Goal: Task Accomplishment & Management: Manage account settings

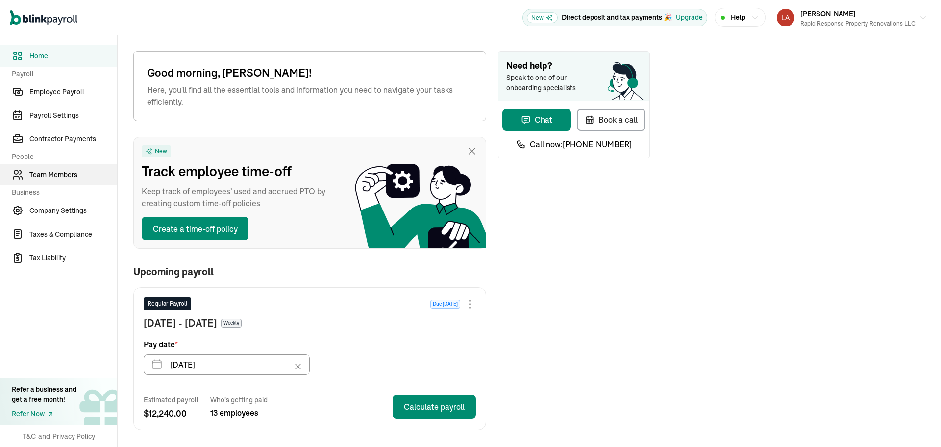
click at [69, 179] on span "Team Members" at bounding box center [73, 175] width 88 height 10
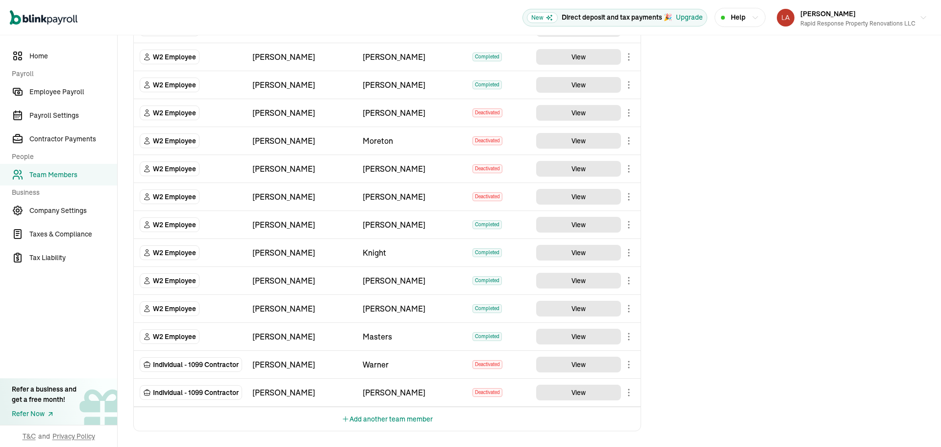
click at [405, 418] on button "Add another team member" at bounding box center [387, 419] width 91 height 24
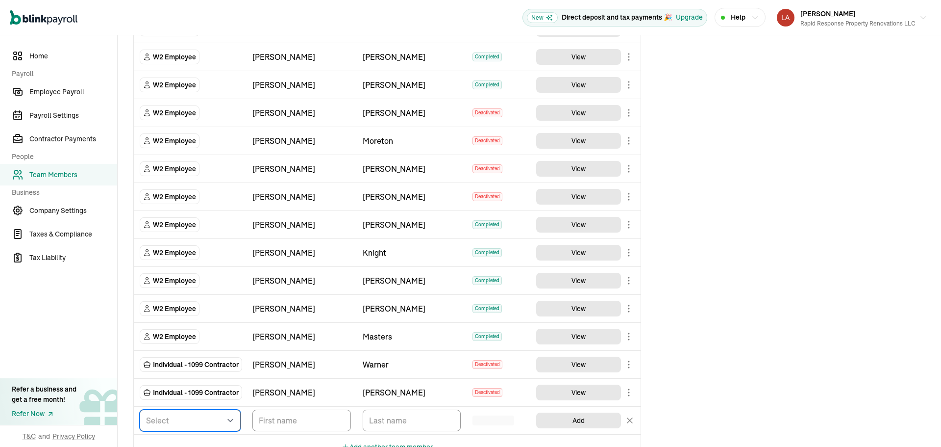
click at [196, 423] on select "Select W2 Employee Individual - 1099 [DEMOGRAPHIC_DATA] Business - 1099 Contrac…" at bounding box center [190, 420] width 101 height 22
select select "employee"
click at [140, 409] on select "Select W2 Employee Individual - 1099 [DEMOGRAPHIC_DATA] Business - 1099 Contrac…" at bounding box center [190, 420] width 101 height 22
click at [280, 425] on input "TextInput" at bounding box center [301, 420] width 99 height 22
type input "Chance"
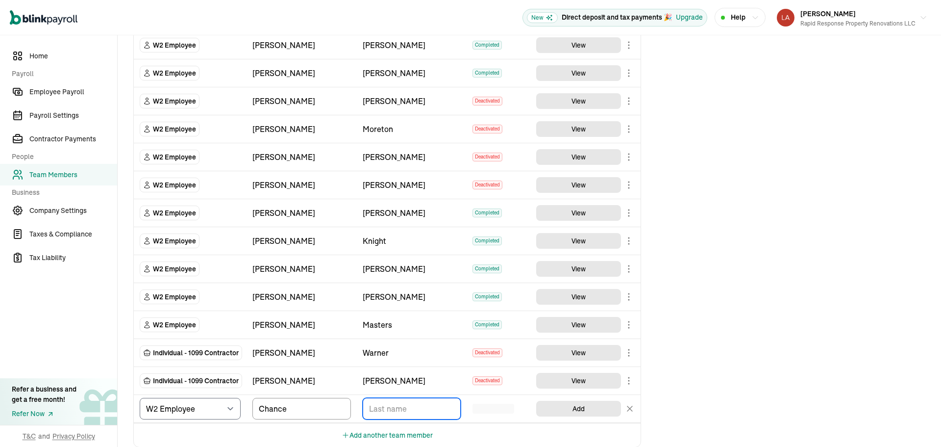
click at [394, 403] on input "TextInput" at bounding box center [412, 409] width 99 height 22
type input "Pitt"
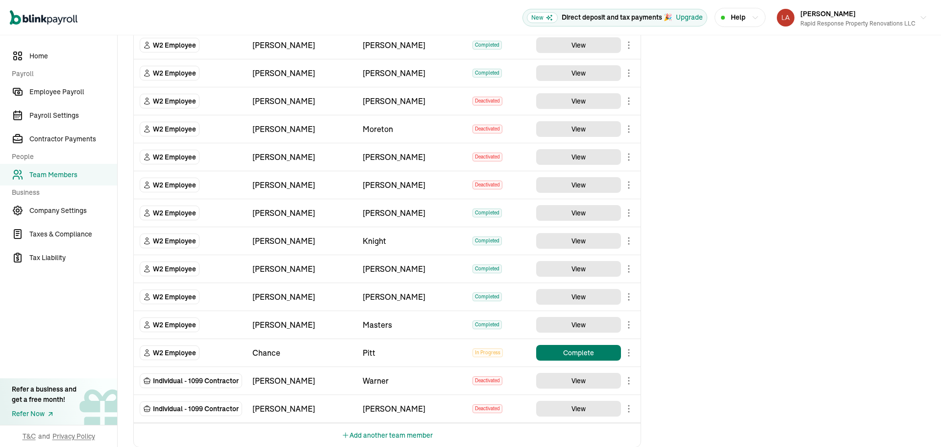
click at [573, 354] on button "Complete" at bounding box center [578, 353] width 85 height 16
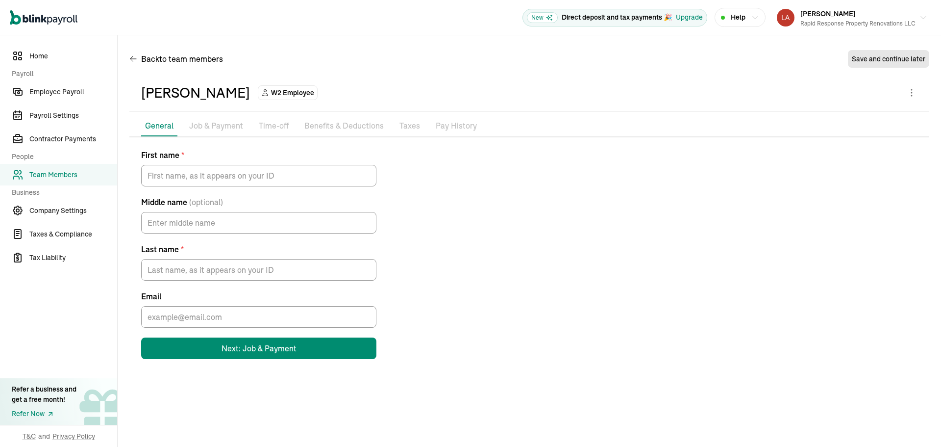
type input "Chance"
type input "Pitt"
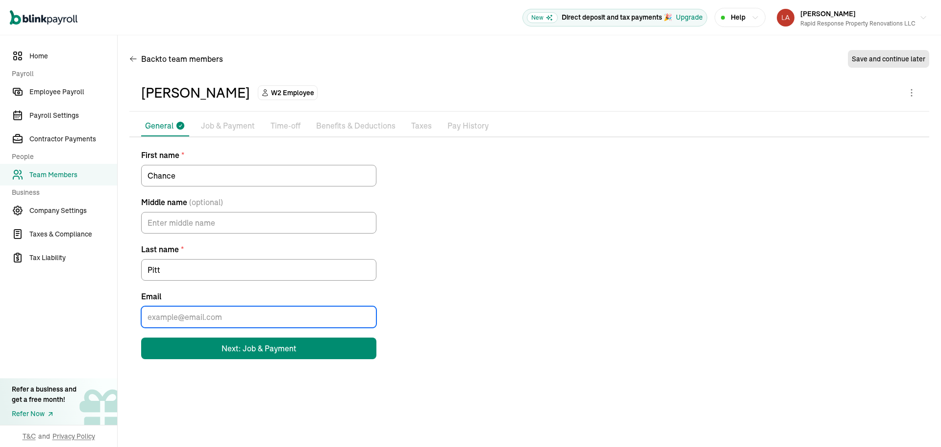
click at [242, 316] on input "Email" at bounding box center [258, 317] width 235 height 22
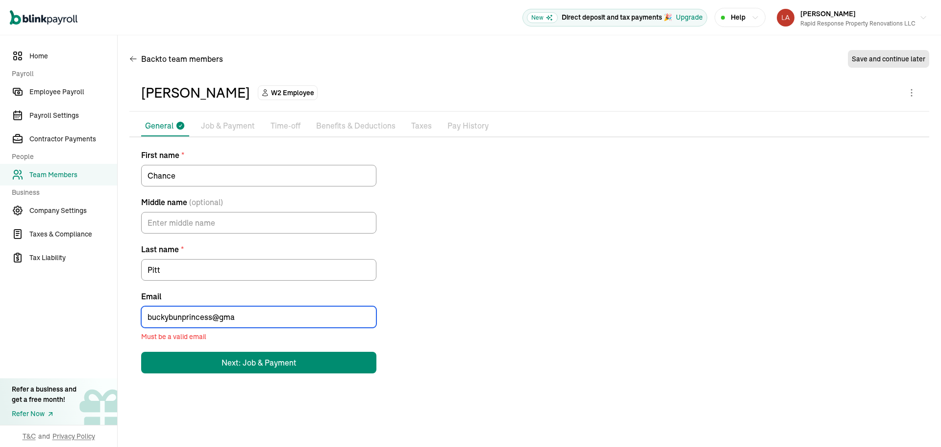
type input "buckybunprincess@gma"
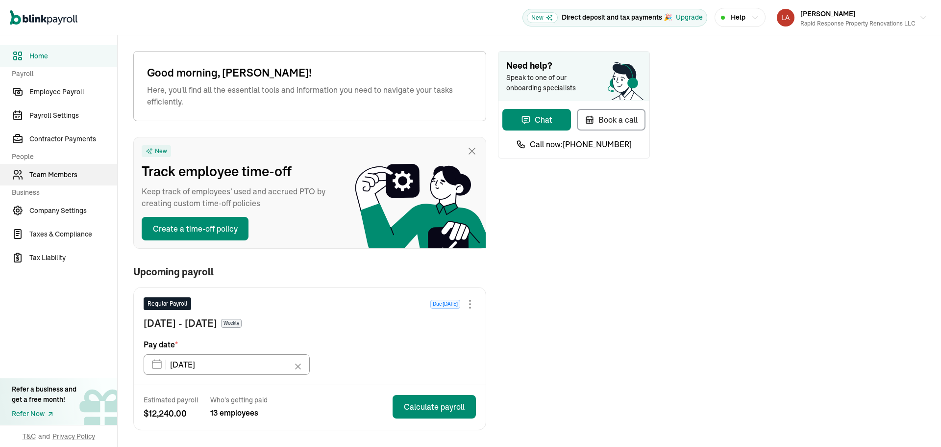
click at [69, 179] on span "Team Members" at bounding box center [73, 175] width 88 height 10
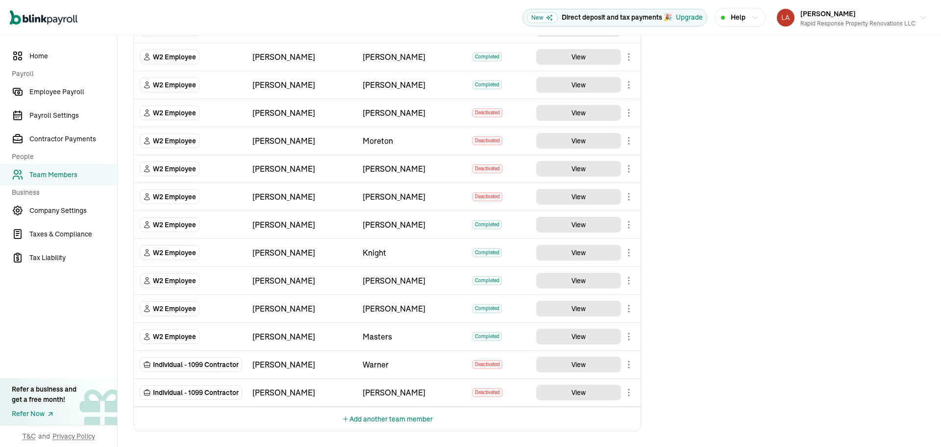
click at [405, 418] on button "Add another team member" at bounding box center [387, 419] width 91 height 24
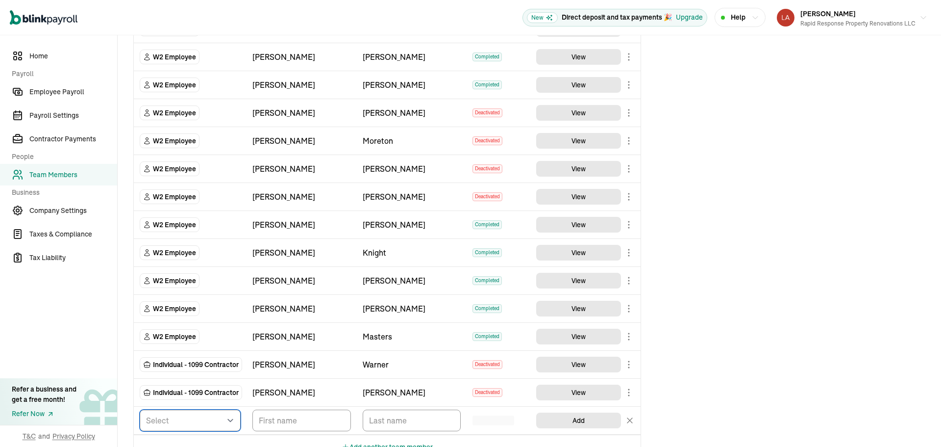
click at [196, 423] on select "Select W2 Employee Individual - 1099 [DEMOGRAPHIC_DATA] Business - 1099 Contrac…" at bounding box center [190, 420] width 101 height 22
select select "employee"
click at [140, 409] on select "Select W2 Employee Individual - 1099 [DEMOGRAPHIC_DATA] Business - 1099 Contrac…" at bounding box center [190, 420] width 101 height 22
click at [280, 425] on input "TextInput" at bounding box center [301, 420] width 99 height 22
type input "Chance"
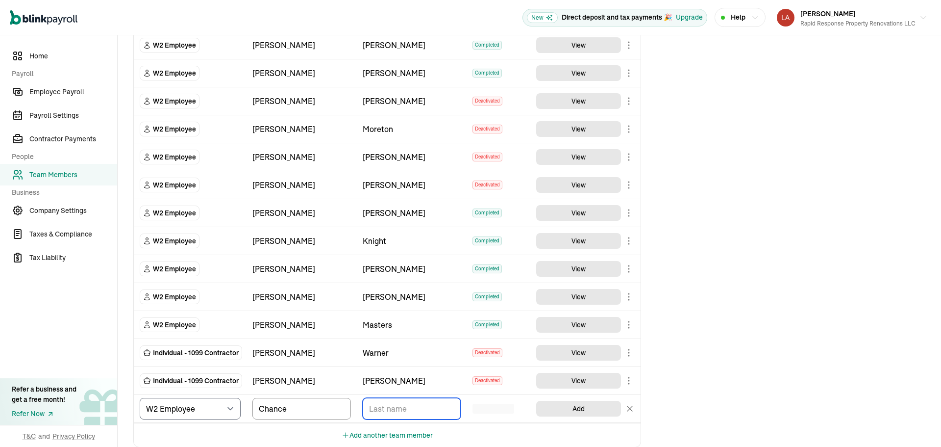
click at [394, 403] on input "TextInput" at bounding box center [412, 409] width 99 height 22
type input "Pitt"
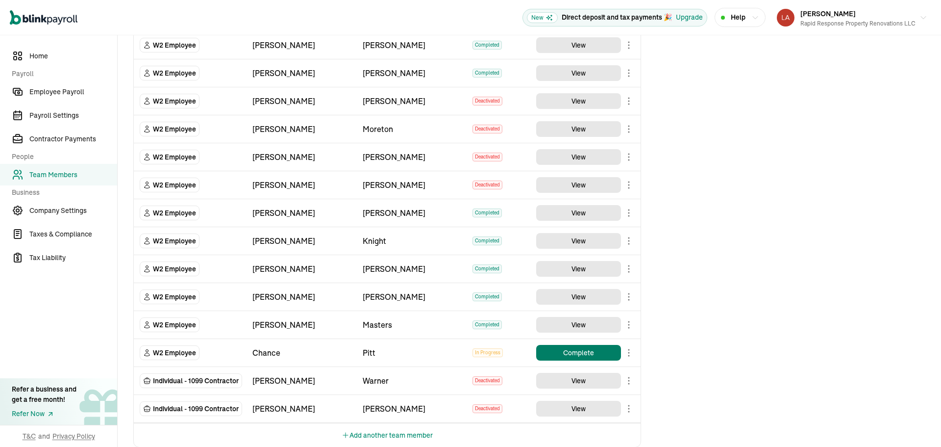
click at [573, 354] on button "Complete" at bounding box center [578, 353] width 85 height 16
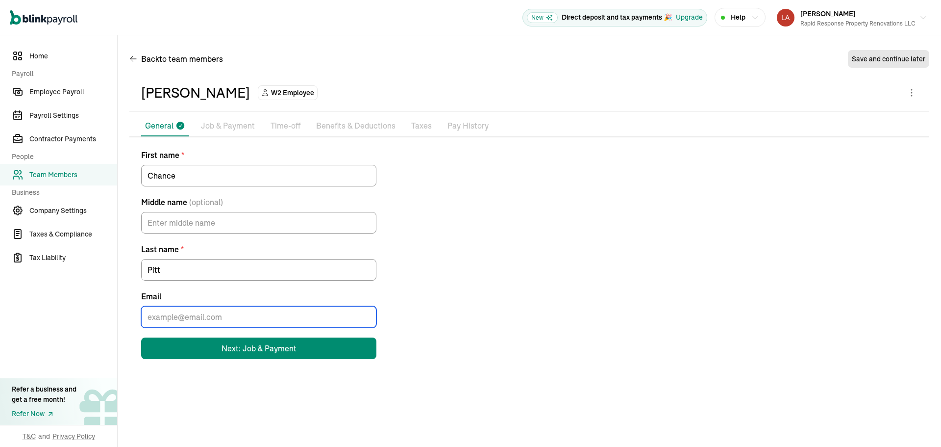
click at [242, 316] on input "Email" at bounding box center [258, 317] width 235 height 22
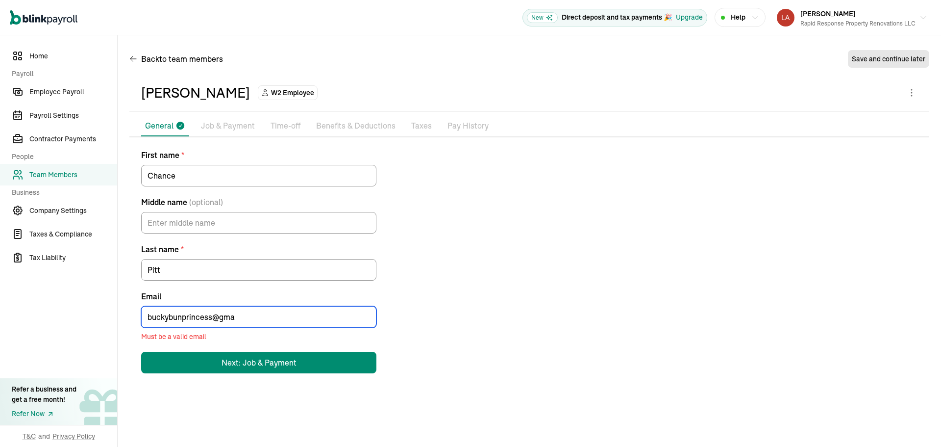
type input "buckybunprincess@gma"
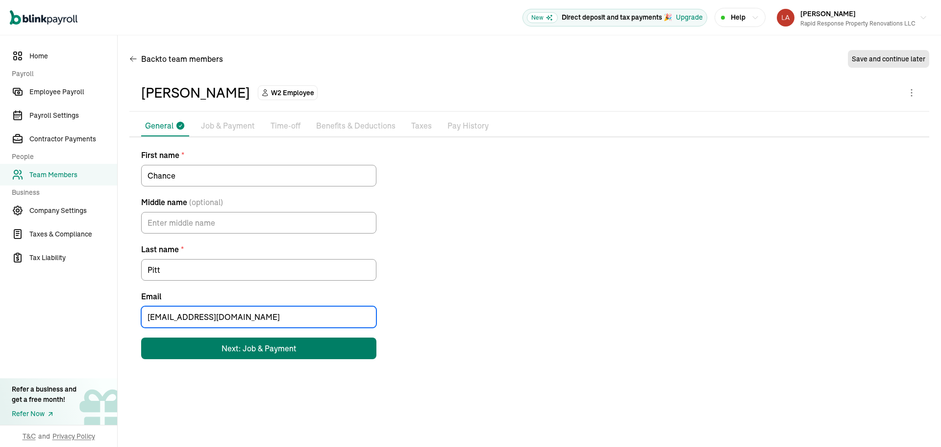
type input "buckybunprincess@gmail.com"
click at [289, 348] on div "Next: Job & Payment" at bounding box center [259, 348] width 75 height 12
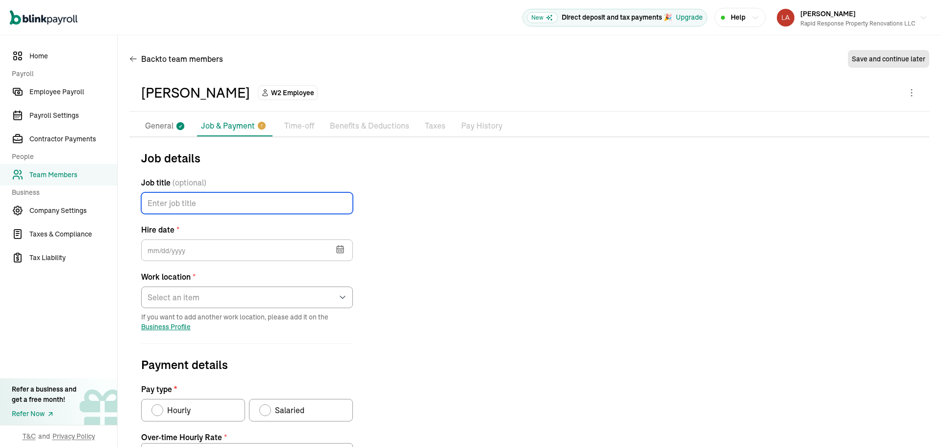
click at [218, 207] on input "Job title (optional)" at bounding box center [247, 203] width 212 height 22
type input "Laborer"
type input "08/19/2025"
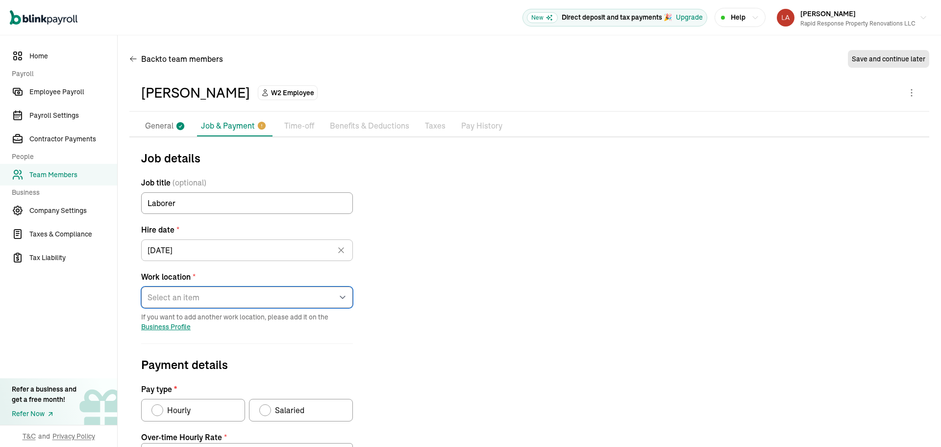
click at [189, 288] on select "Select an item 6340 South Union Road Works from home" at bounding box center [247, 297] width 212 height 22
select select "6340 South Union Road"
click at [141, 286] on select "Select an item 6340 South Union Road Works from home" at bounding box center [247, 297] width 212 height 22
click at [189, 408] on span "Hourly" at bounding box center [179, 410] width 24 height 12
click at [159, 408] on input "Hourly" at bounding box center [155, 407] width 8 height 8
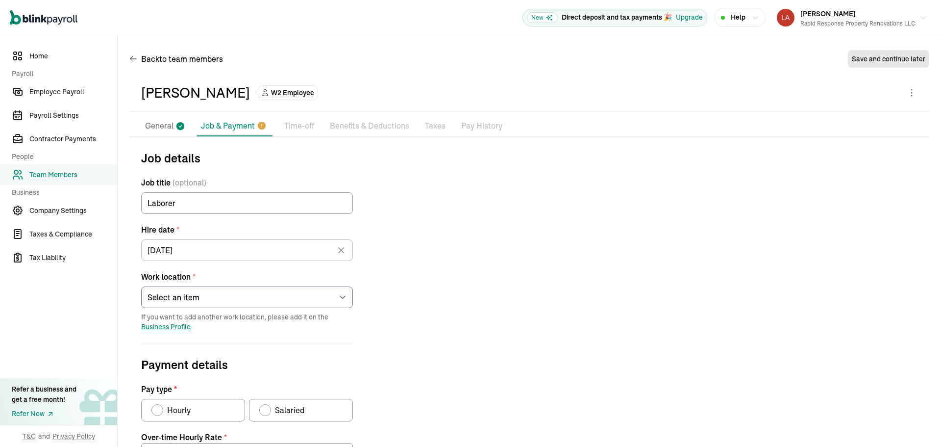
radio input "true"
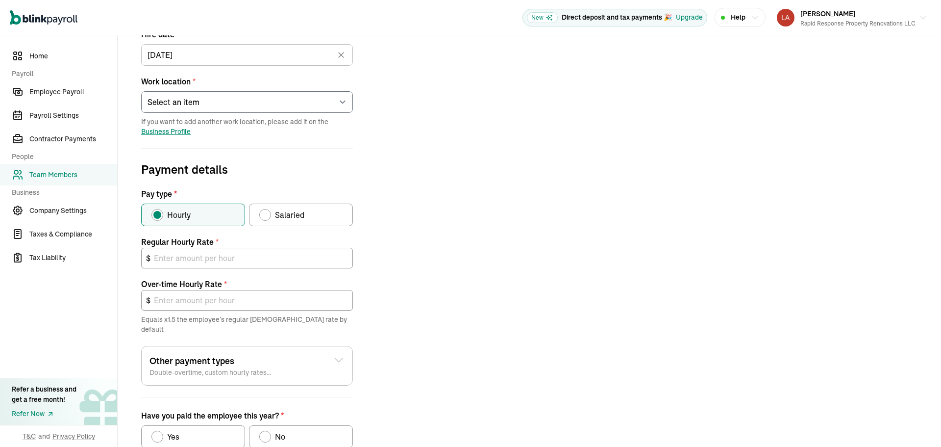
scroll to position [196, 0]
click at [206, 253] on input "text" at bounding box center [247, 257] width 212 height 21
type input "2"
type input "3.00"
type input "23"
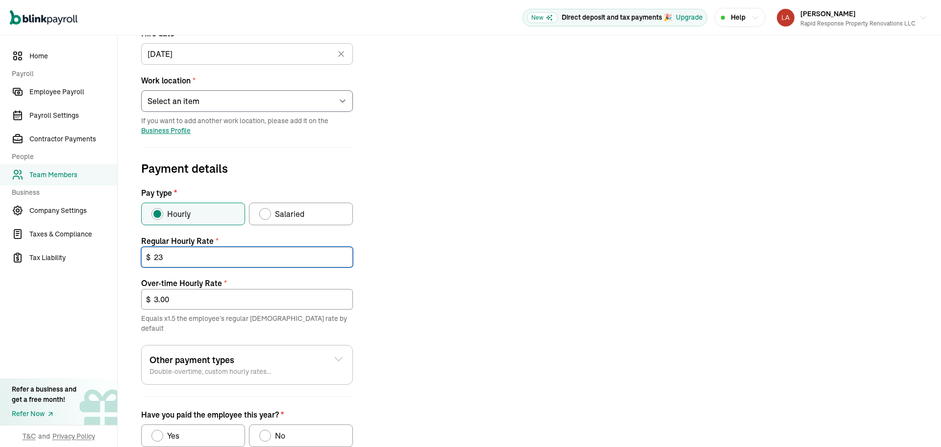
type input "34.50"
type input "23.00"
click at [489, 289] on div "Job details Job title (optional) Laborer Hire date * 08/19/2025 Aug 2025 Mon Tu…" at bounding box center [529, 223] width 800 height 541
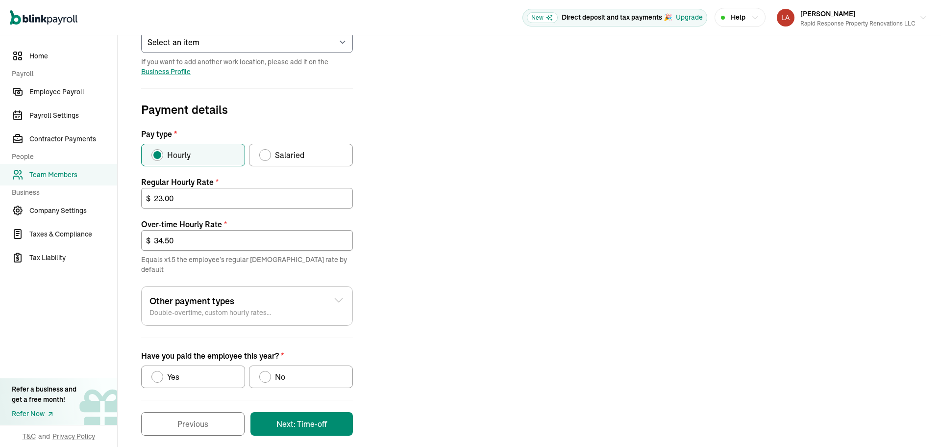
scroll to position [255, 0]
click at [279, 365] on label "No" at bounding box center [301, 376] width 104 height 23
click at [267, 370] on input "No" at bounding box center [263, 374] width 8 height 8
radio input "true"
click at [299, 411] on button "Next: Time-off" at bounding box center [301, 423] width 102 height 24
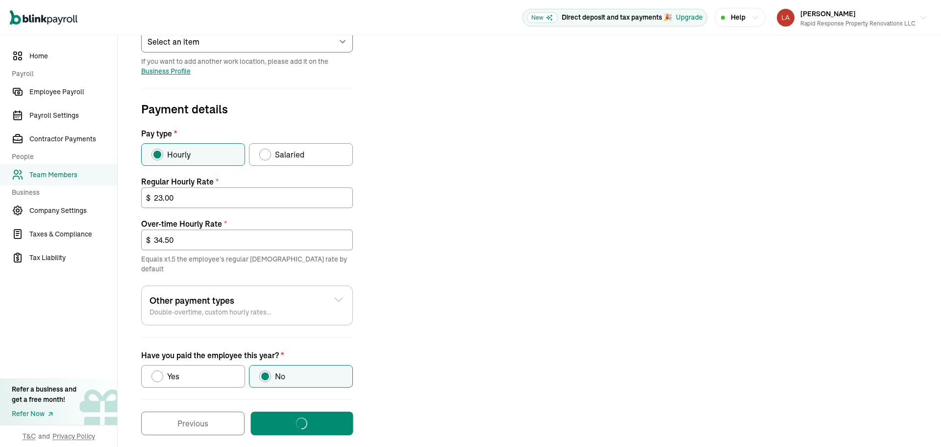
scroll to position [0, 0]
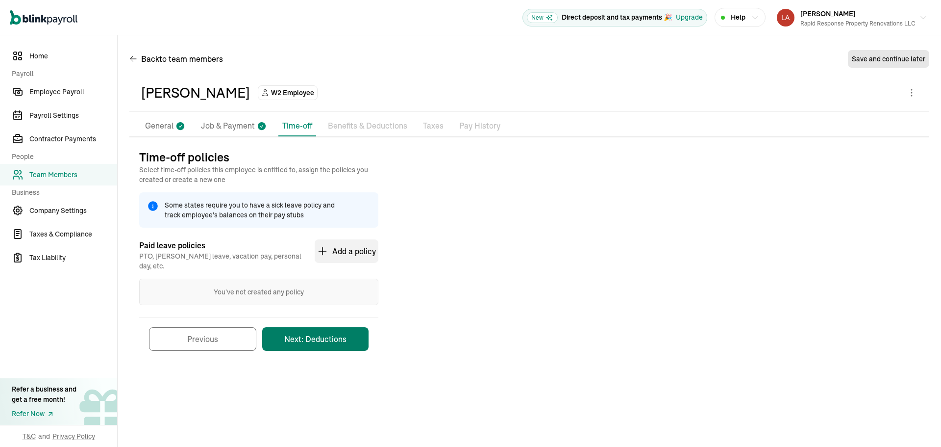
click at [351, 336] on button "Next: Deductions" at bounding box center [315, 339] width 106 height 24
click at [340, 327] on button "Next: Deductions" at bounding box center [315, 339] width 106 height 24
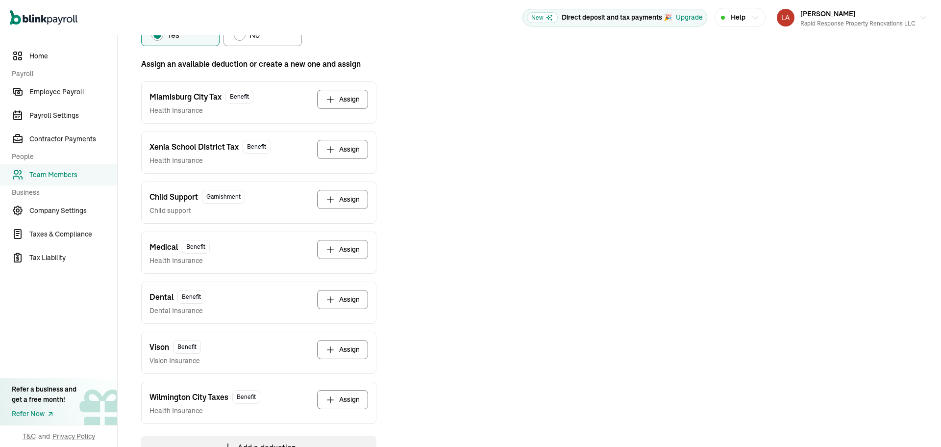
scroll to position [278, 0]
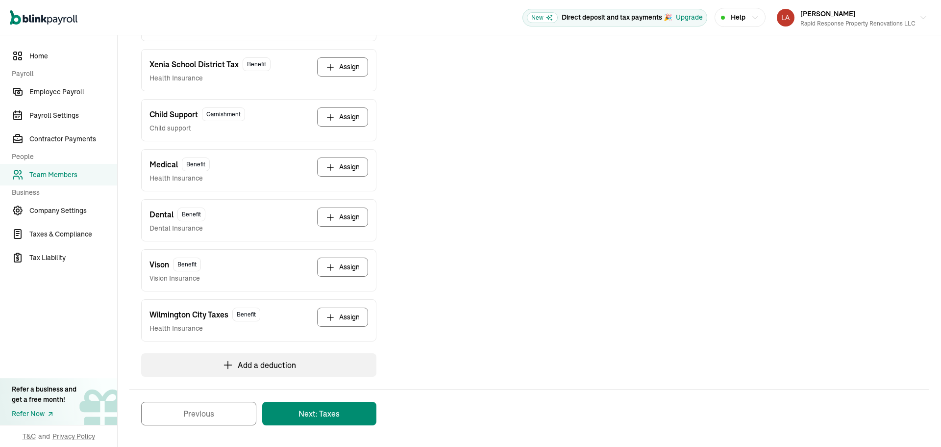
click at [320, 412] on button "Next: Taxes" at bounding box center [319, 413] width 114 height 24
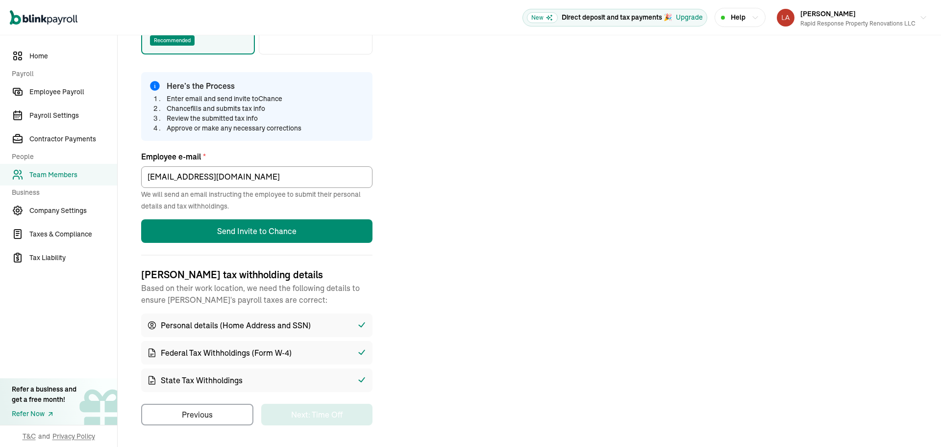
scroll to position [116, 0]
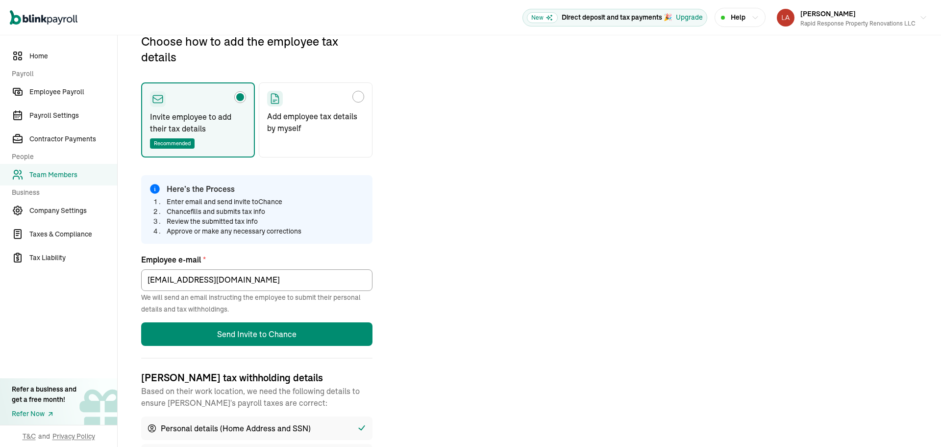
click at [355, 124] on p "Add employee tax details by myself" at bounding box center [315, 122] width 97 height 24
click at [274, 98] on input "Add employee tax details by myself" at bounding box center [271, 94] width 8 height 8
radio input "true"
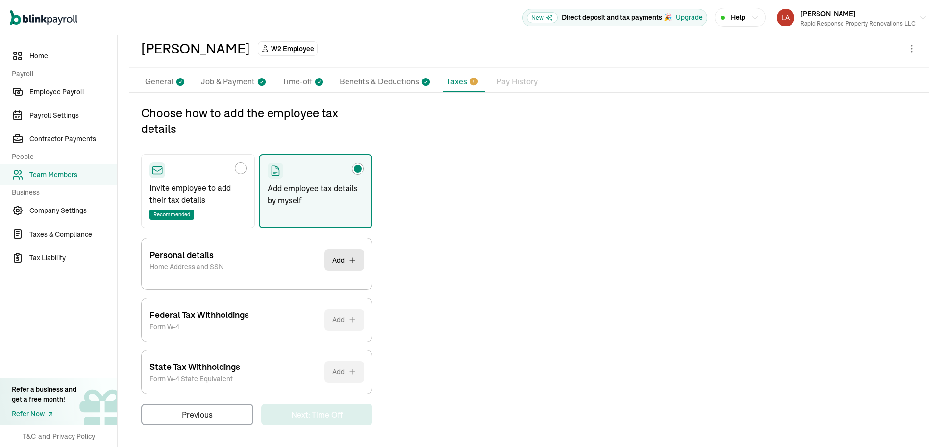
scroll to position [44, 0]
click at [344, 264] on button "Add" at bounding box center [344, 260] width 40 height 22
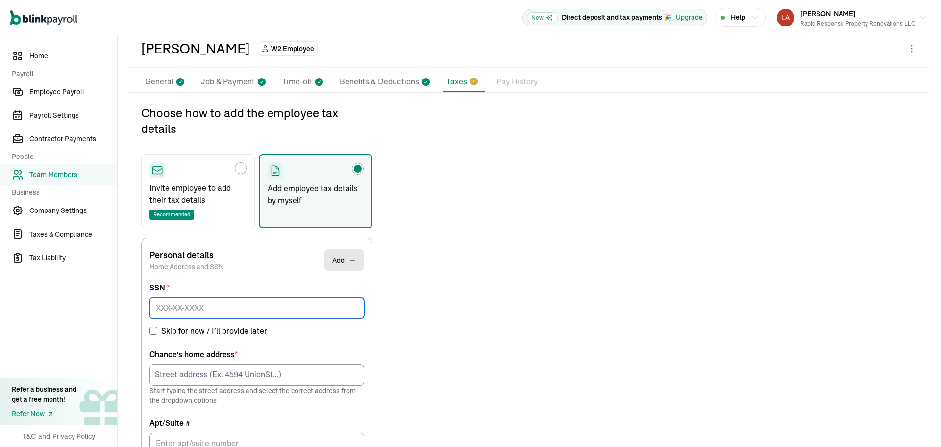
click at [205, 310] on input at bounding box center [257, 308] width 215 height 22
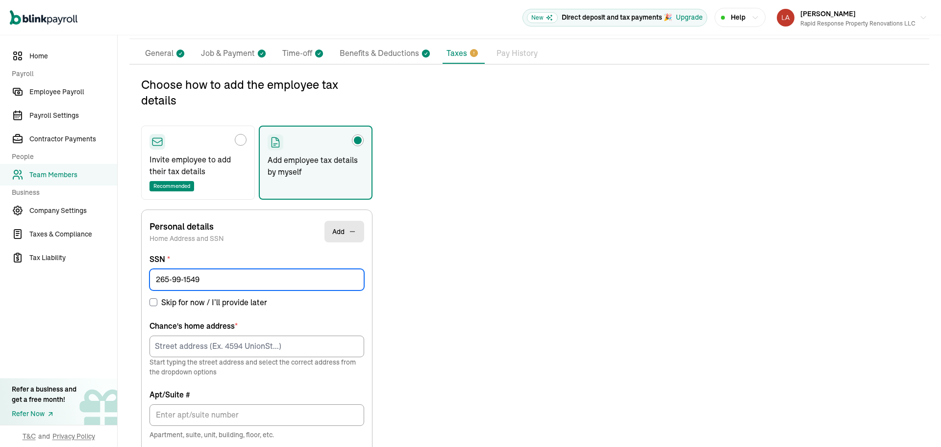
type input "265-99-1549"
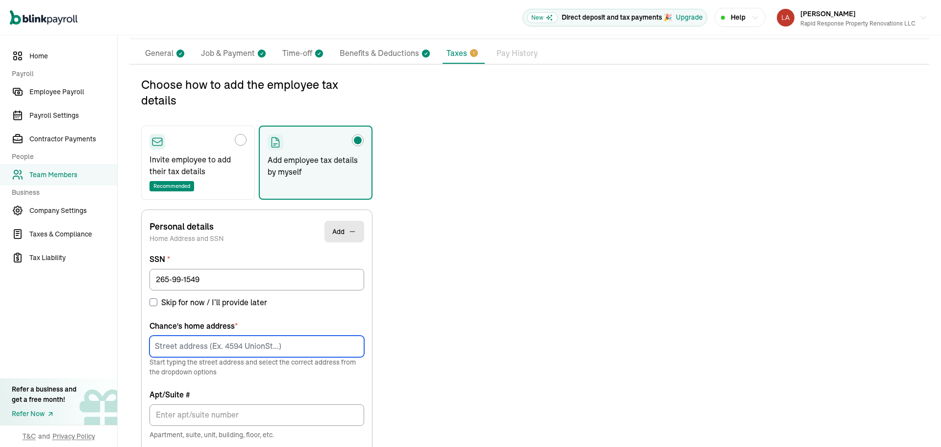
click at [197, 349] on input at bounding box center [257, 346] width 215 height 22
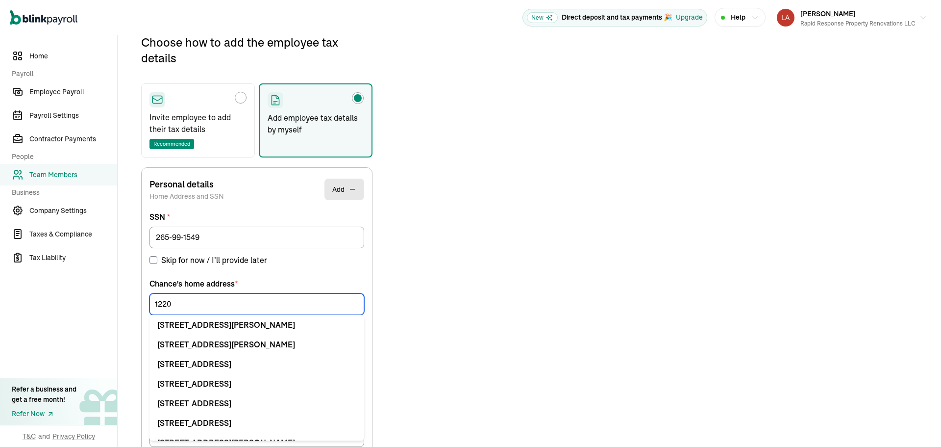
scroll to position [116, 0]
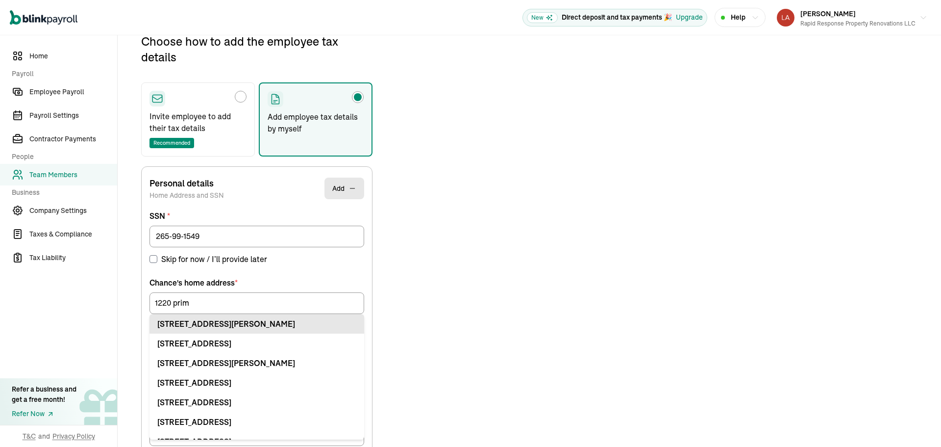
click at [230, 328] on div "1220 Primrose Dr Dayton, OH 45449" at bounding box center [256, 324] width 199 height 12
type input "1220 Primrose Dr"
type input "Dayton"
type input "OH"
type input "45449"
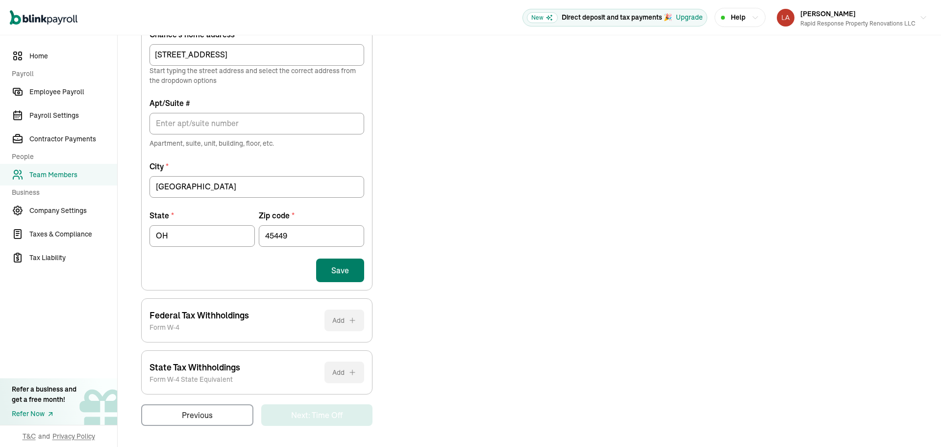
scroll to position [364, 0]
click at [342, 272] on button "Save" at bounding box center [340, 270] width 48 height 24
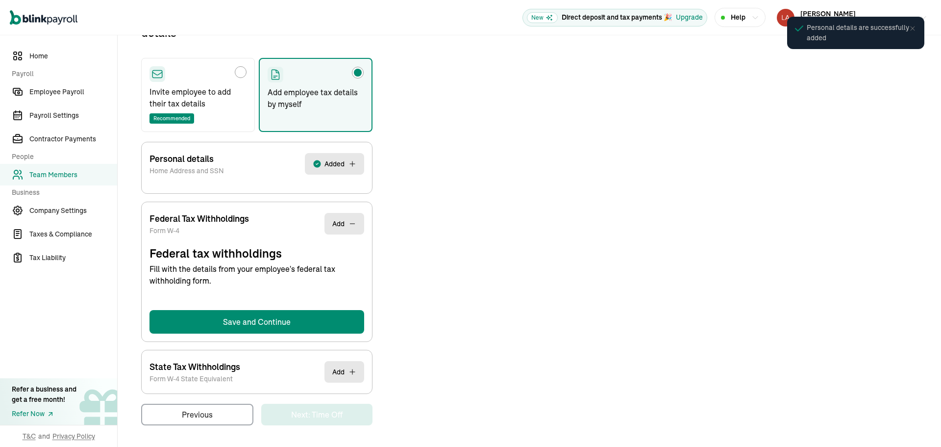
scroll to position [116, 0]
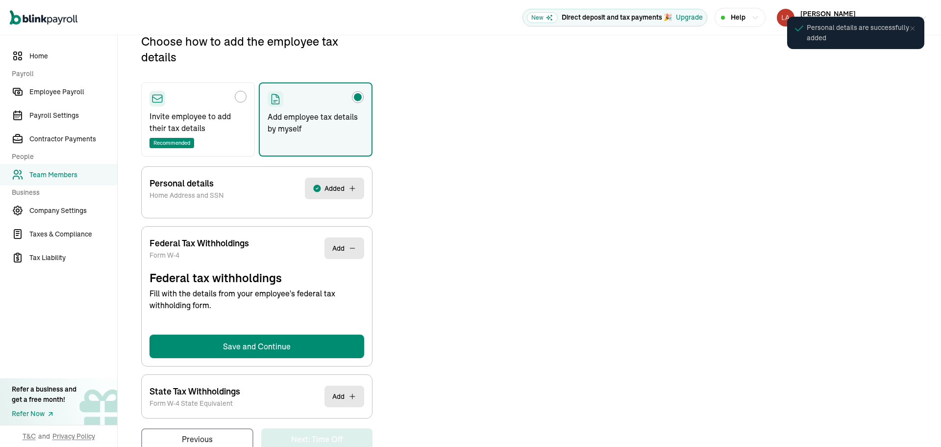
select select "S"
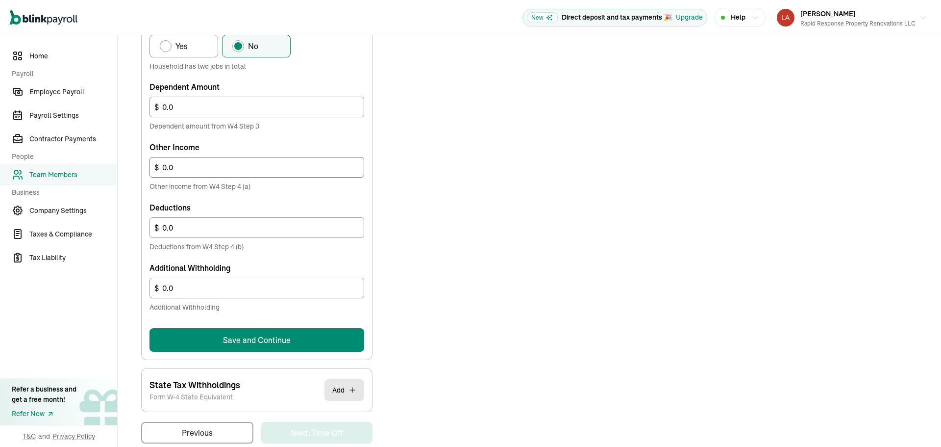
scroll to position [516, 0]
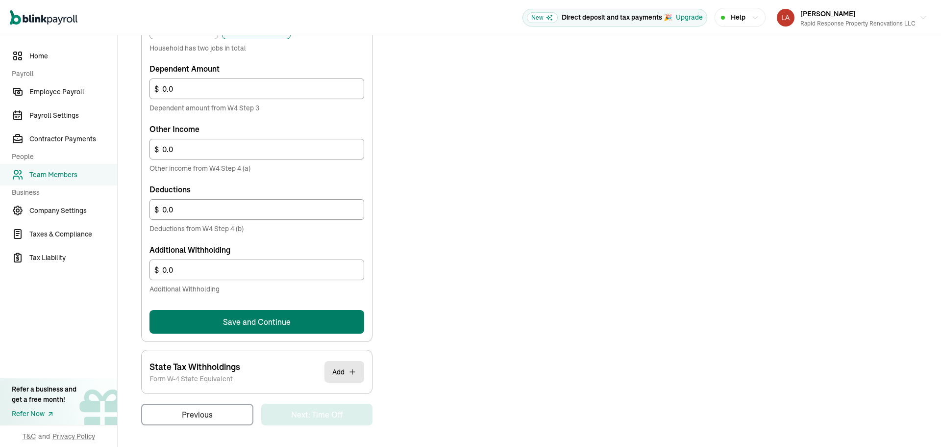
click at [274, 317] on button "Save and Continue" at bounding box center [257, 322] width 215 height 24
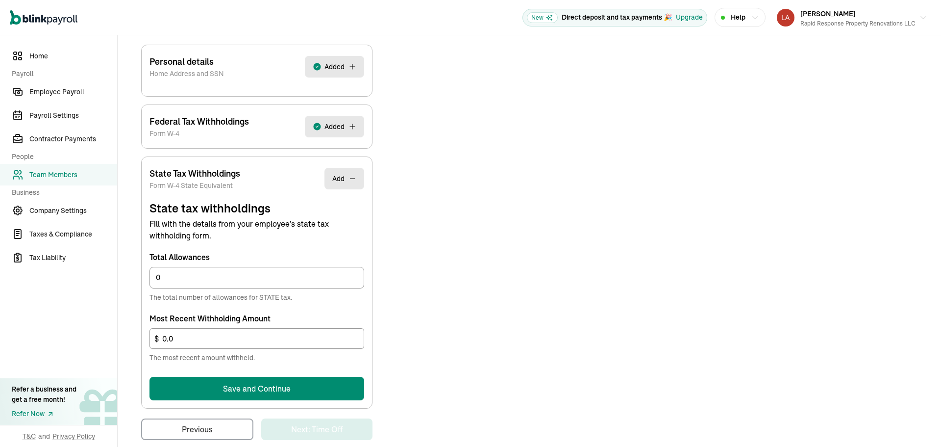
scroll to position [252, 0]
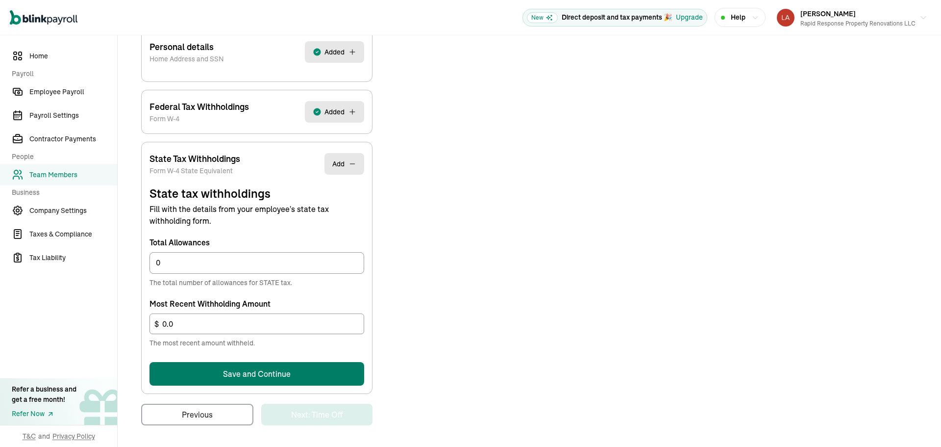
click at [277, 370] on button "Save and Continue" at bounding box center [257, 374] width 215 height 24
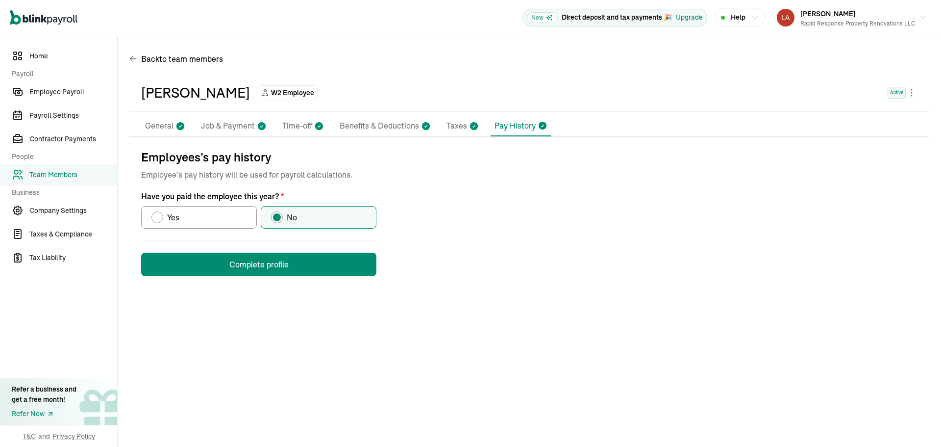
scroll to position [0, 0]
click at [274, 267] on button "Complete profile" at bounding box center [258, 264] width 235 height 24
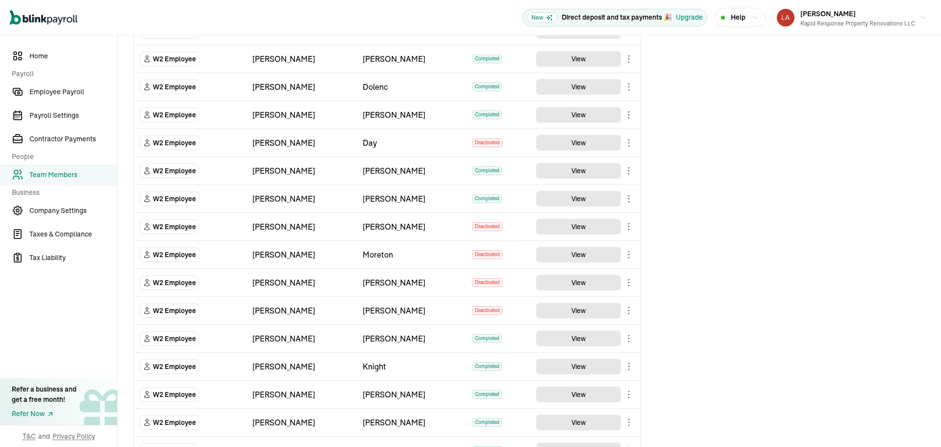
scroll to position [923, 0]
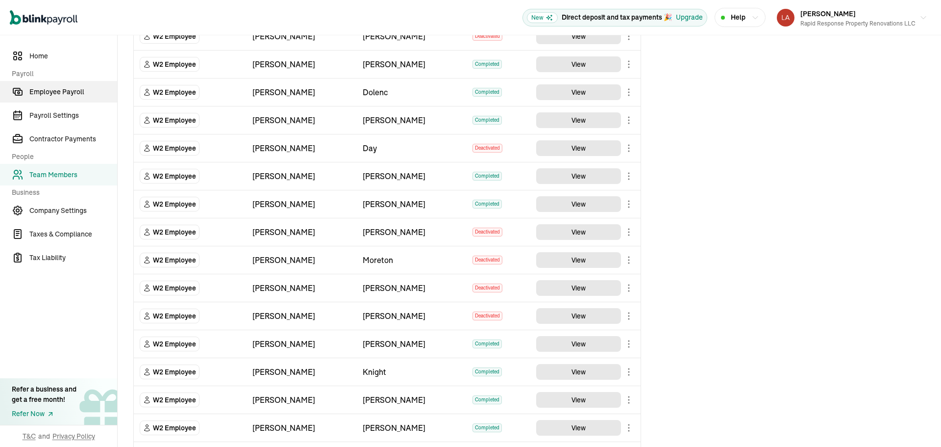
click at [63, 93] on span "Employee Payroll" at bounding box center [73, 92] width 88 height 10
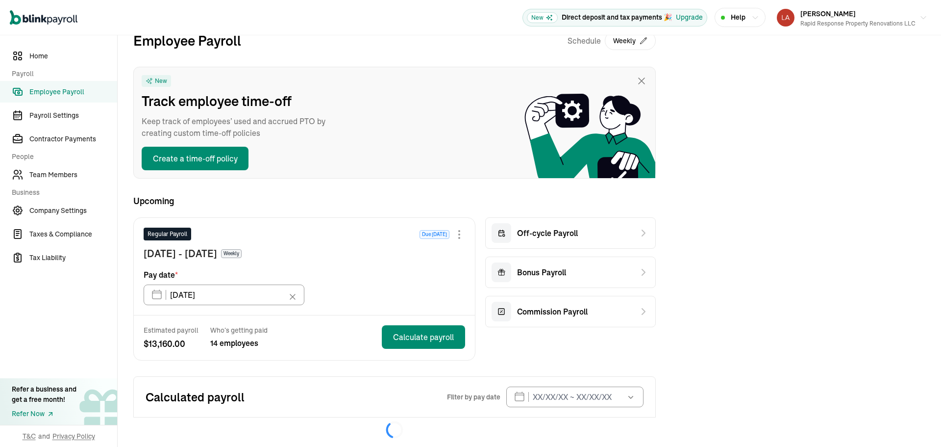
scroll to position [31, 0]
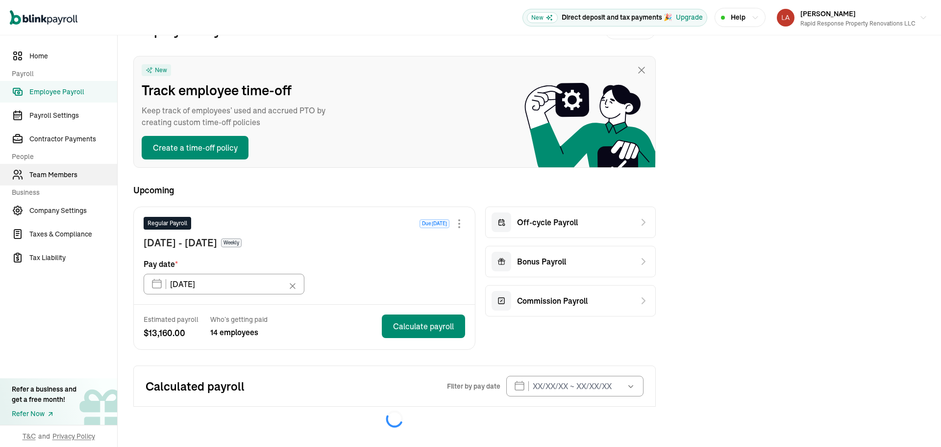
click at [63, 176] on span "Team Members" at bounding box center [73, 175] width 88 height 10
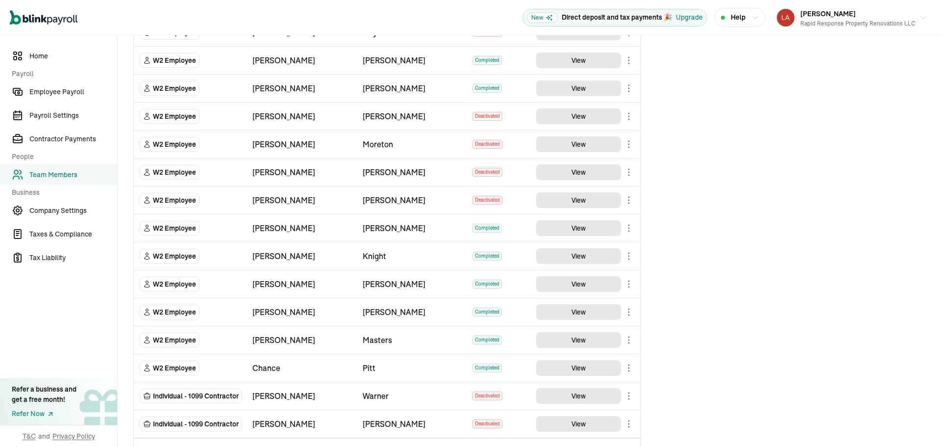
scroll to position [1070, 0]
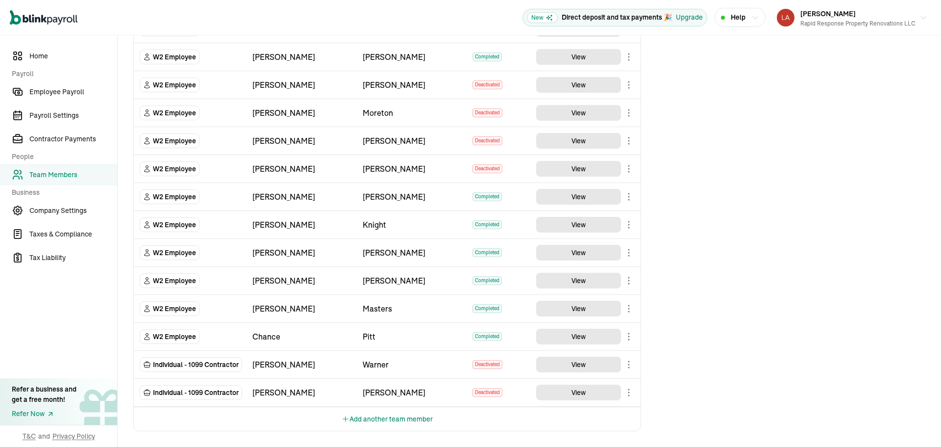
click at [413, 418] on button "Add another team member" at bounding box center [387, 419] width 91 height 24
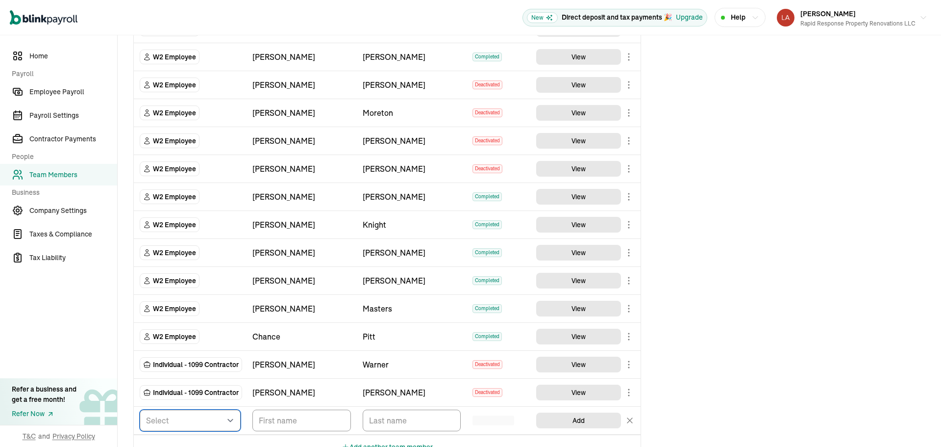
click at [227, 423] on select "Select W2 Employee Individual - 1099 [DEMOGRAPHIC_DATA] Business - 1099 Contrac…" at bounding box center [190, 420] width 101 height 22
select select "employee"
click at [140, 409] on select "Select W2 Employee Individual - 1099 [DEMOGRAPHIC_DATA] Business - 1099 Contrac…" at bounding box center [190, 420] width 101 height 22
click at [303, 424] on input "TextInput" at bounding box center [301, 420] width 99 height 22
type input "[PERSON_NAME]"
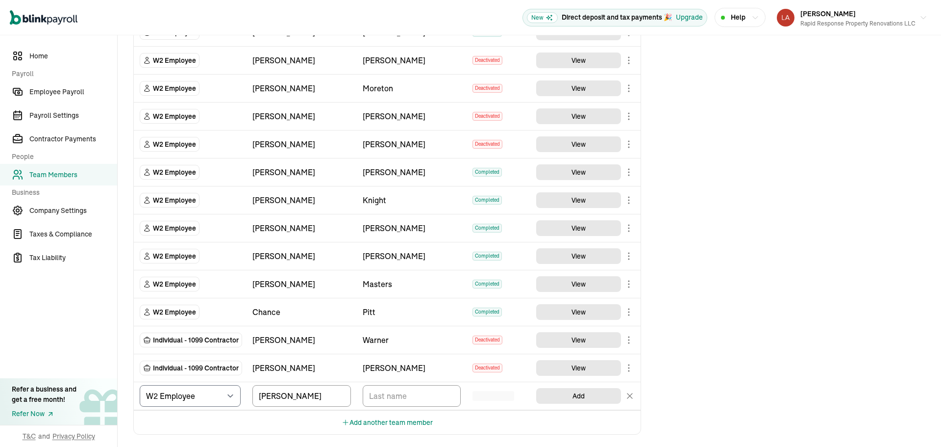
scroll to position [1098, 0]
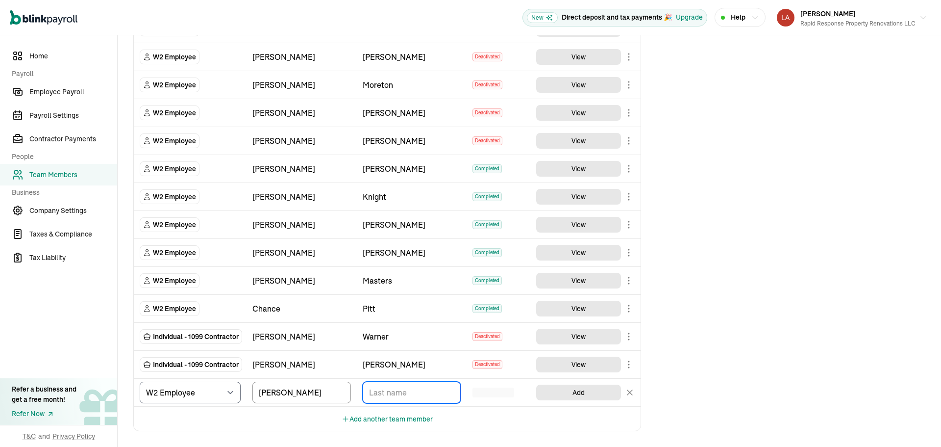
click at [438, 397] on input "TextInput" at bounding box center [412, 392] width 99 height 22
type input "[PERSON_NAME]"
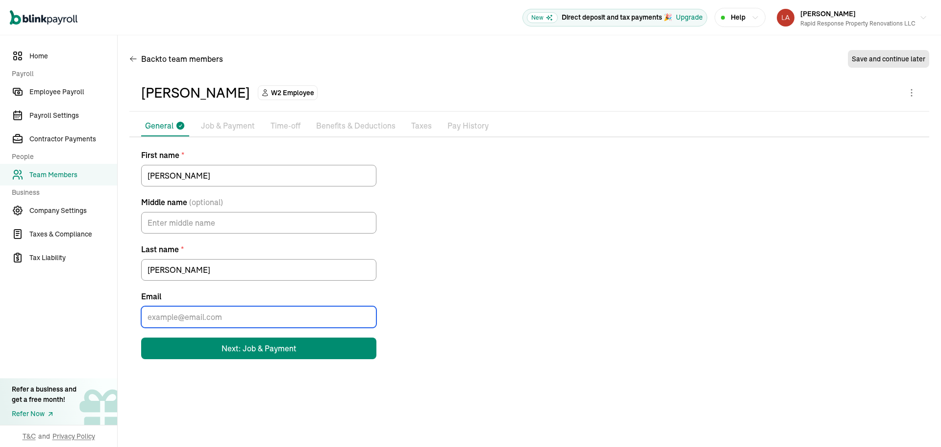
click at [217, 322] on input "Email" at bounding box center [258, 317] width 235 height 22
type input "[EMAIL_ADDRESS][DOMAIN_NAME]"
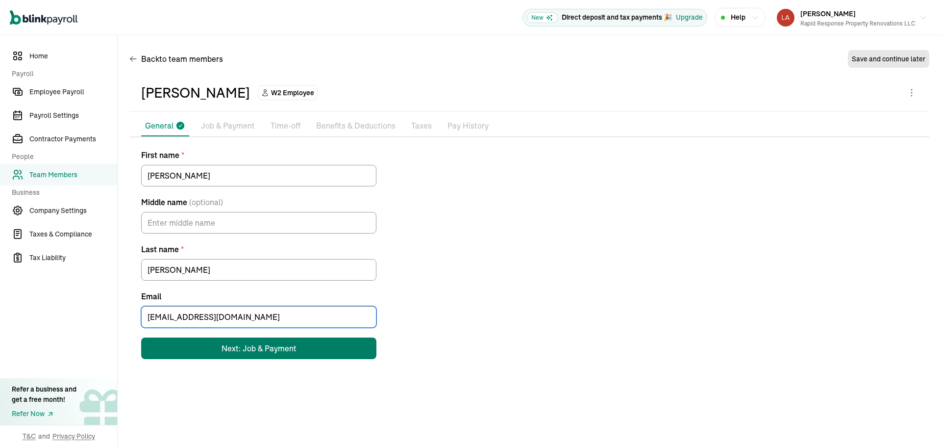
click at [231, 339] on button "Next: Job & Payment" at bounding box center [258, 348] width 235 height 22
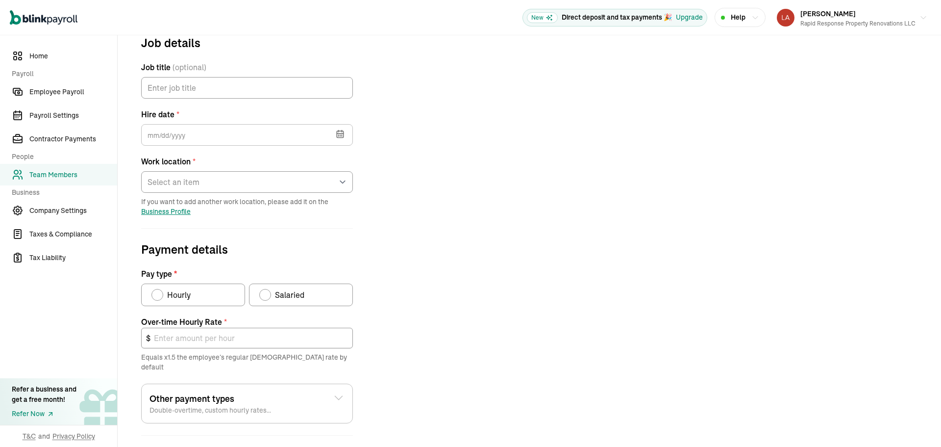
scroll to position [116, 0]
click at [195, 89] on input "Job title (optional)" at bounding box center [247, 87] width 212 height 22
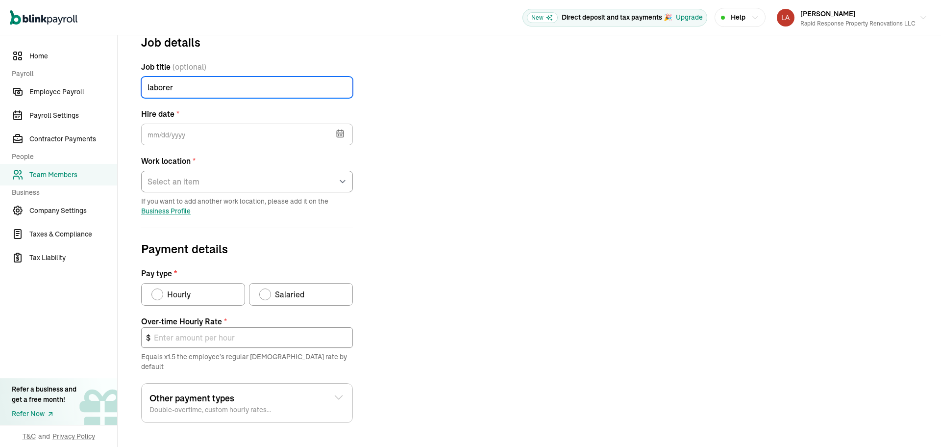
type input "laborer"
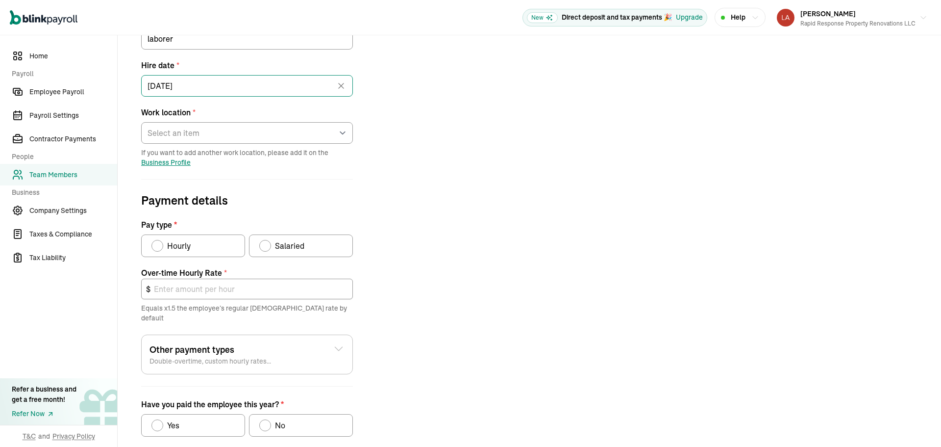
scroll to position [165, 0]
type input "[DATE]"
click at [237, 133] on select "Select an item [STREET_ADDRESS][GEOGRAPHIC_DATA] from home" at bounding box center [247, 133] width 212 height 22
select select "[STREET_ADDRESS]"
click at [141, 122] on select "Select an item [STREET_ADDRESS][GEOGRAPHIC_DATA] from home" at bounding box center [247, 133] width 212 height 22
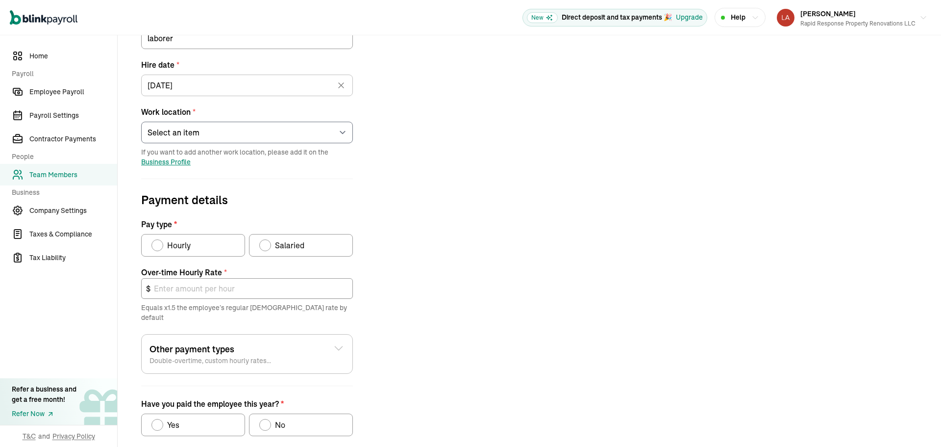
click at [188, 243] on span "Hourly" at bounding box center [179, 245] width 24 height 12
click at [159, 243] on input "Hourly" at bounding box center [155, 243] width 8 height 8
radio input "true"
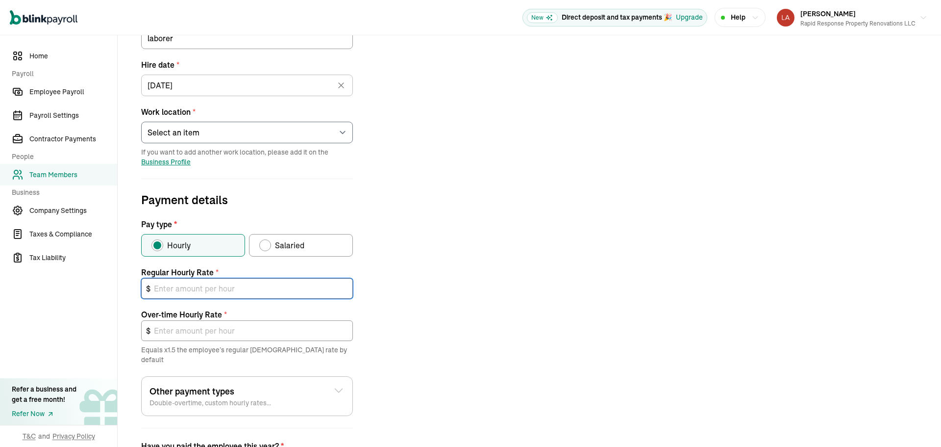
click at [191, 283] on input "text" at bounding box center [247, 288] width 212 height 21
type input "2"
type input "3.00"
type input "23"
type input "34.50"
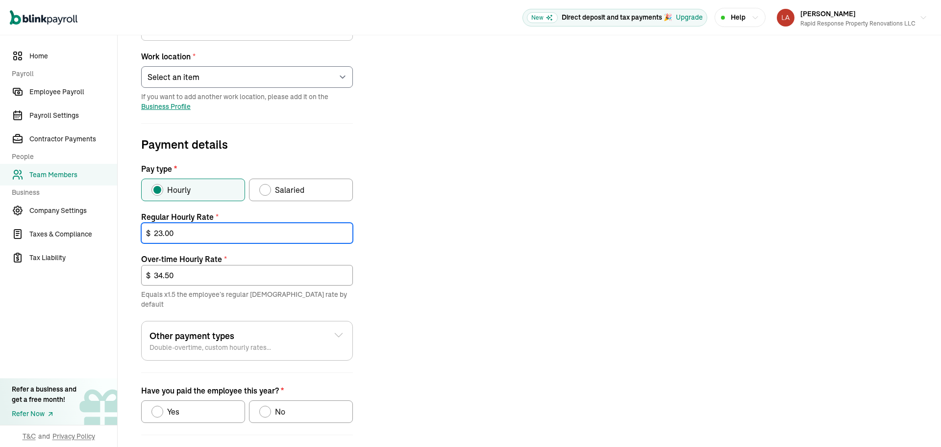
scroll to position [255, 0]
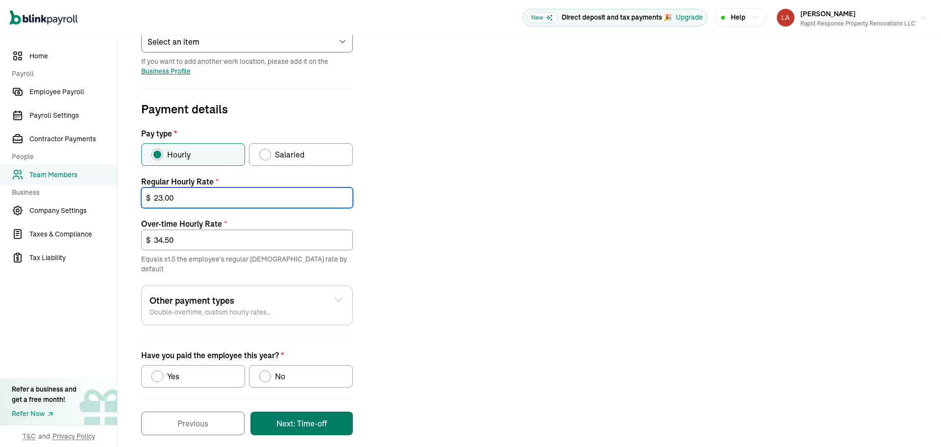
type input "23.00"
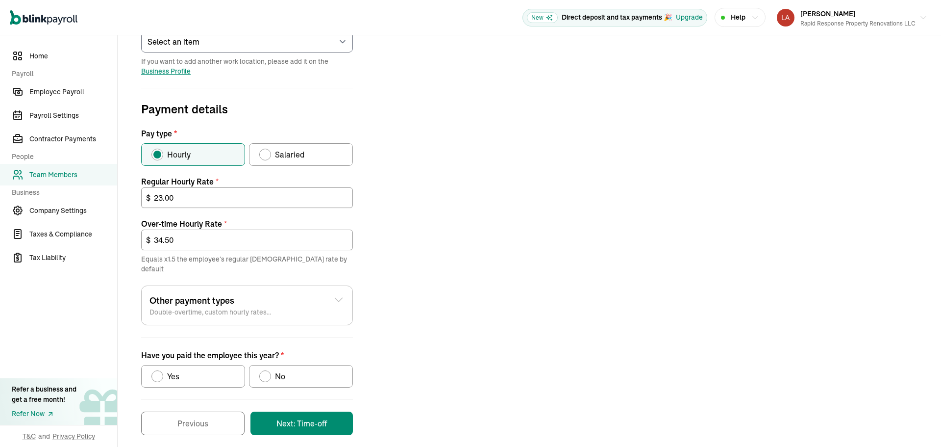
click at [290, 376] on label "No" at bounding box center [301, 376] width 104 height 23
click at [267, 376] on input "No" at bounding box center [263, 374] width 8 height 8
radio input "true"
click at [304, 411] on button "Next: Time-off" at bounding box center [301, 423] width 102 height 24
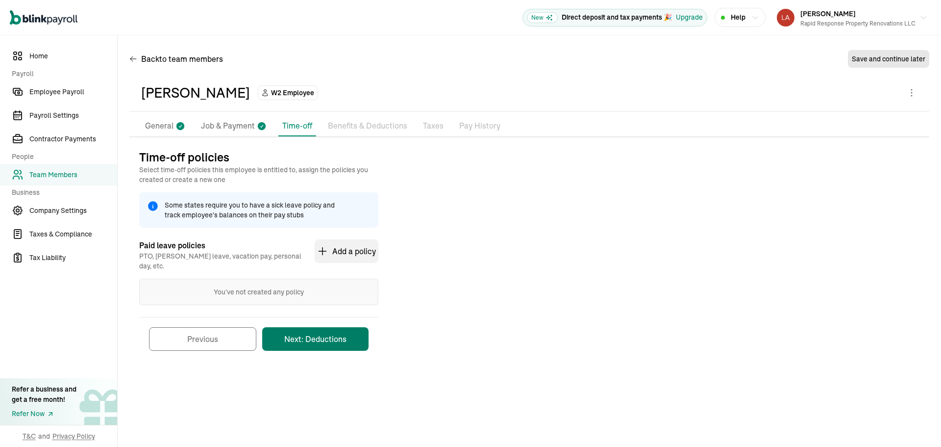
click at [331, 329] on button "Next: Deductions" at bounding box center [315, 339] width 106 height 24
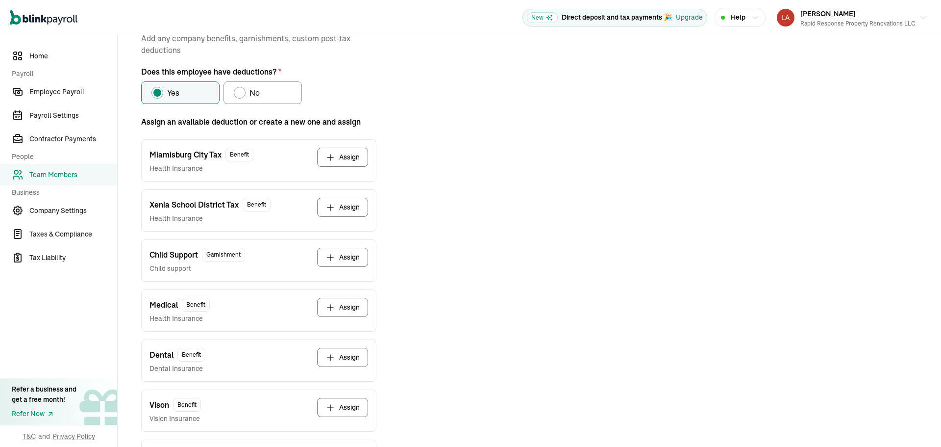
scroll to position [18, 0]
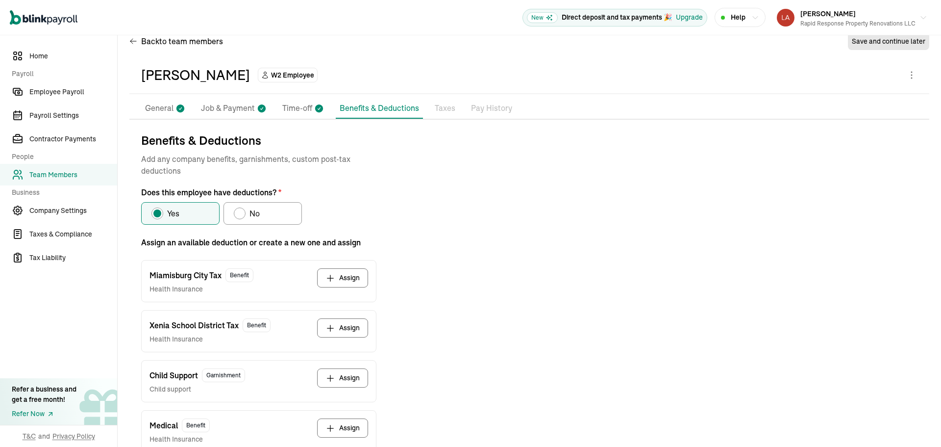
click at [260, 210] on label "No" at bounding box center [263, 213] width 78 height 23
click at [241, 210] on input "No" at bounding box center [237, 211] width 8 height 8
radio input "true"
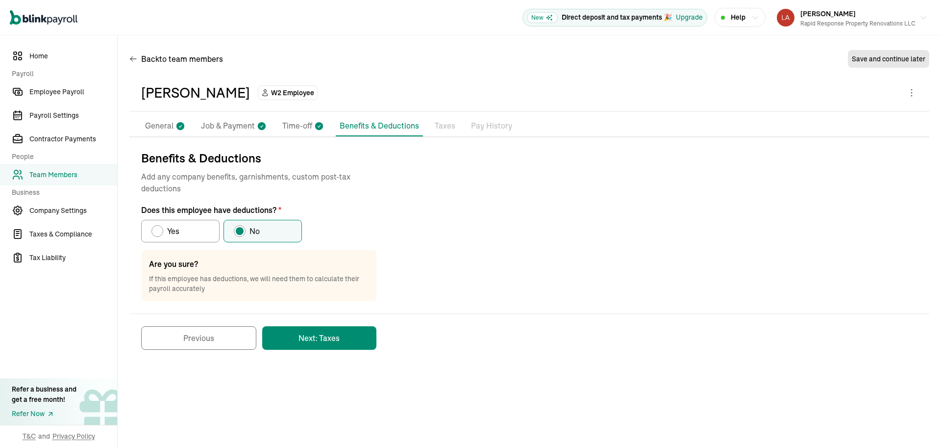
scroll to position [0, 0]
click at [312, 342] on button "Next: Taxes" at bounding box center [319, 338] width 114 height 24
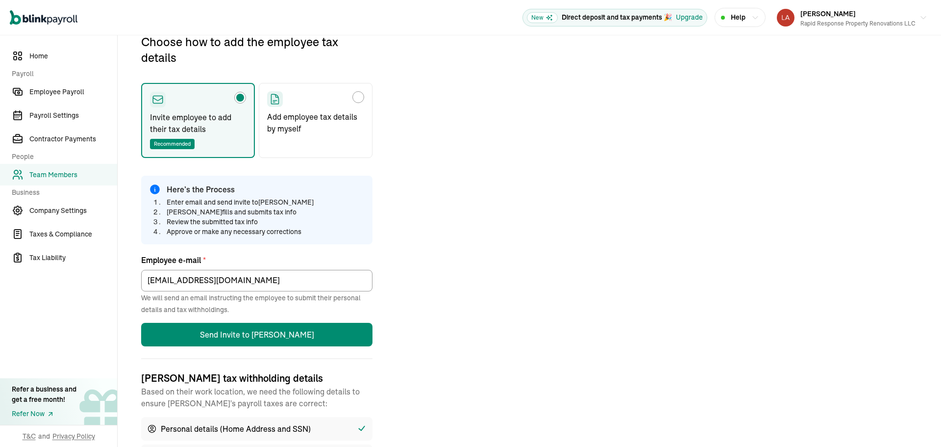
scroll to position [116, 0]
click at [325, 130] on p "Add employee tax details by myself" at bounding box center [315, 122] width 97 height 24
click at [274, 98] on input "Add employee tax details by myself" at bounding box center [271, 94] width 8 height 8
radio input "true"
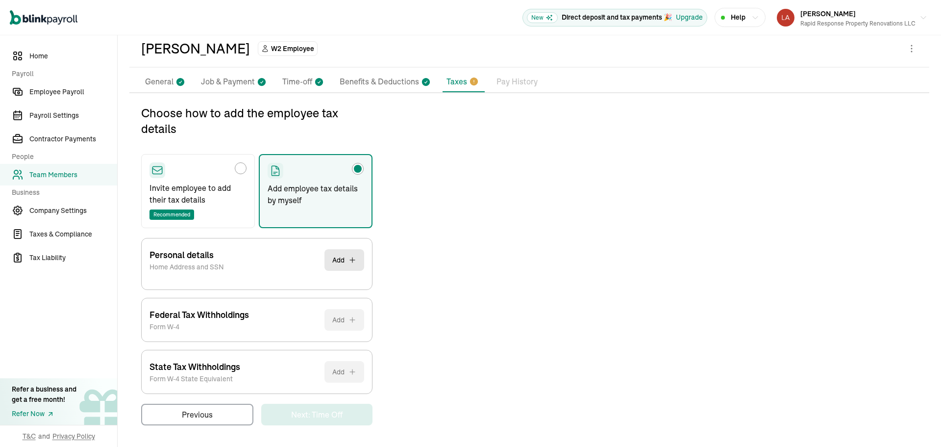
click at [343, 264] on button "Add" at bounding box center [344, 260] width 40 height 22
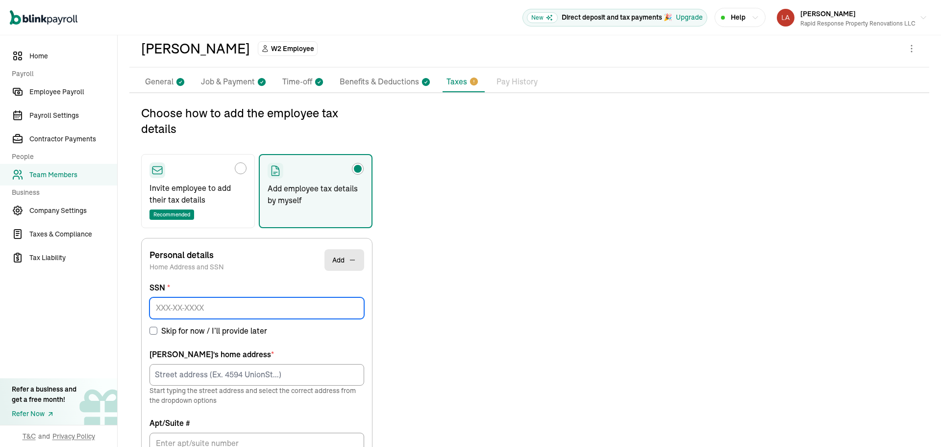
click at [272, 309] on input at bounding box center [257, 308] width 215 height 22
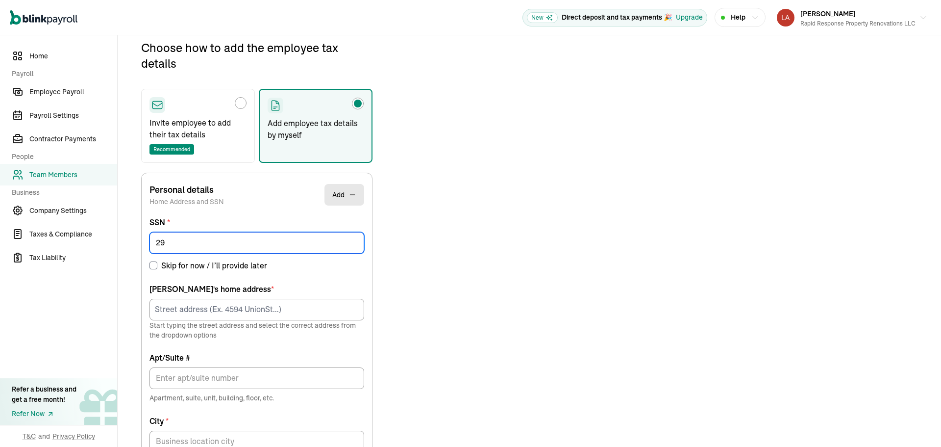
scroll to position [112, 0]
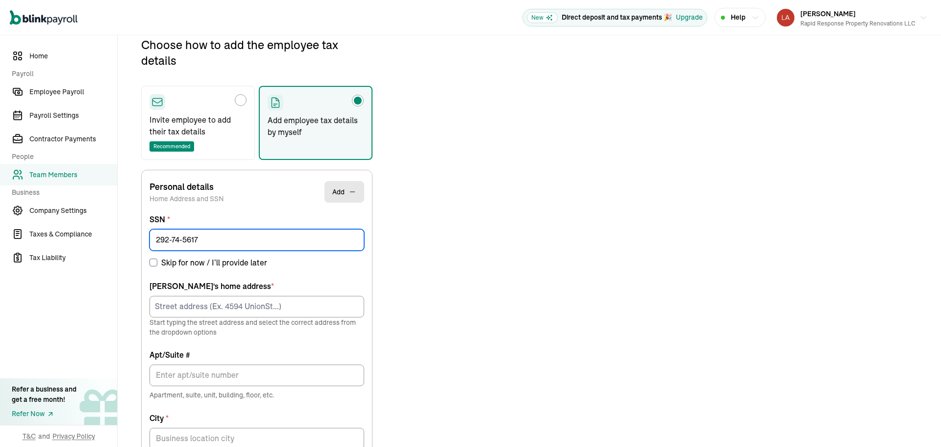
type input "292-74-5617"
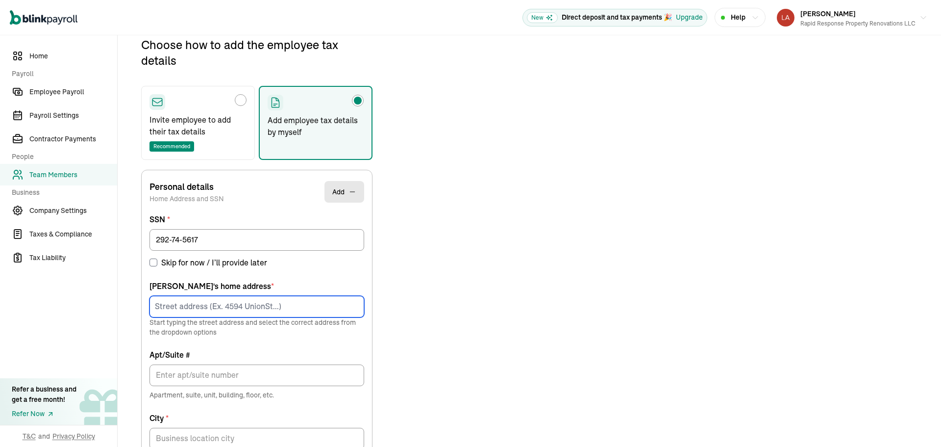
click at [272, 302] on input at bounding box center [257, 307] width 215 height 22
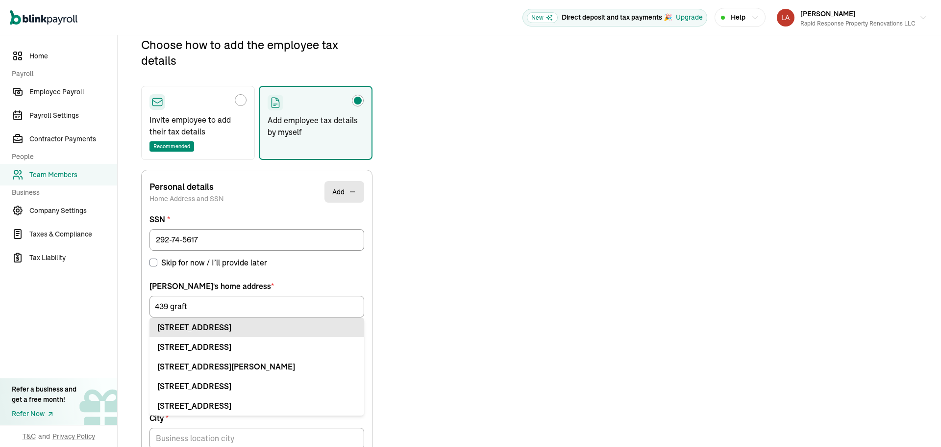
click at [261, 332] on div "[STREET_ADDRESS]" at bounding box center [256, 327] width 199 height 12
type input "[STREET_ADDRESS]"
type input "Apt"
type input "[GEOGRAPHIC_DATA]"
type input "OH"
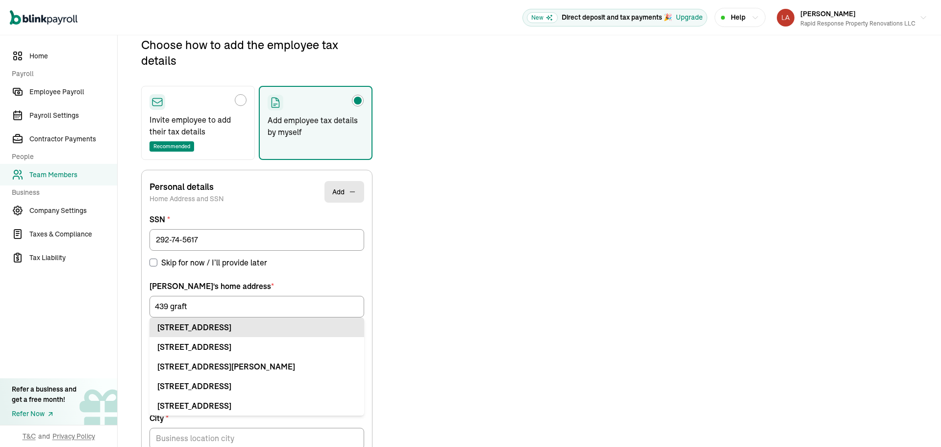
type input "45406"
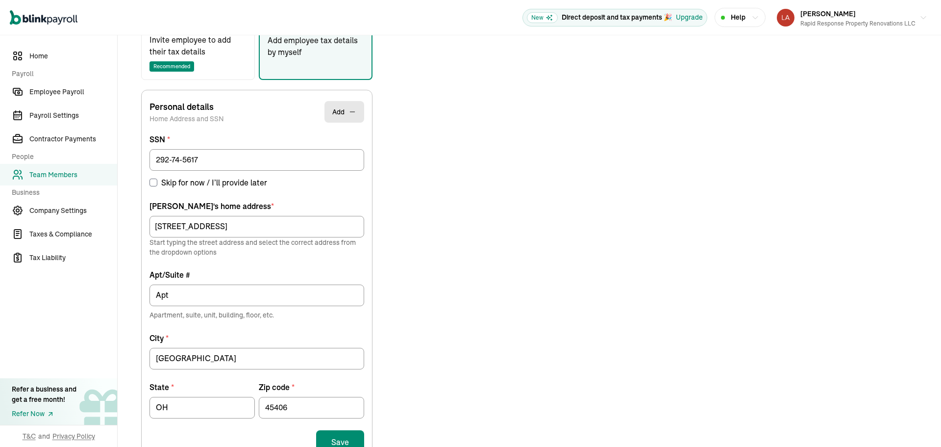
scroll to position [364, 0]
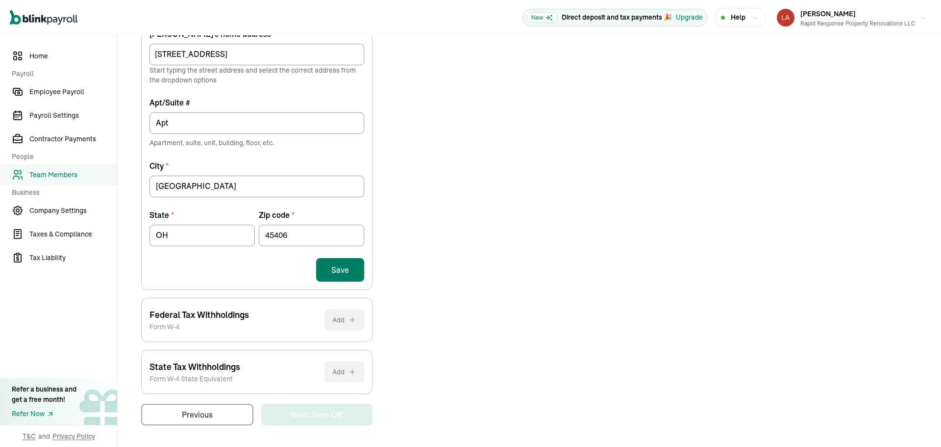
click at [335, 261] on button "Save" at bounding box center [340, 270] width 48 height 24
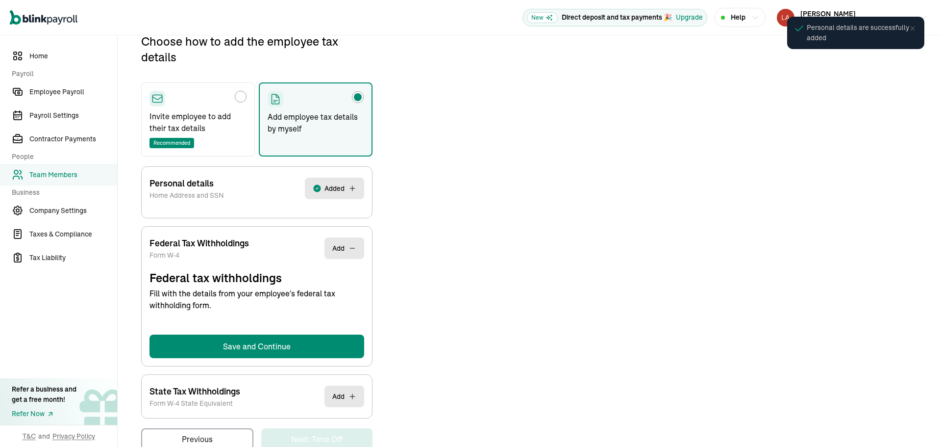
select select "S"
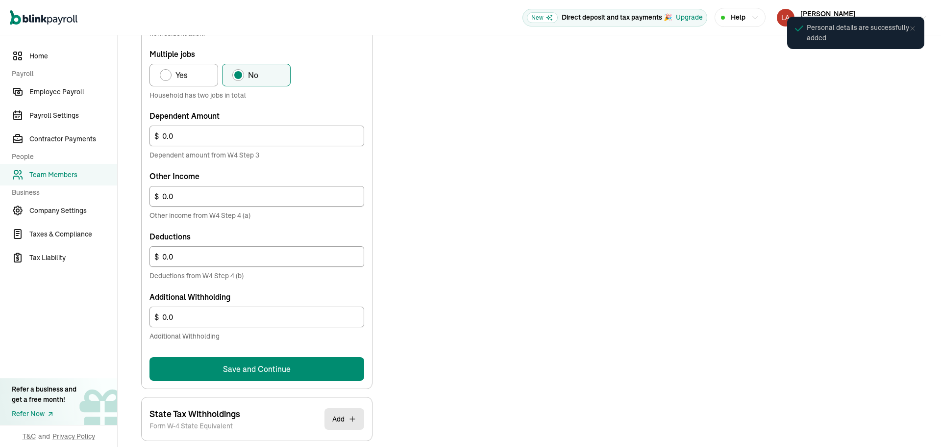
scroll to position [516, 0]
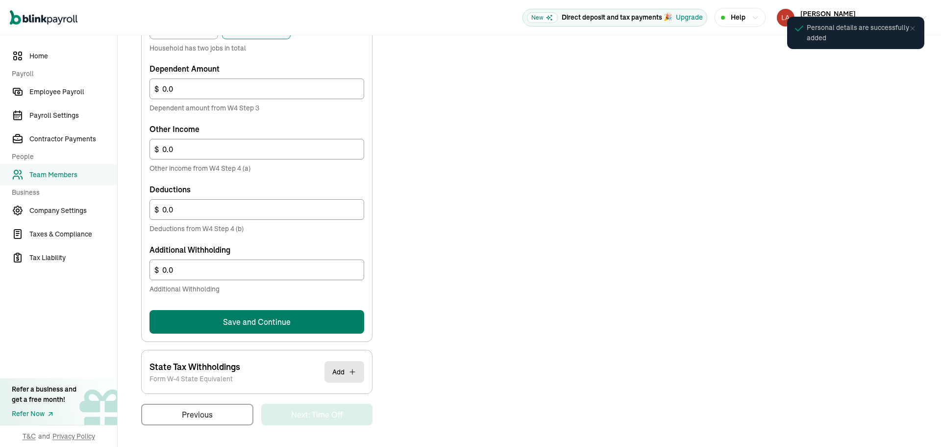
click at [304, 330] on button "Save and Continue" at bounding box center [257, 322] width 215 height 24
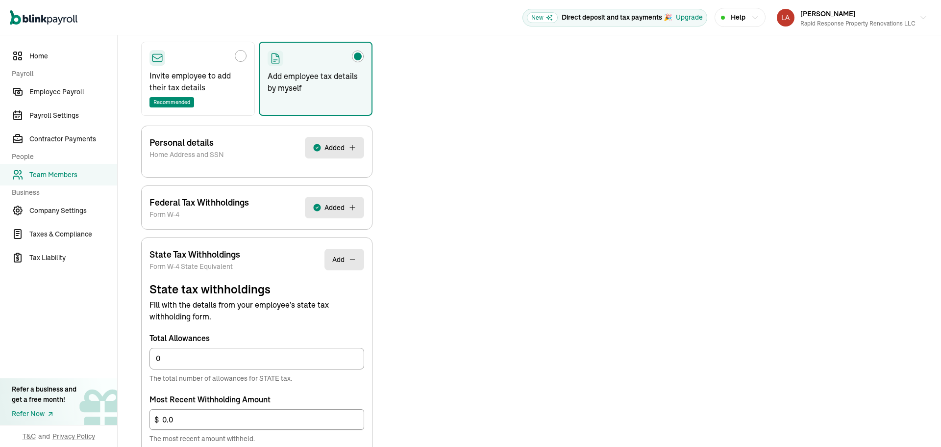
click at [337, 372] on form "State tax withholdings Fill with the details from your employee's state tax wit…" at bounding box center [257, 381] width 215 height 200
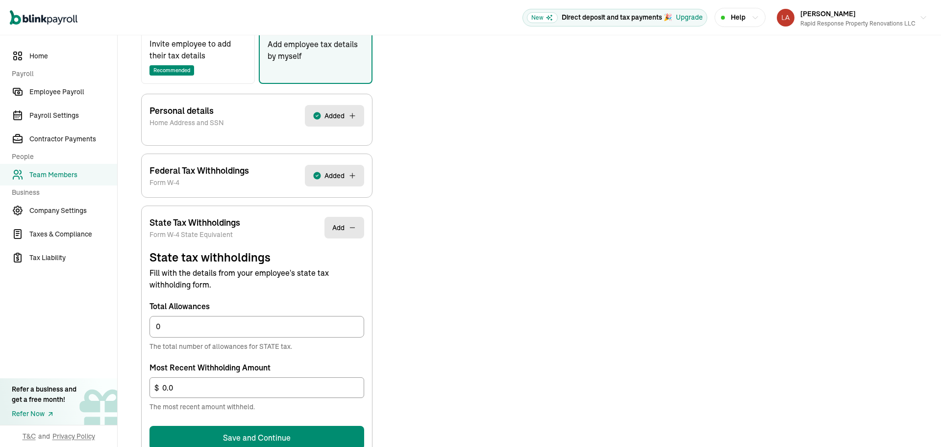
scroll to position [252, 0]
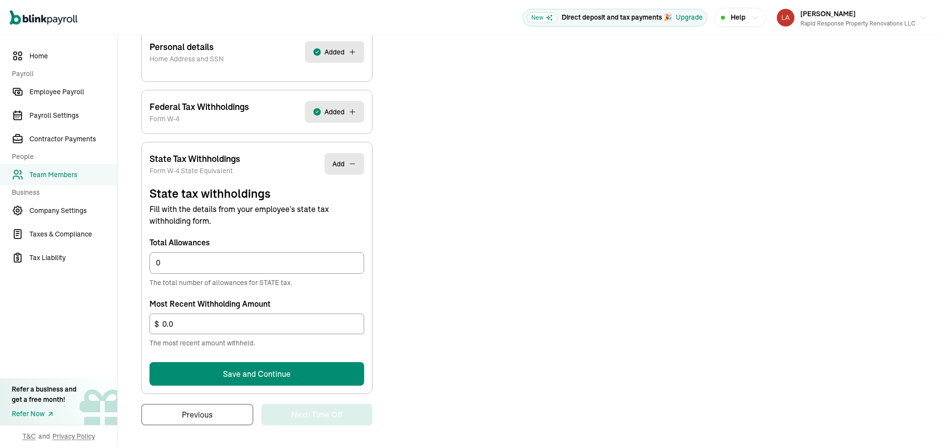
click at [330, 374] on button "Save and Continue" at bounding box center [257, 374] width 215 height 24
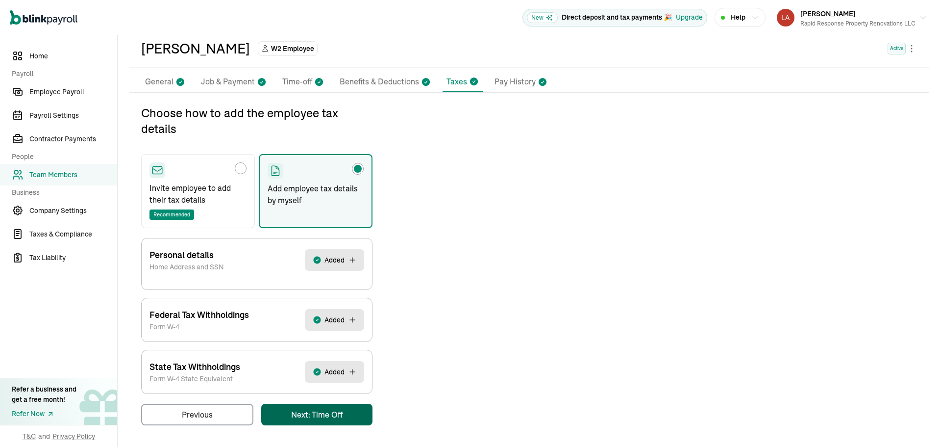
scroll to position [0, 0]
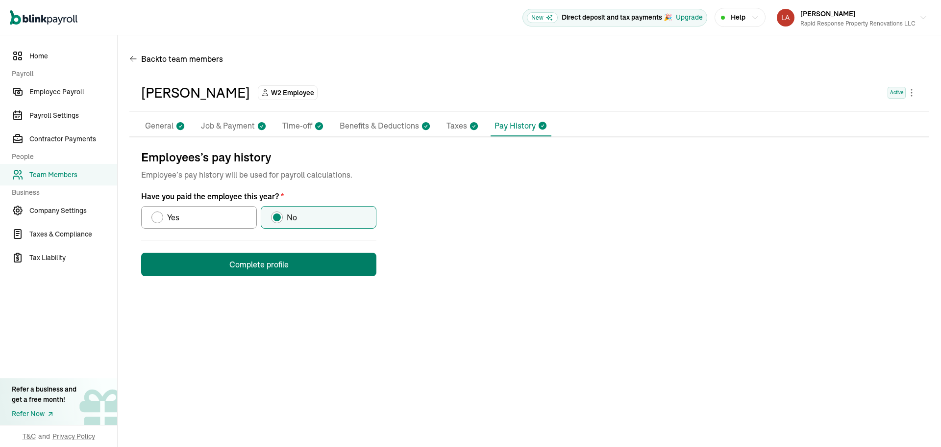
click at [317, 262] on button "Complete profile" at bounding box center [258, 264] width 235 height 24
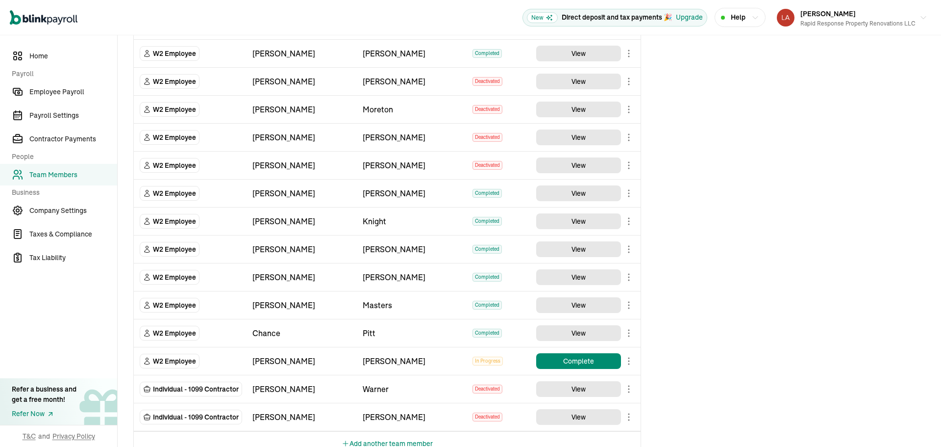
scroll to position [1098, 0]
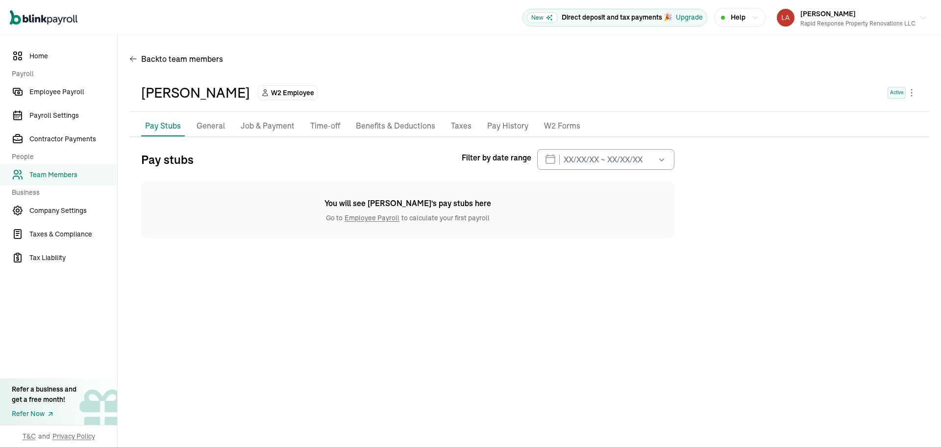
click at [211, 126] on p "General" at bounding box center [211, 126] width 28 height 13
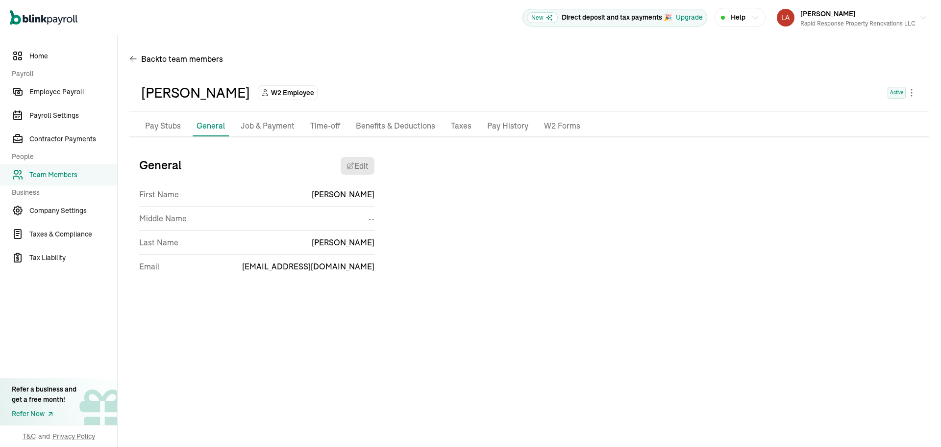
click at [276, 130] on p "Job & Payment" at bounding box center [268, 126] width 54 height 13
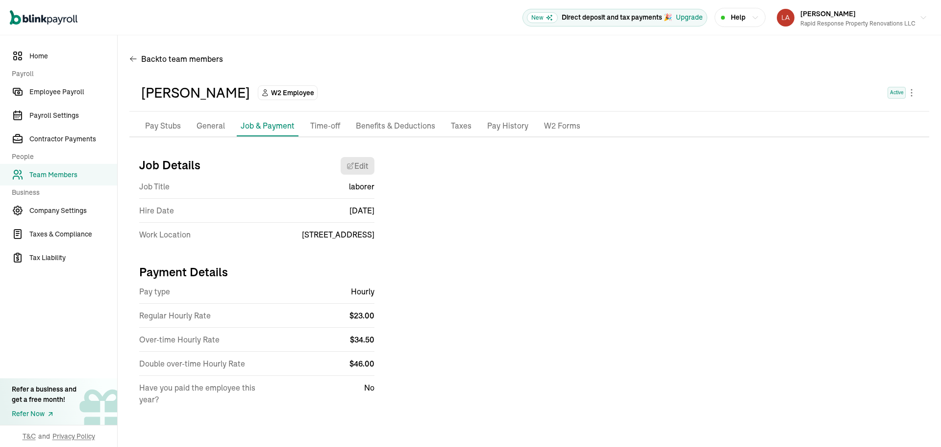
click at [72, 176] on span "Team Members" at bounding box center [73, 175] width 88 height 10
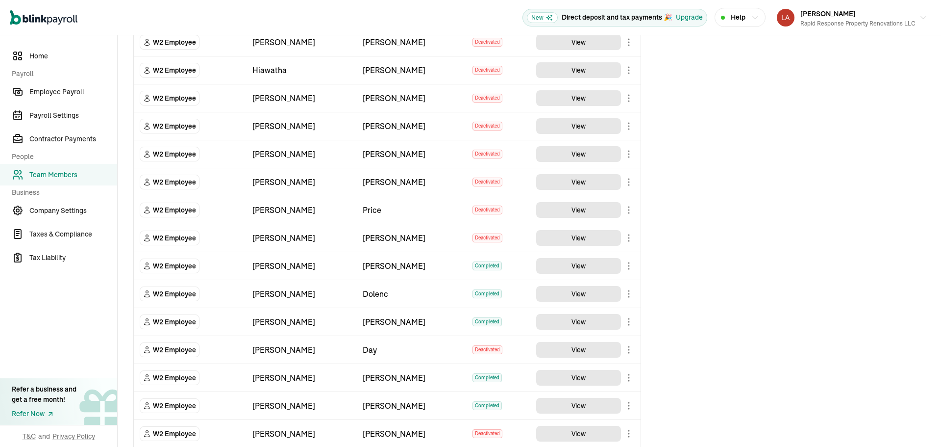
scroll to position [1098, 0]
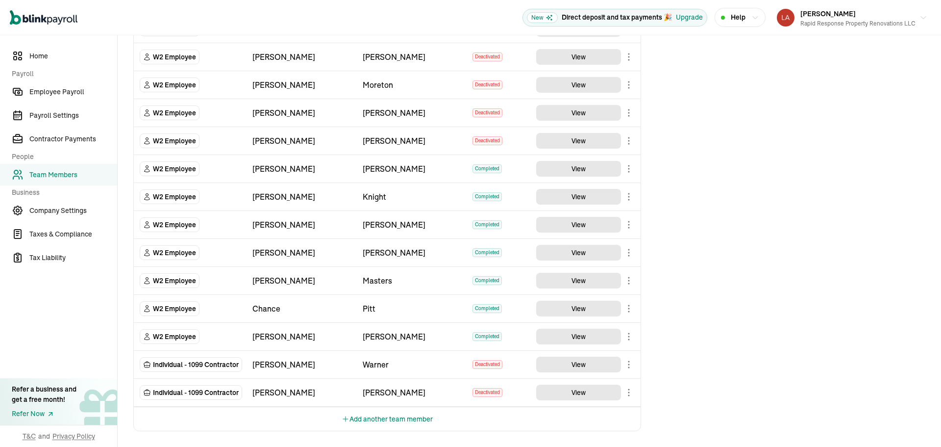
click at [376, 420] on button "Add another team member" at bounding box center [387, 419] width 91 height 24
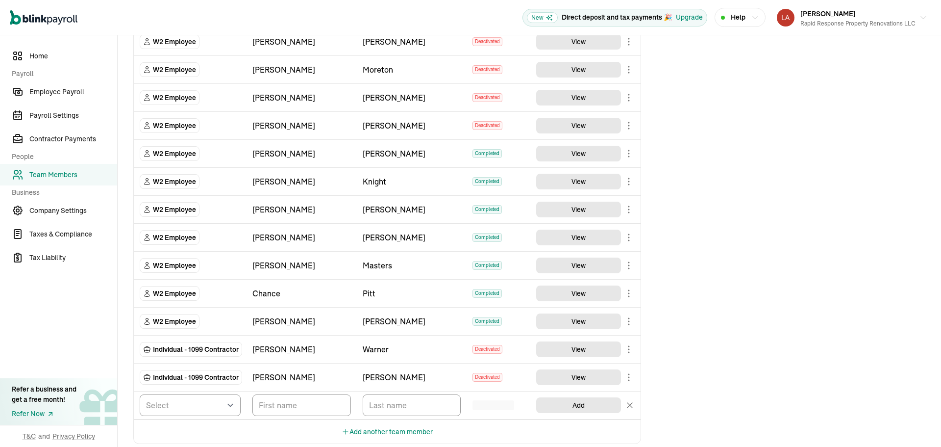
scroll to position [1125, 0]
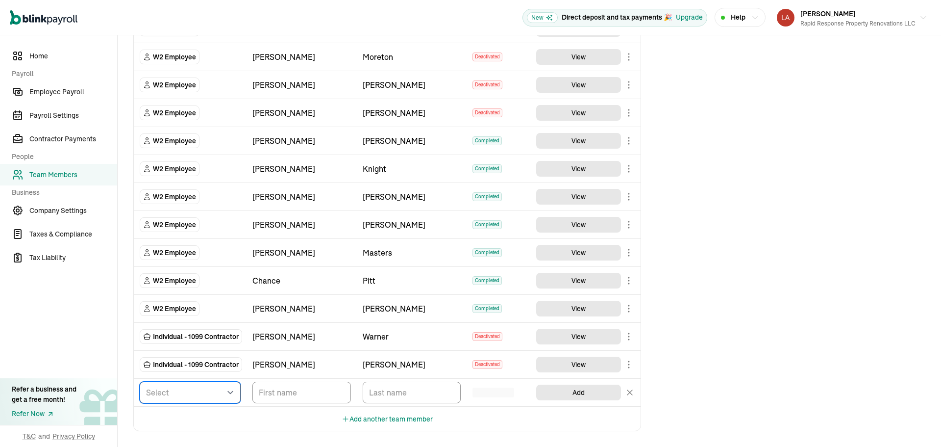
click at [214, 394] on select "Select W2 Employee Individual - 1099 [DEMOGRAPHIC_DATA] Business - 1099 Contrac…" at bounding box center [190, 392] width 101 height 22
select select "employee"
click at [140, 381] on select "Select W2 Employee Individual - 1099 [DEMOGRAPHIC_DATA] Business - 1099 Contrac…" at bounding box center [190, 392] width 101 height 22
click at [295, 403] on td "TeamMembers" at bounding box center [302, 392] width 110 height 28
type input "Yunus"
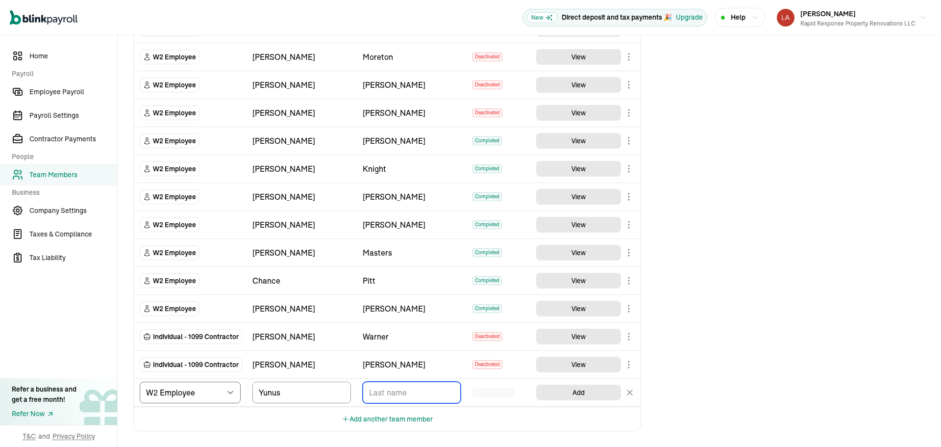
click at [393, 394] on input "TextInput" at bounding box center [412, 392] width 99 height 22
type input "[PERSON_NAME]"
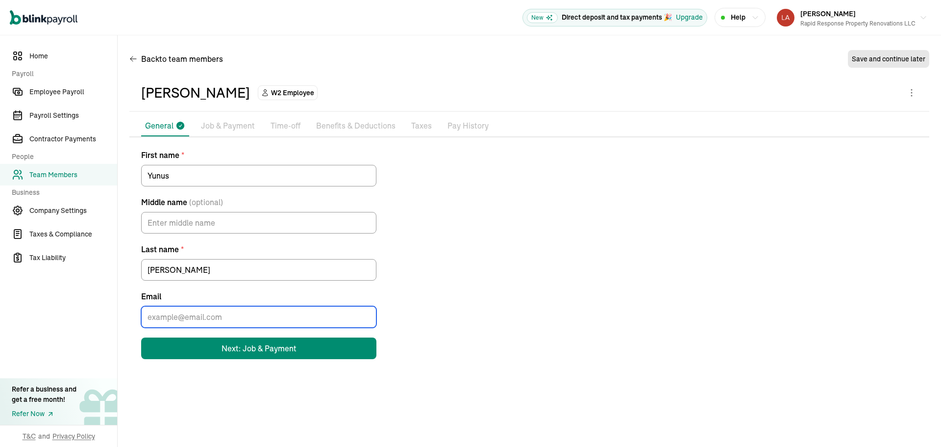
click at [185, 317] on input "Email" at bounding box center [258, 317] width 235 height 22
type input "[EMAIL_ADDRESS][DOMAIN_NAME]"
click at [208, 349] on button "Next: Job & Payment" at bounding box center [258, 348] width 235 height 22
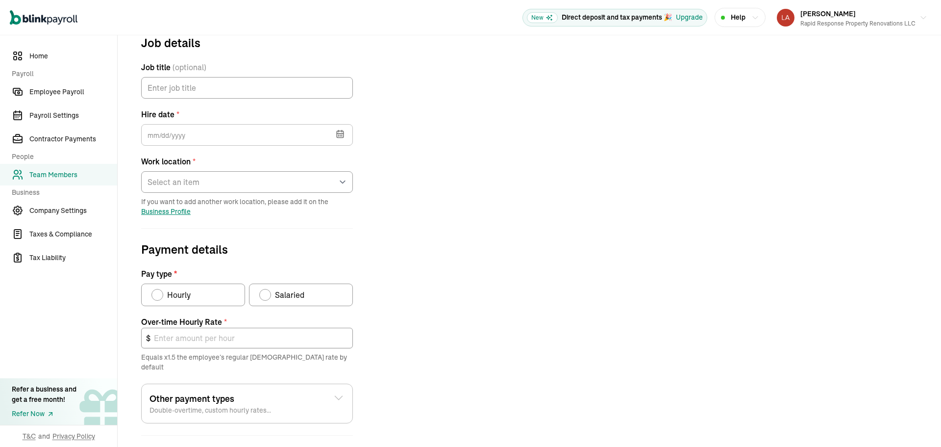
scroll to position [116, 0]
click at [178, 288] on label "Hourly" at bounding box center [193, 294] width 104 height 23
click at [159, 288] on input "Hourly" at bounding box center [155, 292] width 8 height 8
radio input "true"
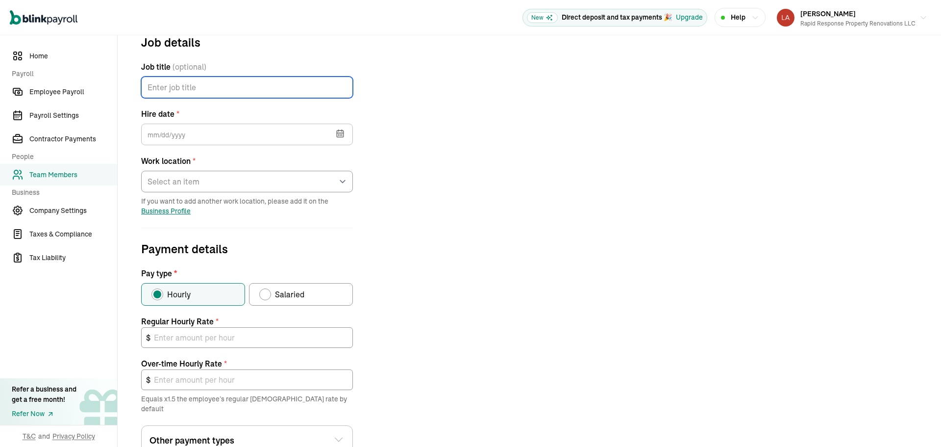
click at [188, 88] on input "Job title (optional)" at bounding box center [247, 87] width 212 height 22
type input "l"
type input "laborer"
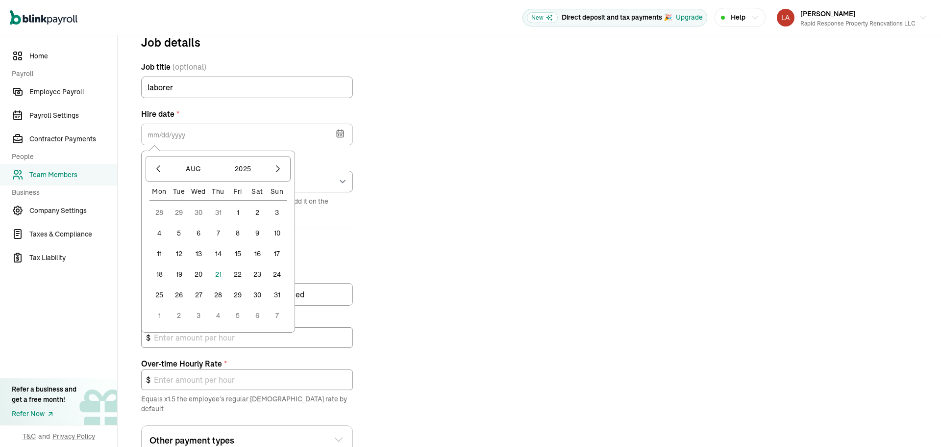
click at [257, 250] on button "16" at bounding box center [258, 254] width 20 height 20
type input "[DATE]"
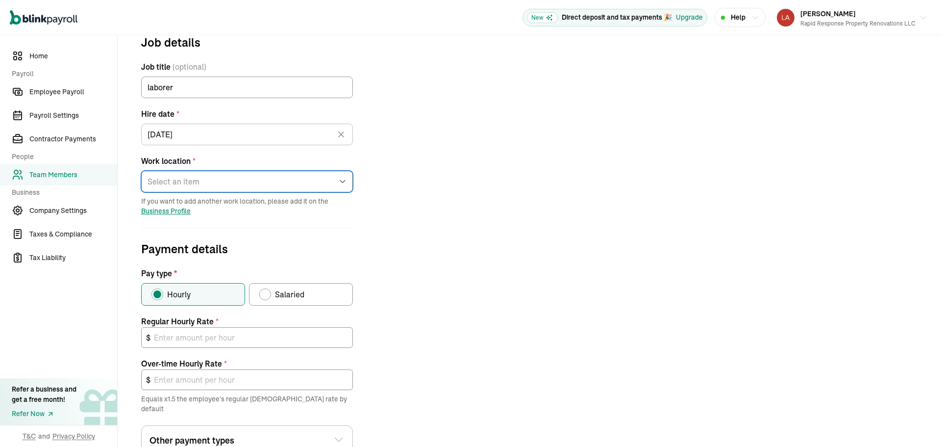
click at [169, 181] on select "Select an item [STREET_ADDRESS][GEOGRAPHIC_DATA] from home" at bounding box center [247, 182] width 212 height 22
select select "[STREET_ADDRESS]"
click at [141, 171] on select "Select an item [STREET_ADDRESS][GEOGRAPHIC_DATA] from home" at bounding box center [247, 182] width 212 height 22
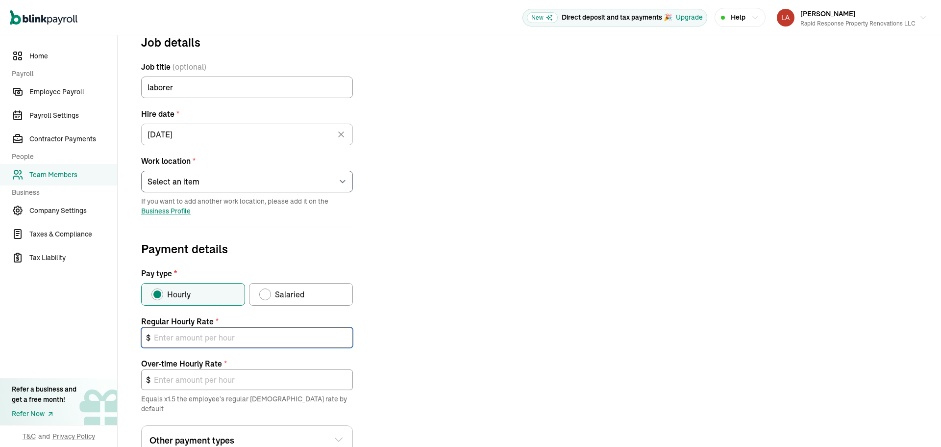
click at [200, 336] on input "text" at bounding box center [247, 337] width 212 height 21
type input "2"
type input "3.00"
type input "20"
type input "30.00"
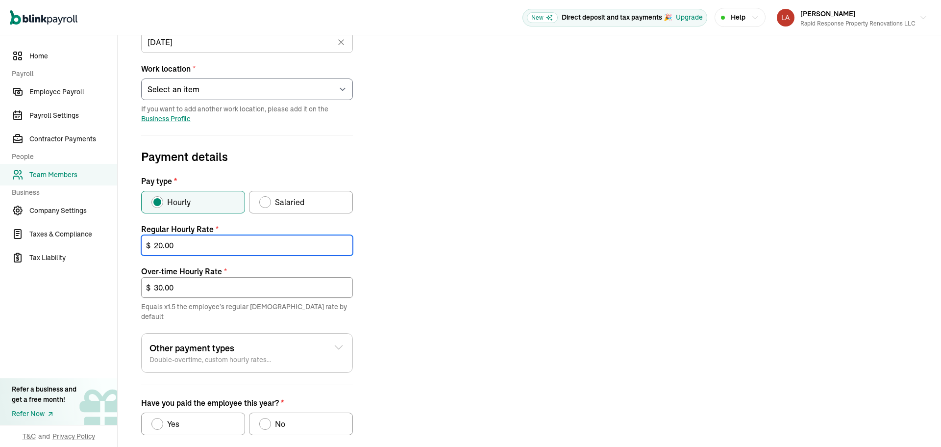
scroll to position [255, 0]
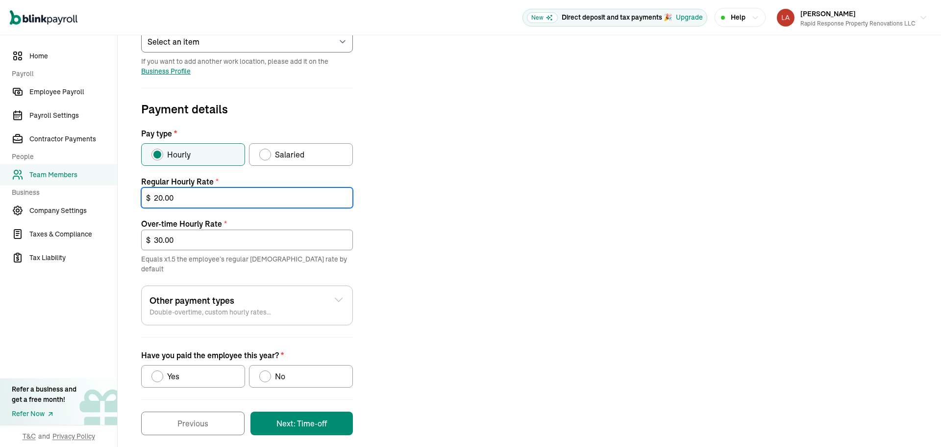
type input "20.00"
click at [302, 365] on label "No" at bounding box center [301, 376] width 104 height 23
click at [267, 370] on input "No" at bounding box center [263, 374] width 8 height 8
radio input "true"
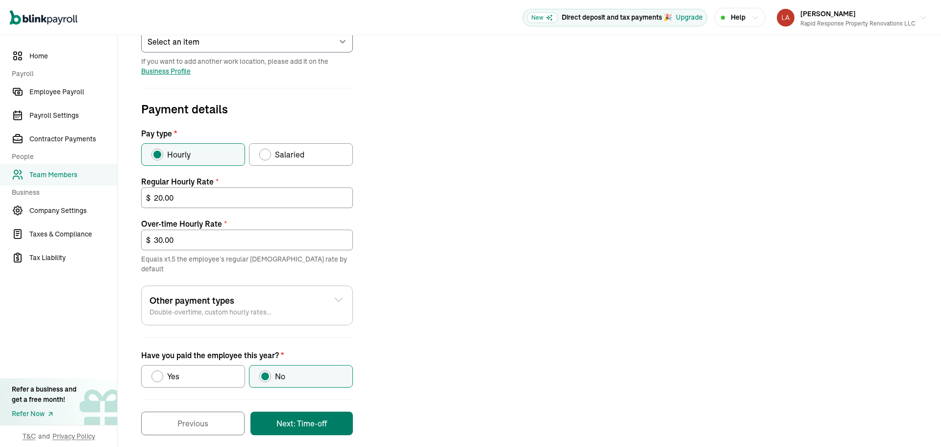
click at [311, 413] on button "Next: Time-off" at bounding box center [301, 423] width 102 height 24
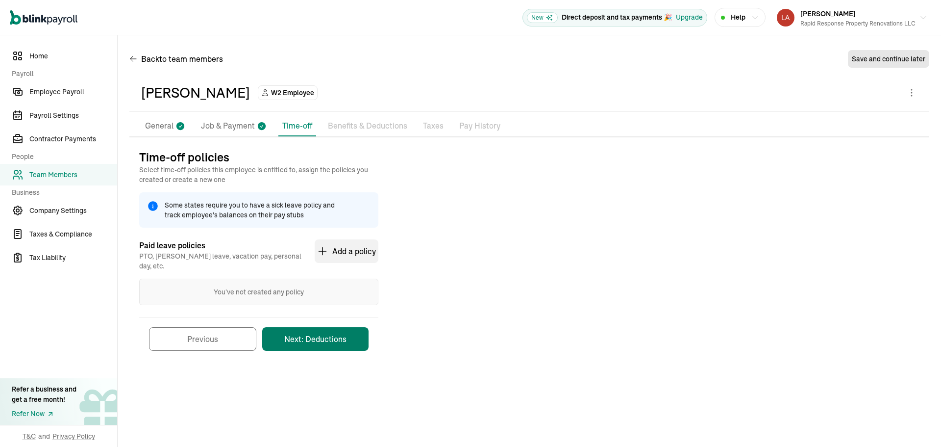
click at [331, 330] on button "Next: Deductions" at bounding box center [315, 339] width 106 height 24
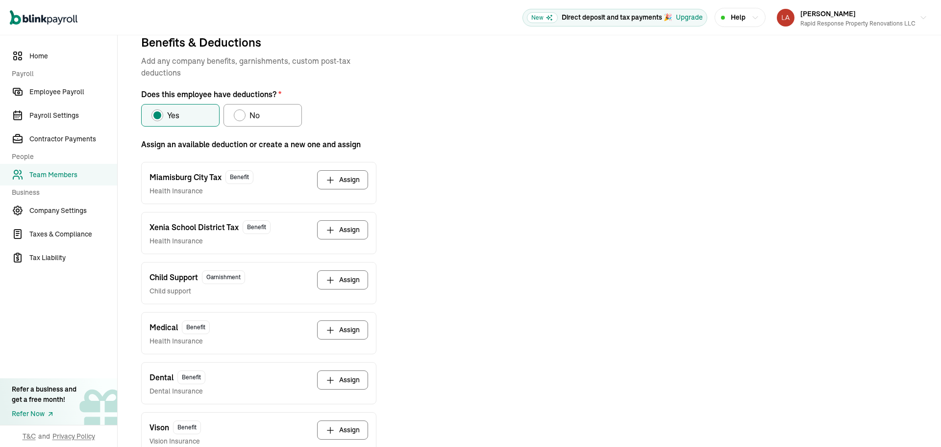
scroll to position [80, 0]
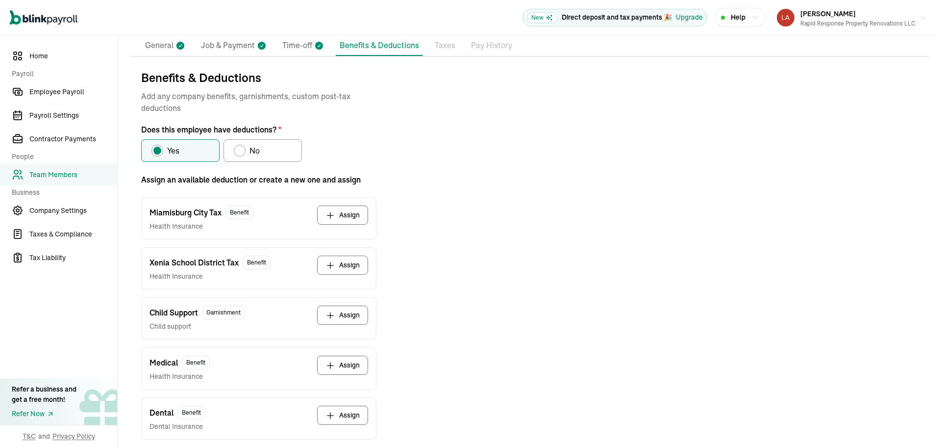
click at [264, 146] on label "No" at bounding box center [263, 150] width 78 height 23
click at [241, 146] on input "No" at bounding box center [237, 148] width 8 height 8
radio input "true"
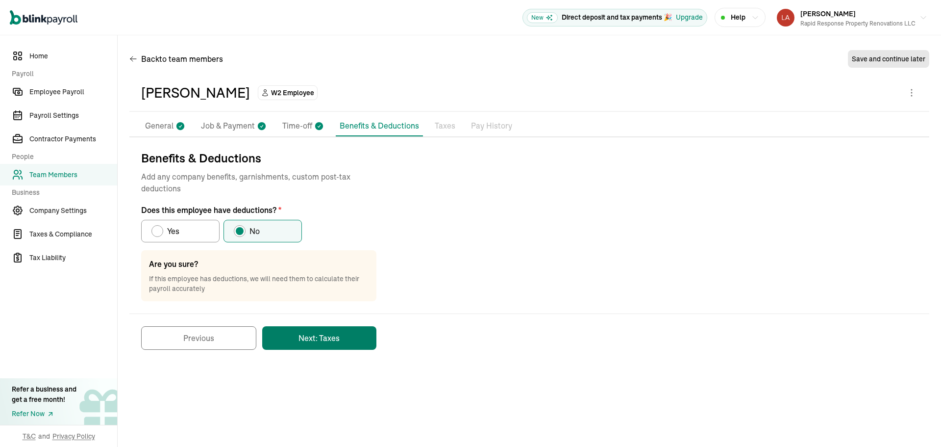
click at [354, 343] on button "Next: Taxes" at bounding box center [319, 338] width 114 height 24
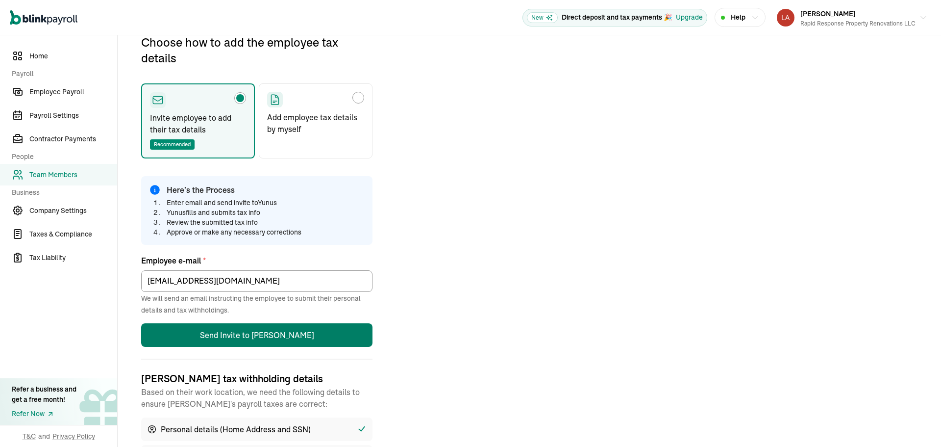
scroll to position [116, 0]
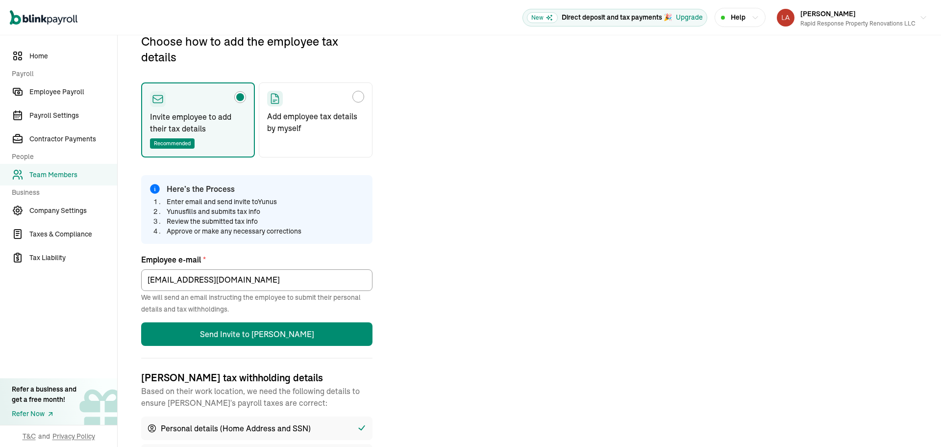
click at [347, 146] on label "Add employee tax details by myself" at bounding box center [316, 119] width 114 height 75
click at [274, 98] on input "Add employee tax details by myself" at bounding box center [271, 94] width 8 height 8
radio input "true"
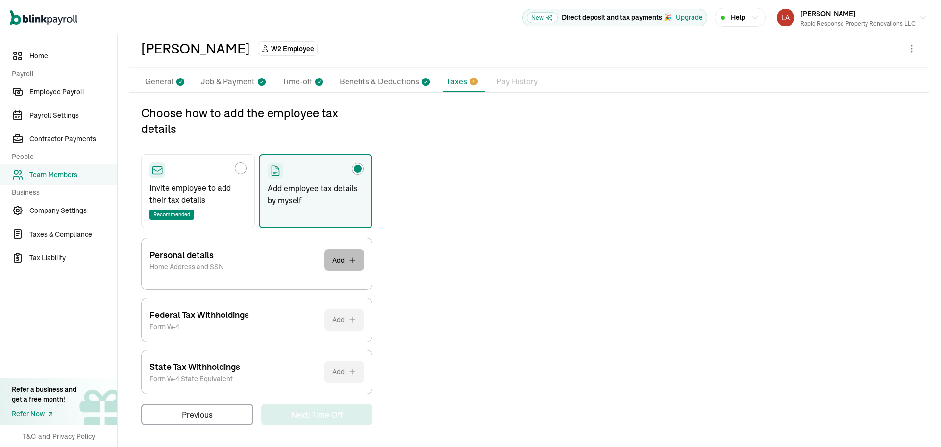
click at [347, 265] on button "Add" at bounding box center [344, 260] width 40 height 22
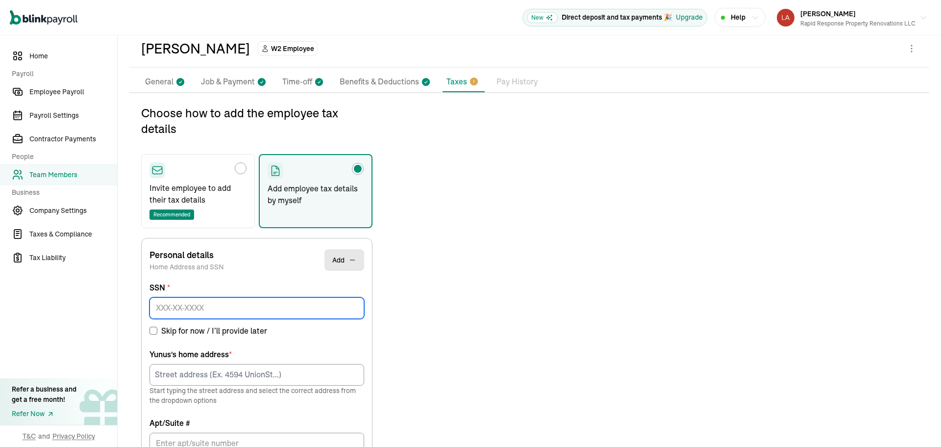
click at [224, 303] on input at bounding box center [257, 308] width 215 height 22
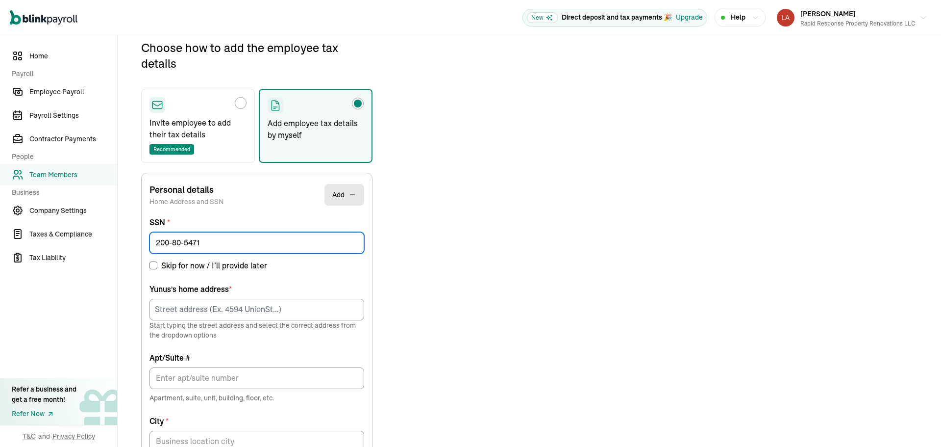
type input "200-80-5471"
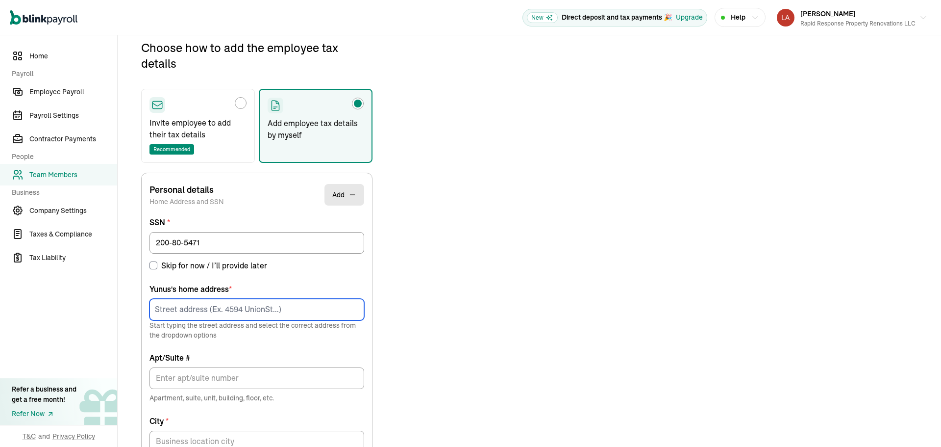
click at [200, 301] on input at bounding box center [257, 310] width 215 height 22
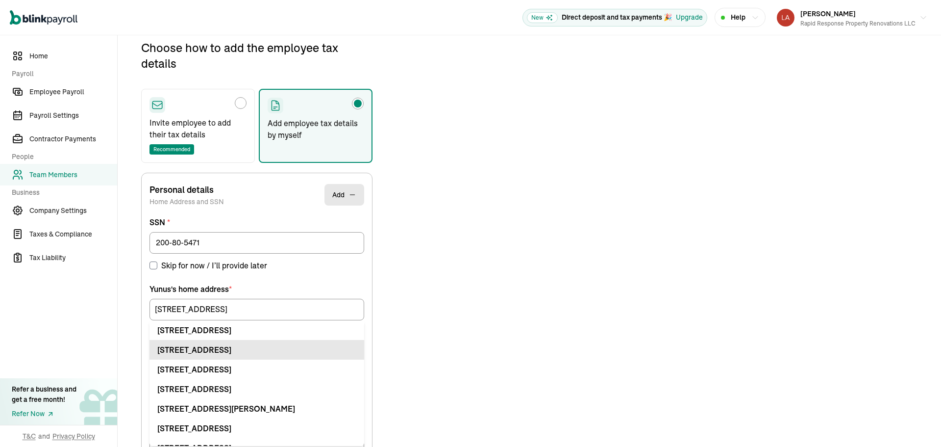
click at [243, 347] on div "[STREET_ADDRESS]" at bounding box center [256, 350] width 199 height 12
type input "[STREET_ADDRESS]"
type input "Apt"
type input "[GEOGRAPHIC_DATA]"
type input "OH"
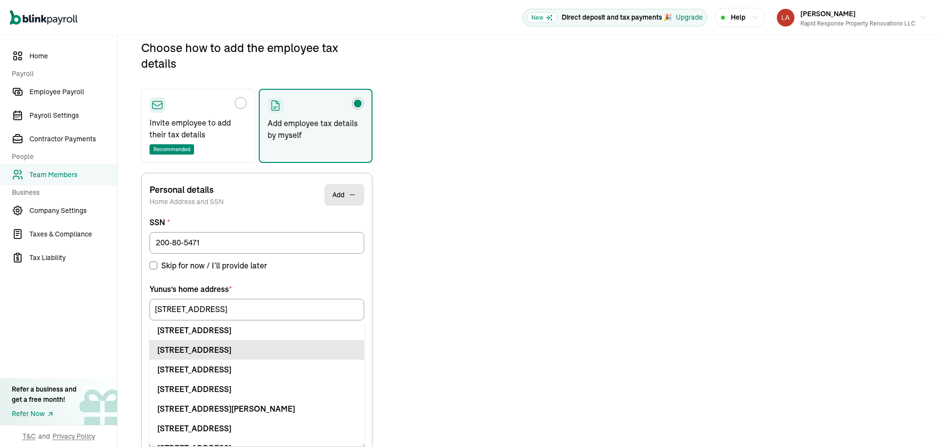
type input "45459"
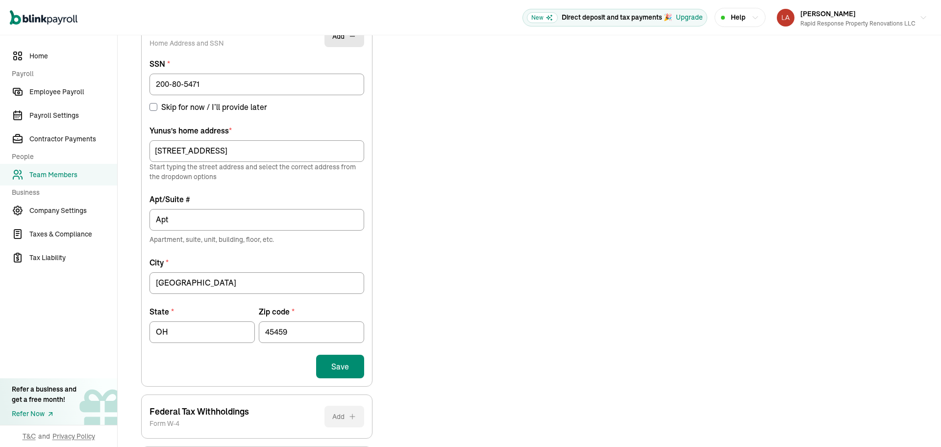
scroll to position [305, 0]
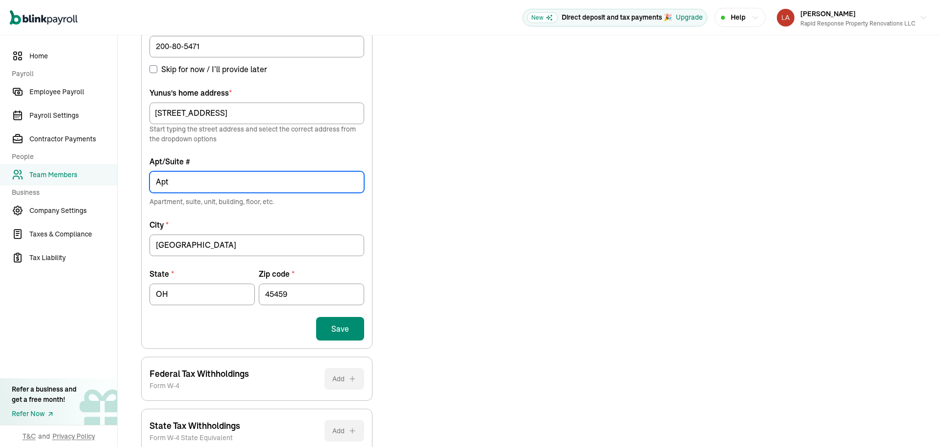
click at [165, 174] on input "Apt" at bounding box center [257, 182] width 215 height 22
click at [217, 186] on input "Apt" at bounding box center [257, 182] width 215 height 22
type input "Apt 9"
click at [355, 330] on button "Save" at bounding box center [340, 329] width 48 height 24
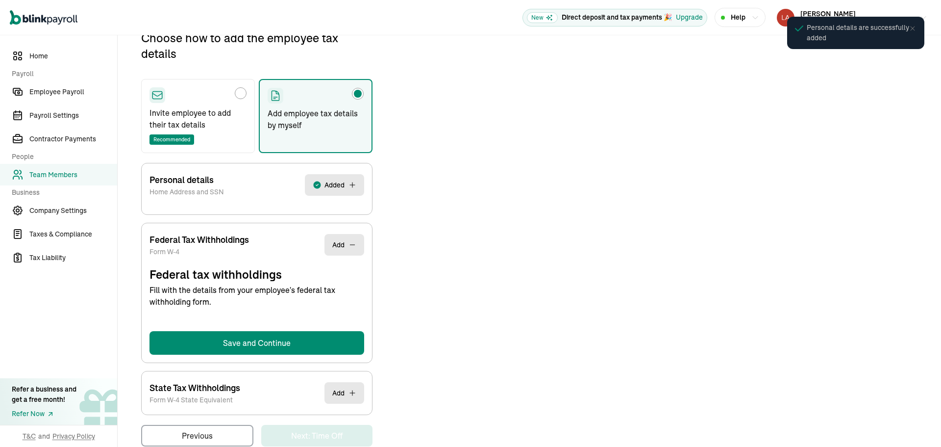
select select "S"
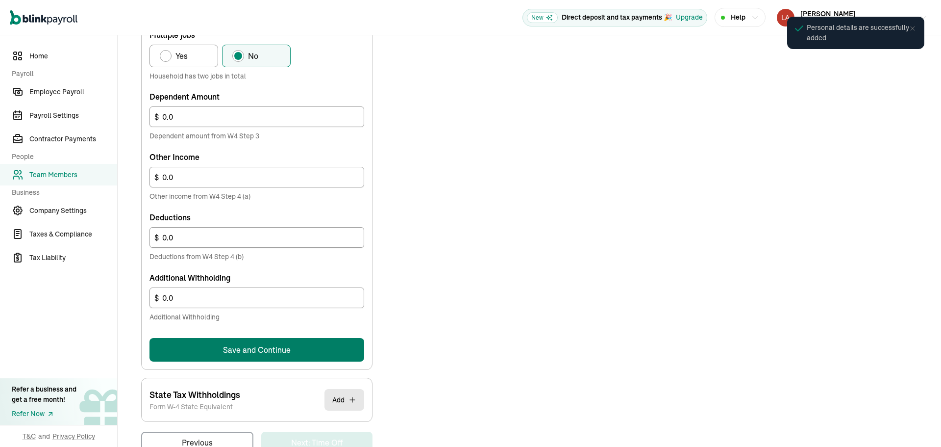
scroll to position [516, 0]
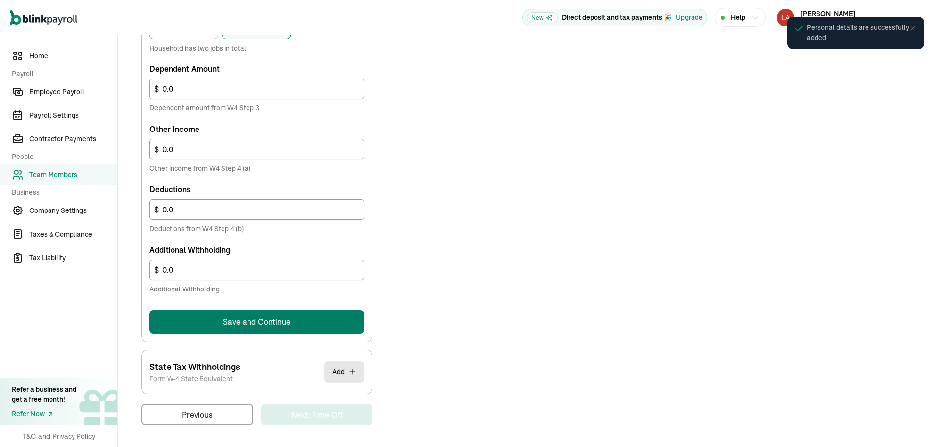
click at [276, 318] on button "Save and Continue" at bounding box center [257, 322] width 215 height 24
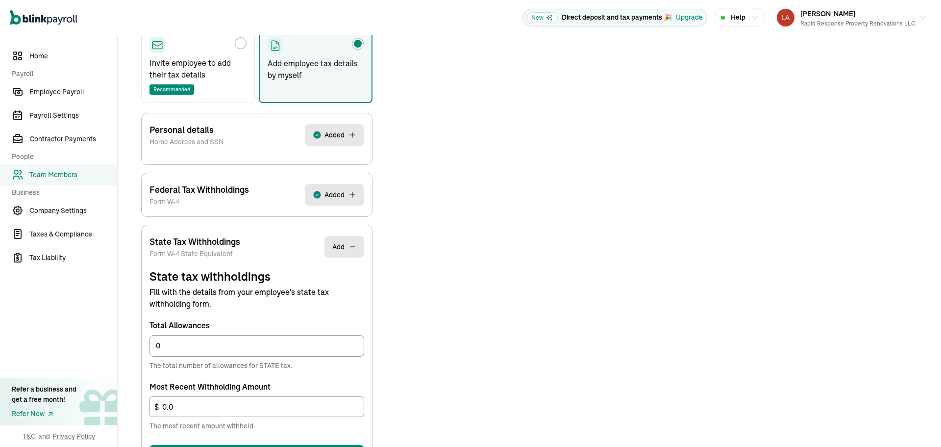
scroll to position [252, 0]
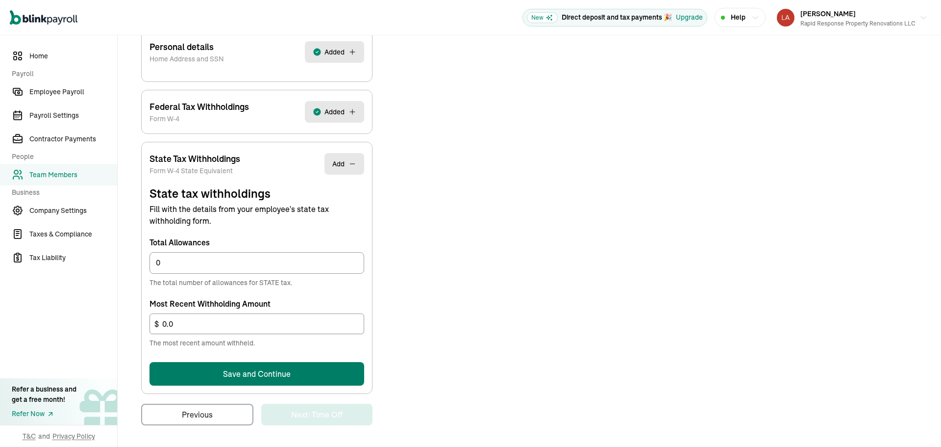
click at [318, 377] on button "Save and Continue" at bounding box center [257, 374] width 215 height 24
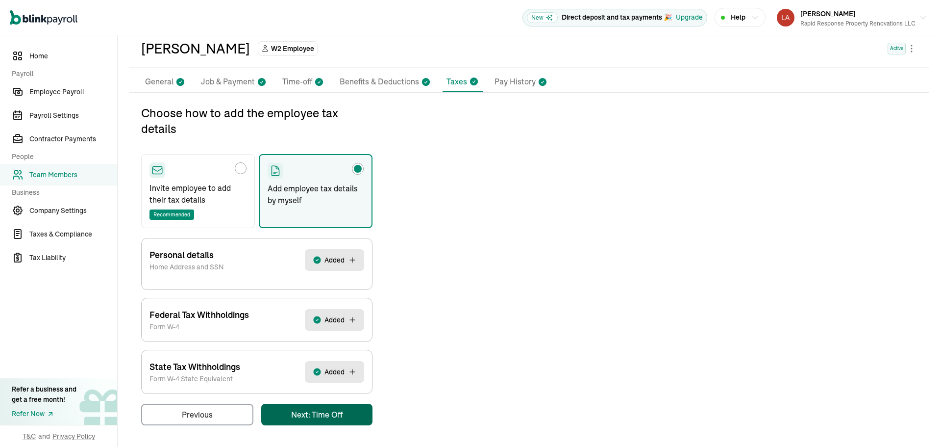
scroll to position [0, 0]
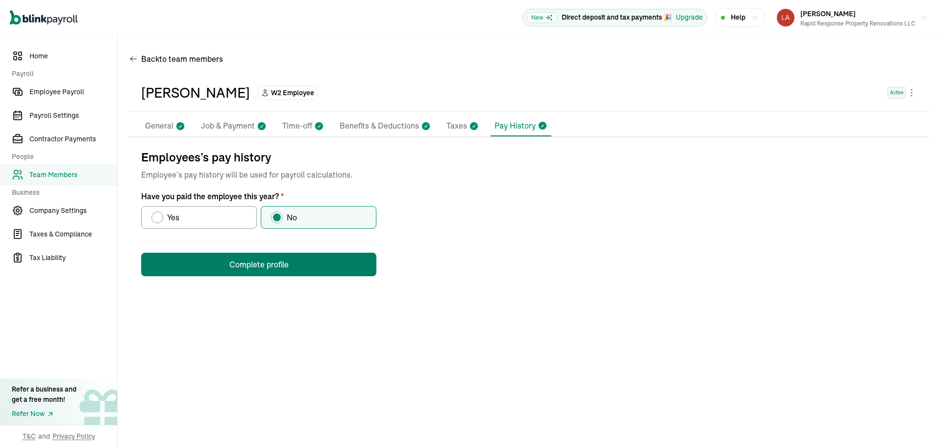
click at [290, 271] on button "Complete profile" at bounding box center [258, 264] width 235 height 24
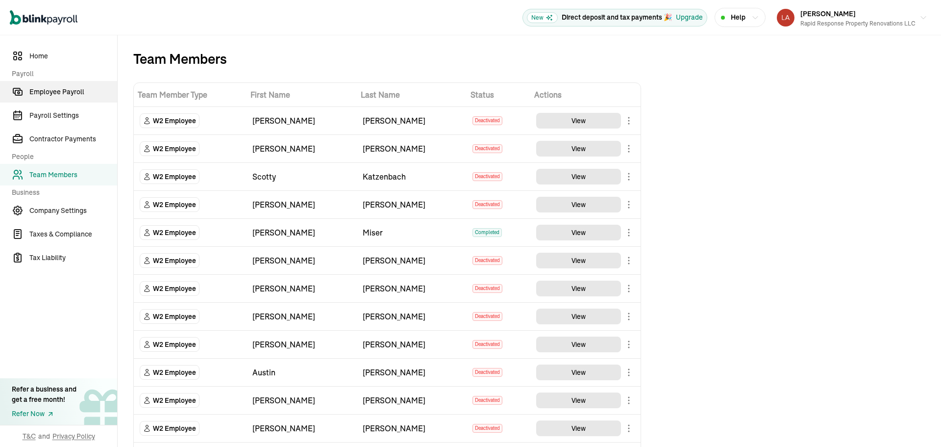
click at [73, 94] on span "Employee Payroll" at bounding box center [73, 92] width 88 height 10
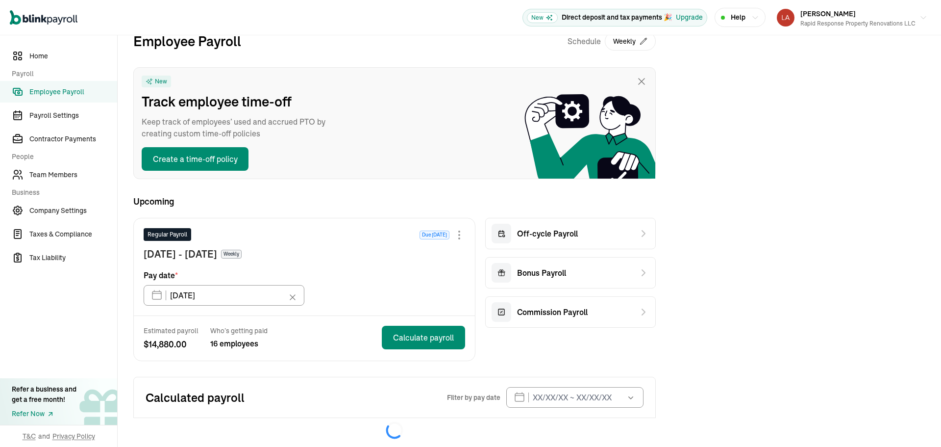
scroll to position [31, 0]
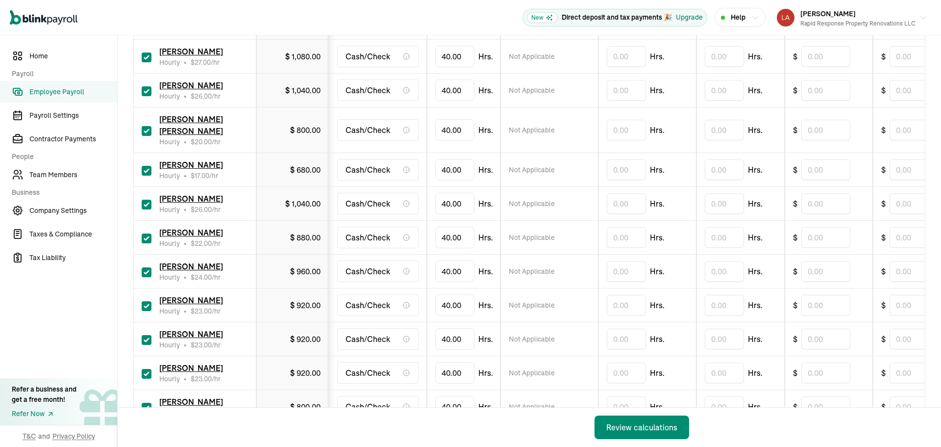
scroll to position [392, 0]
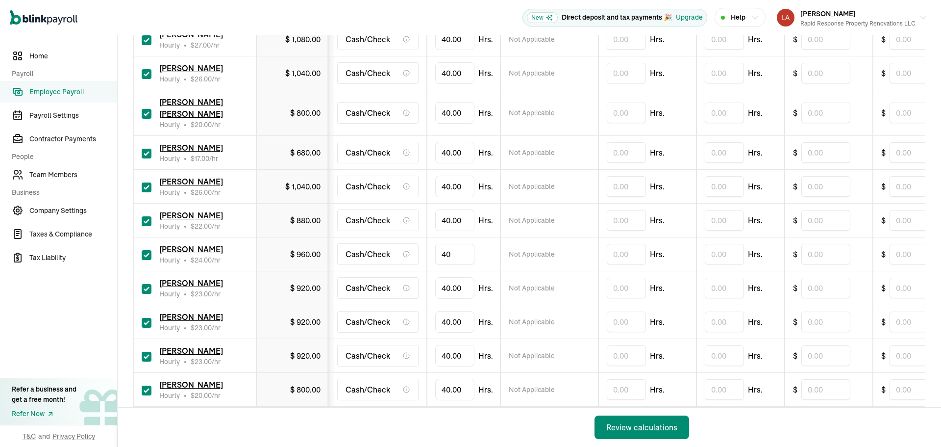
click at [451, 244] on input "40" at bounding box center [454, 254] width 39 height 21
type input "38.52"
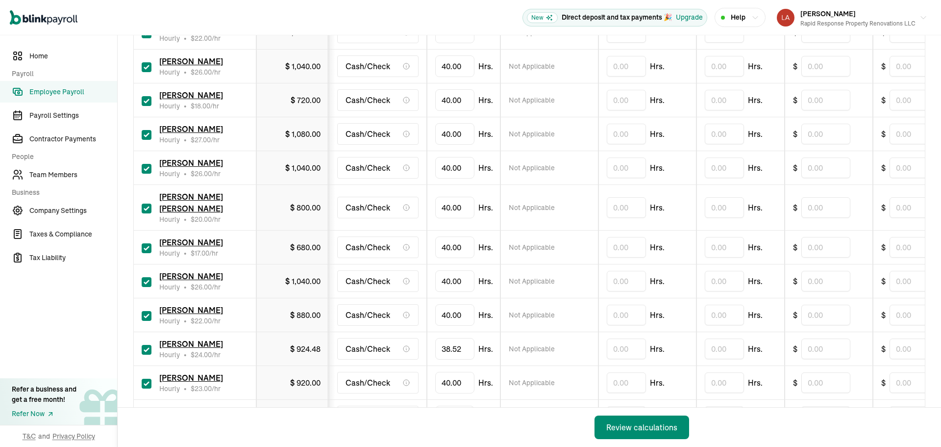
scroll to position [283, 0]
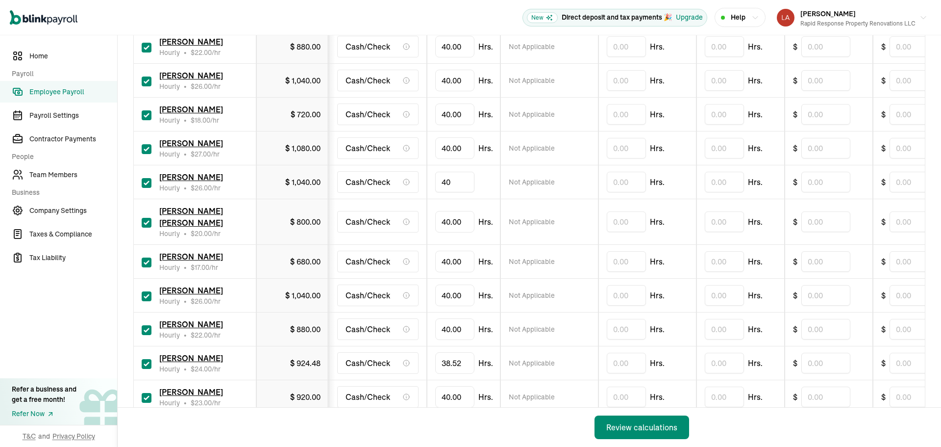
click at [471, 183] on input "40" at bounding box center [454, 182] width 39 height 21
type input "28.26"
click at [463, 179] on input "28.26" at bounding box center [454, 182] width 39 height 21
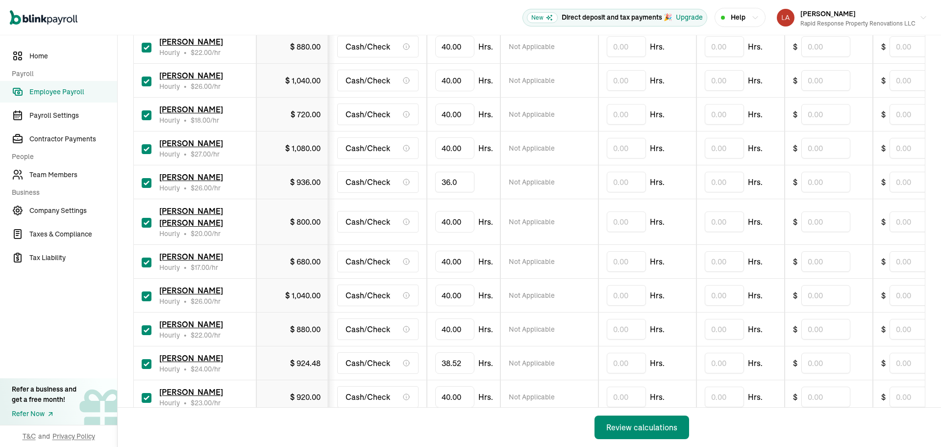
type input "36.06"
click at [456, 218] on input "40" at bounding box center [454, 221] width 39 height 21
type input "35.38"
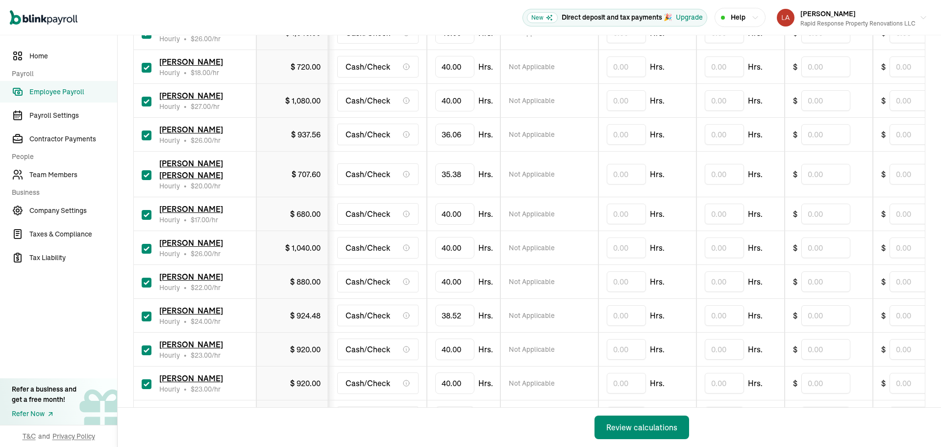
scroll to position [430, 0]
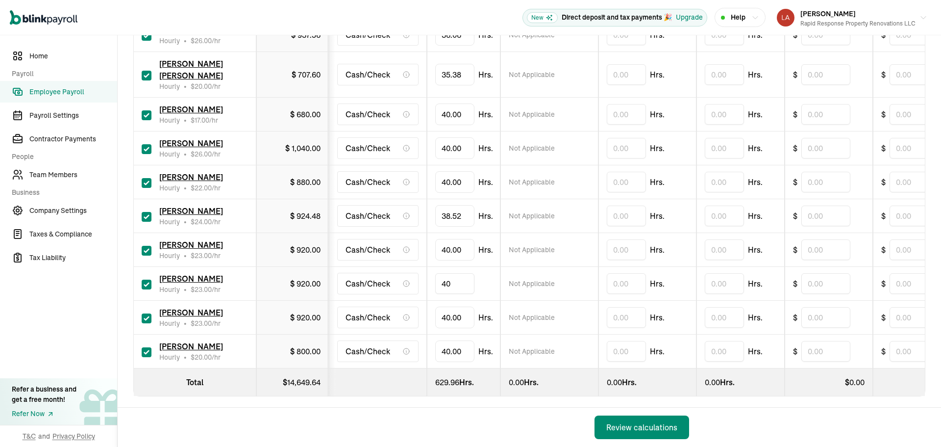
click at [454, 279] on input "40" at bounding box center [454, 283] width 39 height 21
type input "5.30"
click at [445, 307] on input "40" at bounding box center [454, 317] width 39 height 21
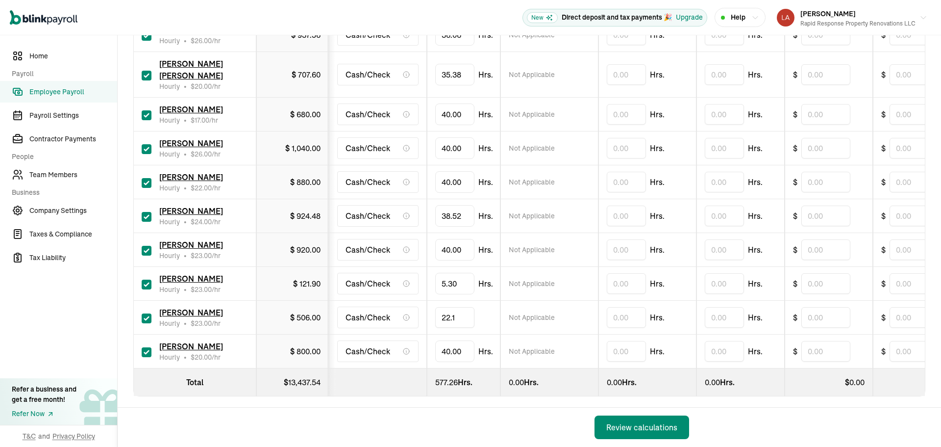
type input "22.10"
click at [449, 172] on input "40" at bounding box center [454, 182] width 39 height 21
type input "13.30"
click at [463, 239] on input "40" at bounding box center [454, 249] width 39 height 21
type input "25.05"
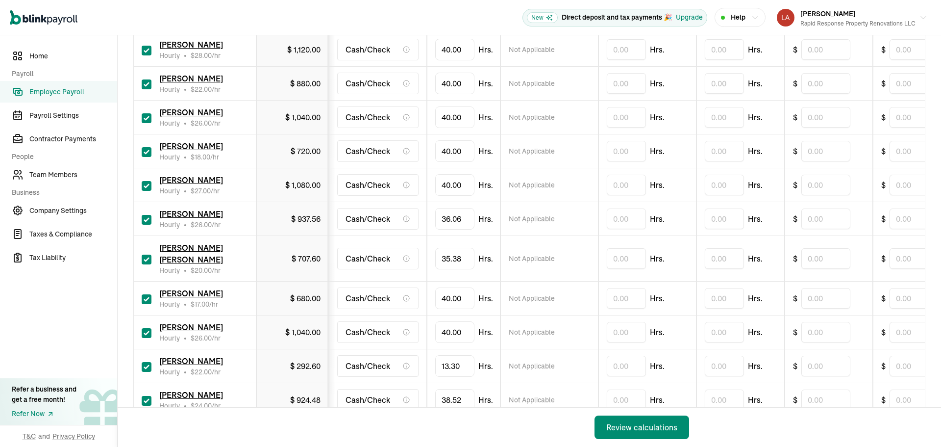
scroll to position [234, 0]
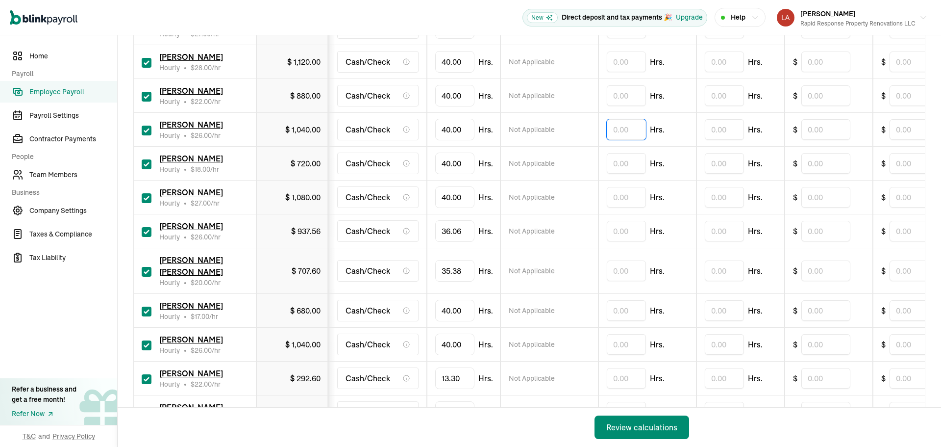
click at [613, 134] on input "text" at bounding box center [626, 129] width 39 height 21
type input "3.32"
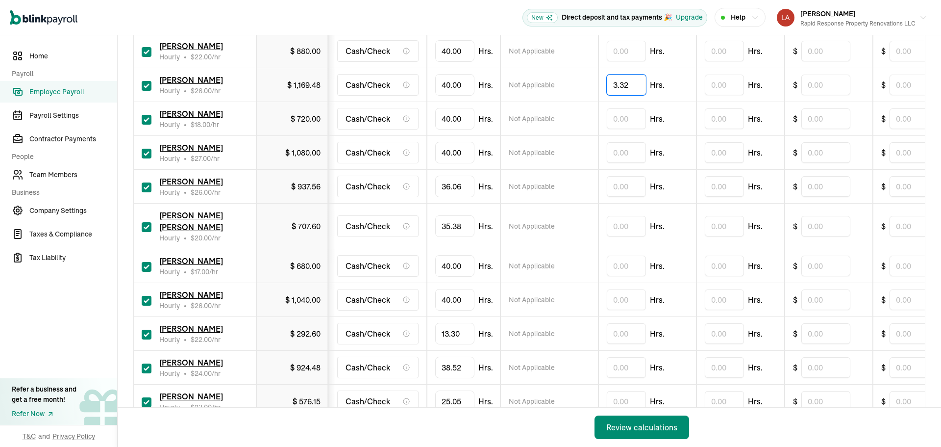
scroll to position [283, 0]
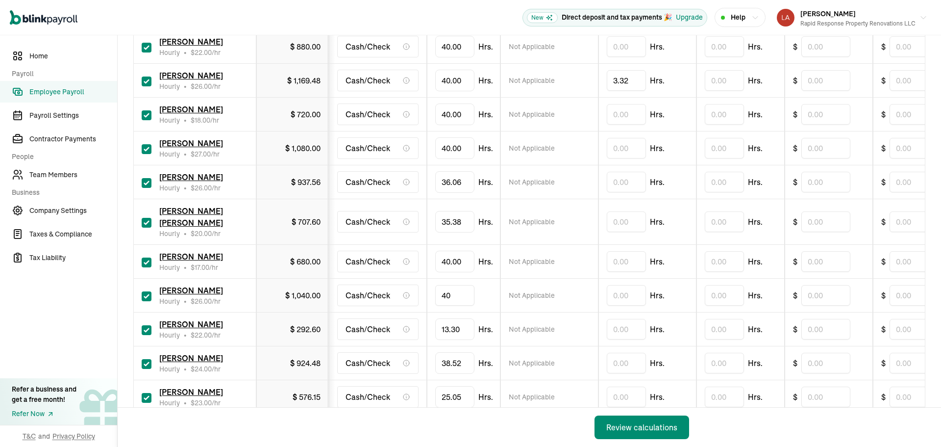
click at [457, 285] on input "40" at bounding box center [454, 295] width 39 height 21
type input "37.35"
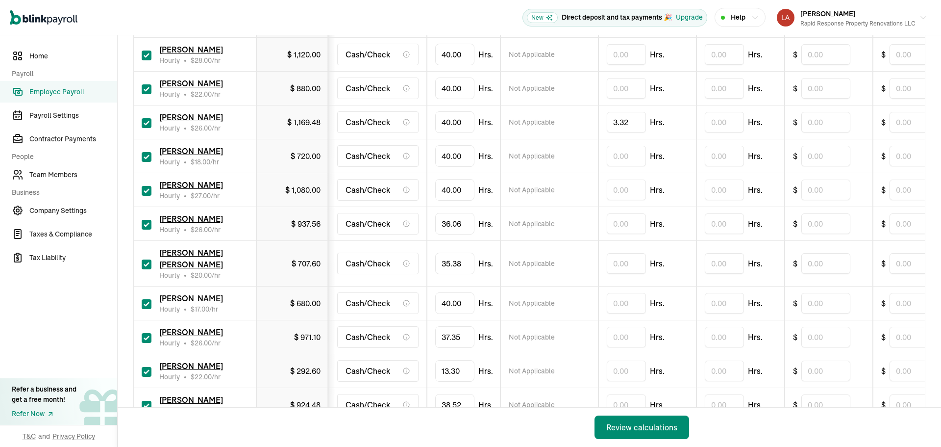
scroll to position [185, 0]
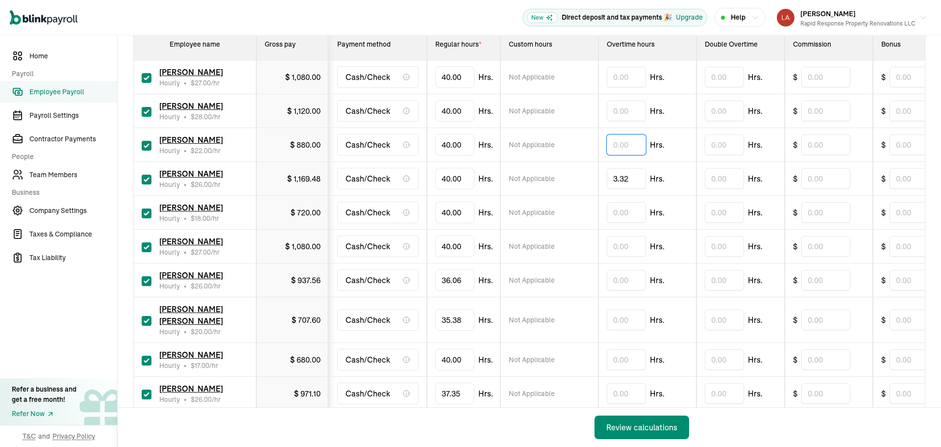
click at [617, 148] on input "text" at bounding box center [626, 144] width 39 height 21
type input "2.34"
click at [619, 109] on input "text" at bounding box center [626, 110] width 39 height 21
type input "4.17"
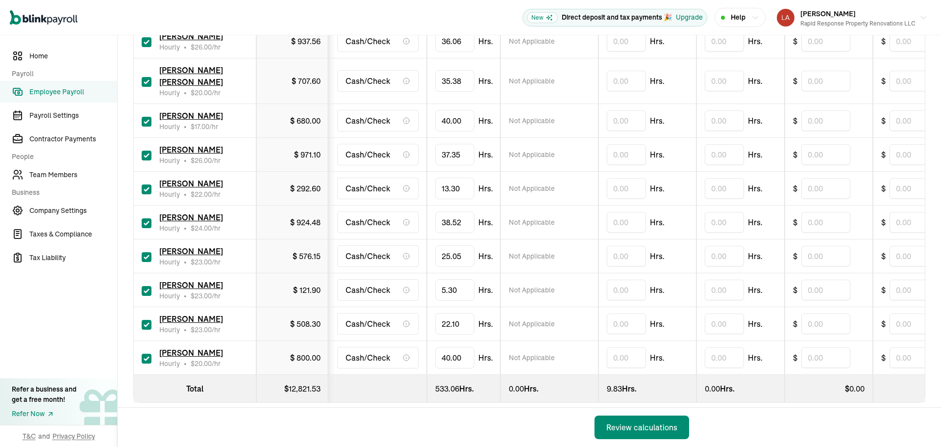
scroll to position [430, 0]
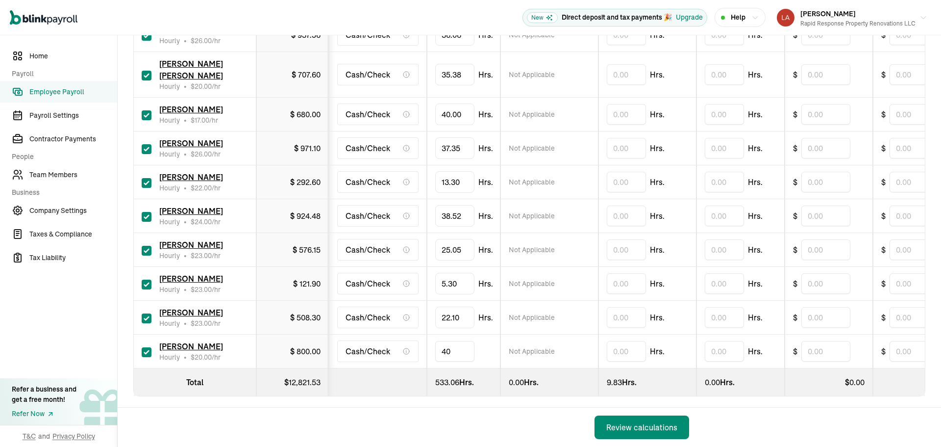
click at [460, 346] on input "40" at bounding box center [454, 351] width 39 height 21
type input "20.13"
click at [460, 104] on input "40" at bounding box center [454, 114] width 39 height 21
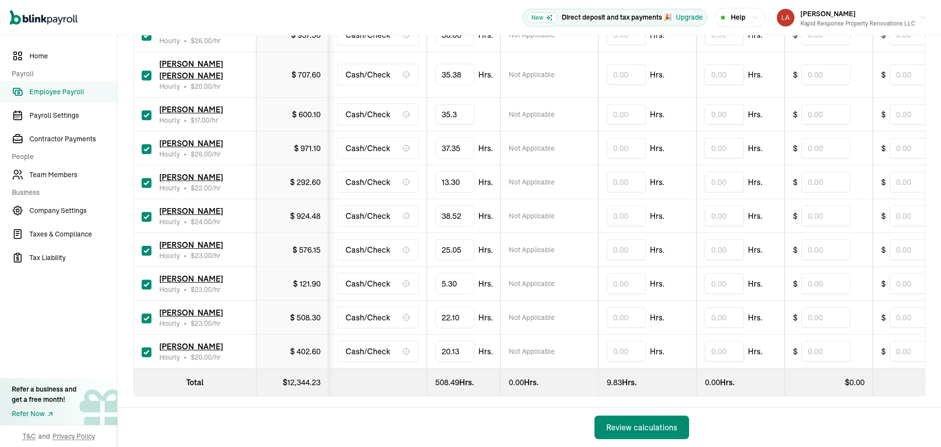
type input "35.38"
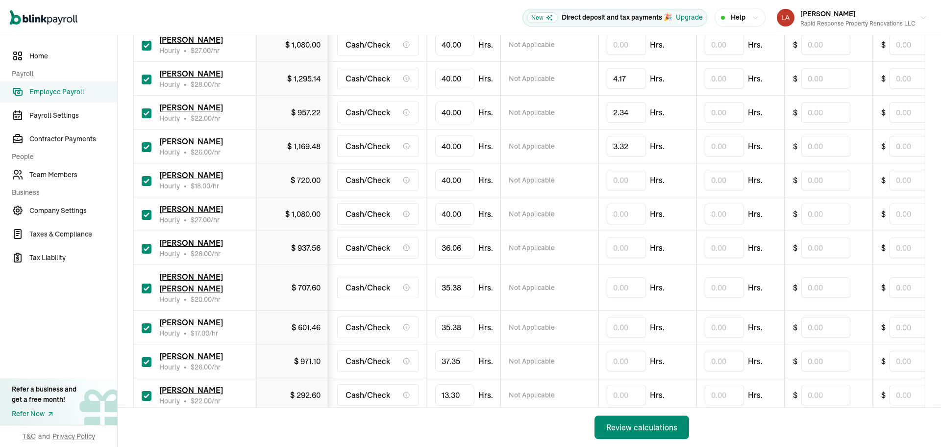
scroll to position [234, 0]
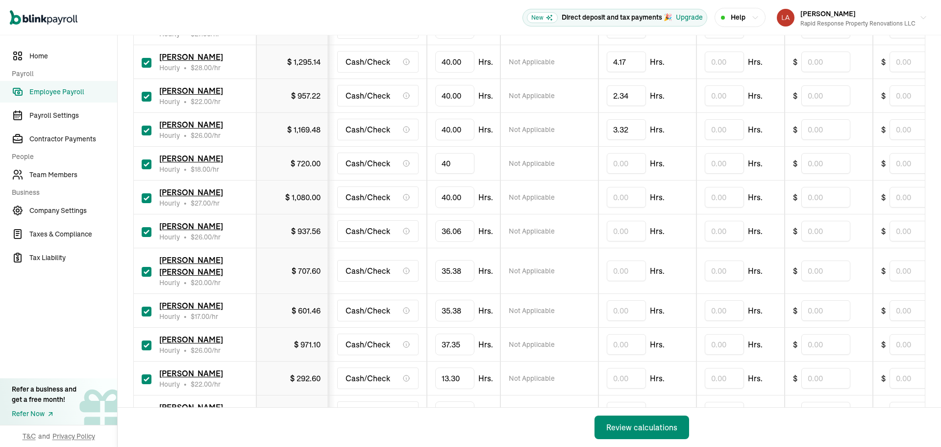
click at [455, 160] on input "40" at bounding box center [454, 163] width 39 height 21
type input "3.51"
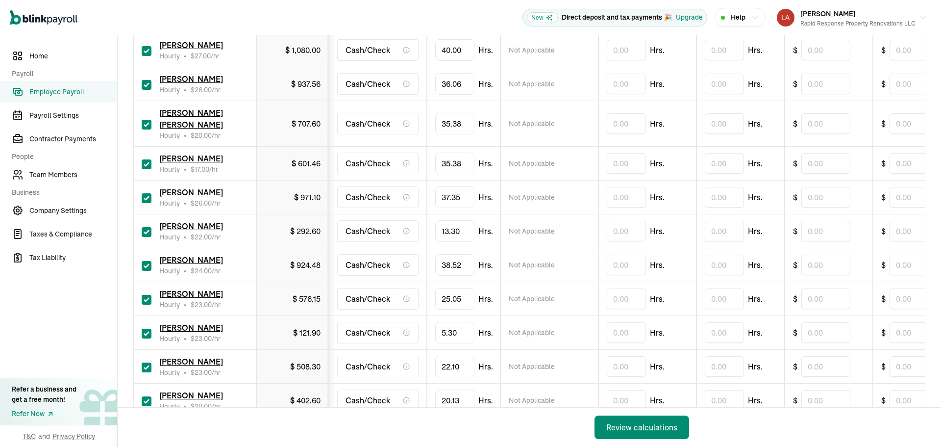
scroll to position [430, 0]
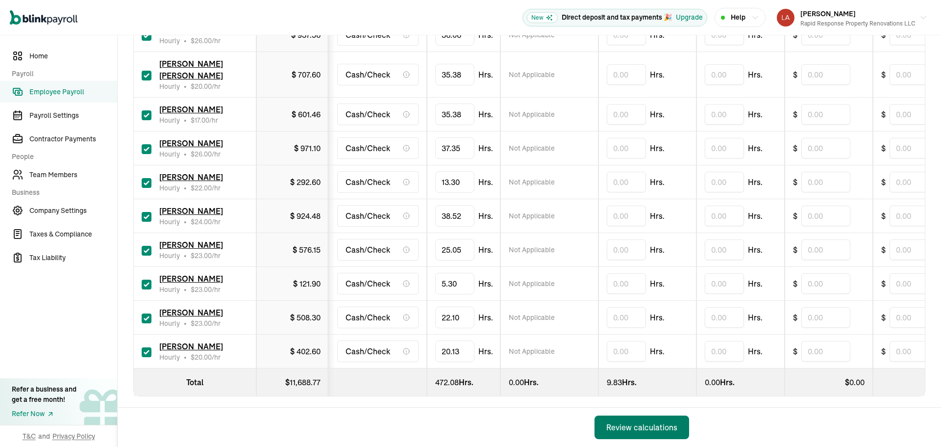
click at [659, 428] on div "Review calculations" at bounding box center [641, 427] width 71 height 12
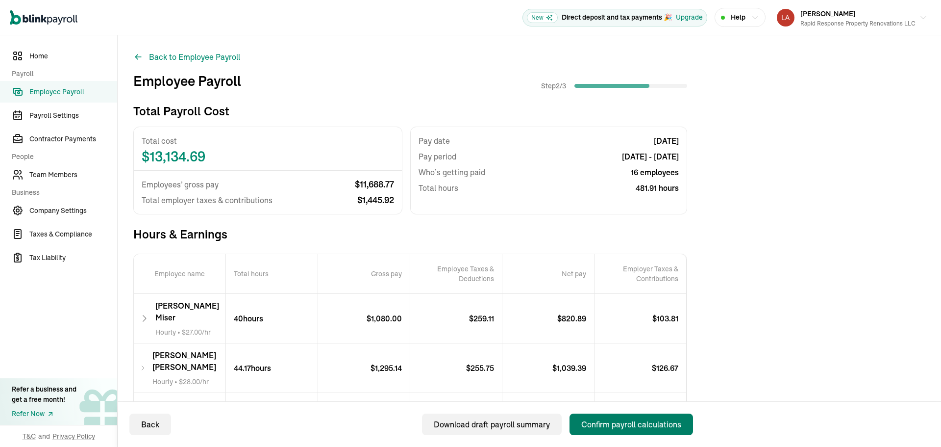
click at [660, 433] on button "Confirm payroll calculations" at bounding box center [632, 424] width 124 height 22
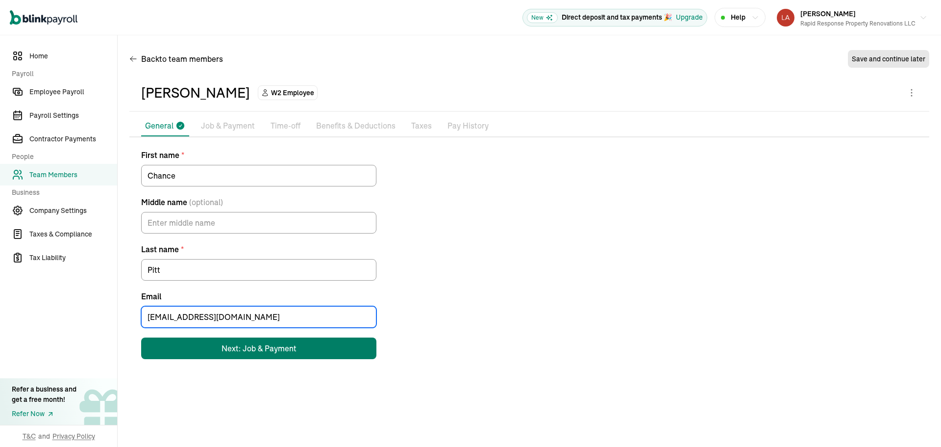
type input "[EMAIL_ADDRESS][DOMAIN_NAME]"
click at [289, 348] on div "Next: Job & Payment" at bounding box center [259, 348] width 75 height 12
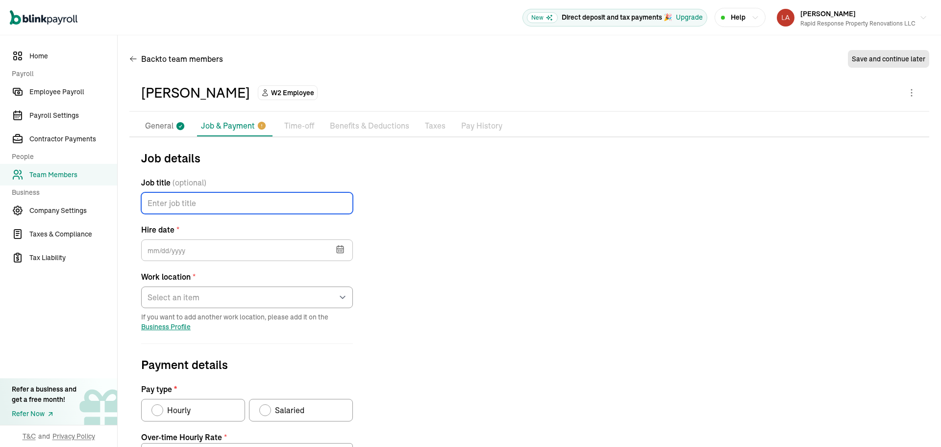
click at [218, 207] on input "Job title (optional)" at bounding box center [247, 203] width 212 height 22
type input "Laborer"
type input "[DATE]"
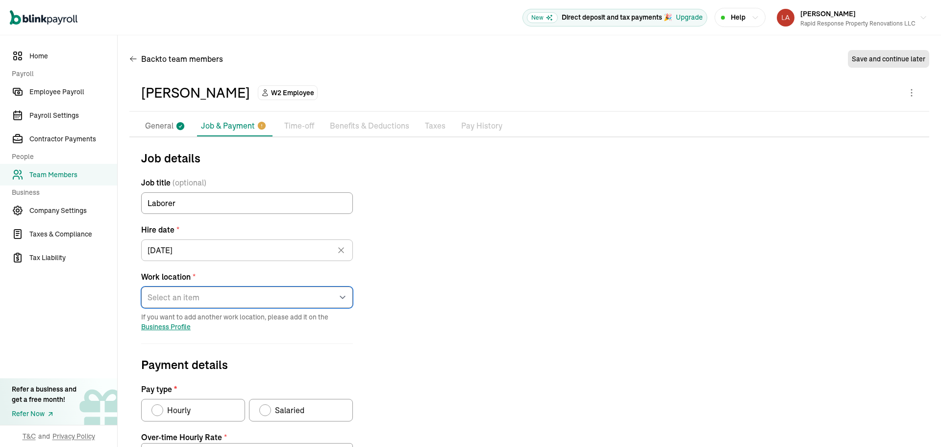
click at [189, 288] on select "Select an item [STREET_ADDRESS][GEOGRAPHIC_DATA] from home" at bounding box center [247, 297] width 212 height 22
select select "[STREET_ADDRESS]"
click at [141, 286] on select "Select an item [STREET_ADDRESS][GEOGRAPHIC_DATA] from home" at bounding box center [247, 297] width 212 height 22
click at [189, 408] on span "Hourly" at bounding box center [179, 410] width 24 height 12
click at [159, 408] on input "Hourly" at bounding box center [155, 407] width 8 height 8
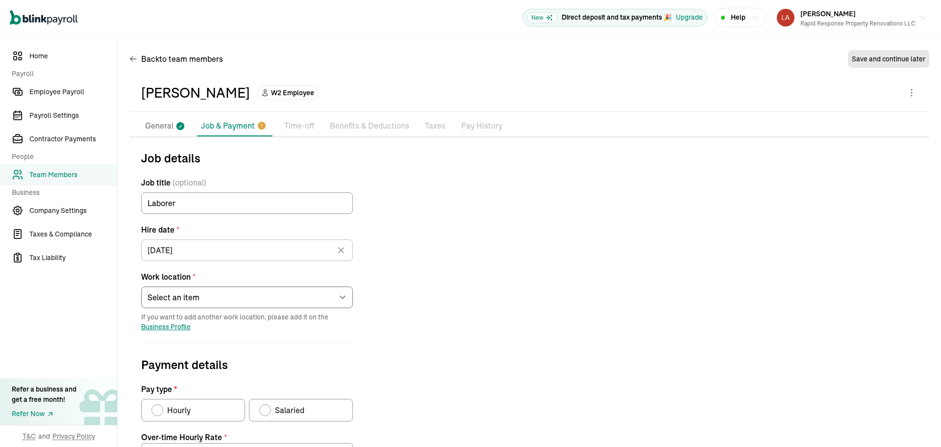
radio input "true"
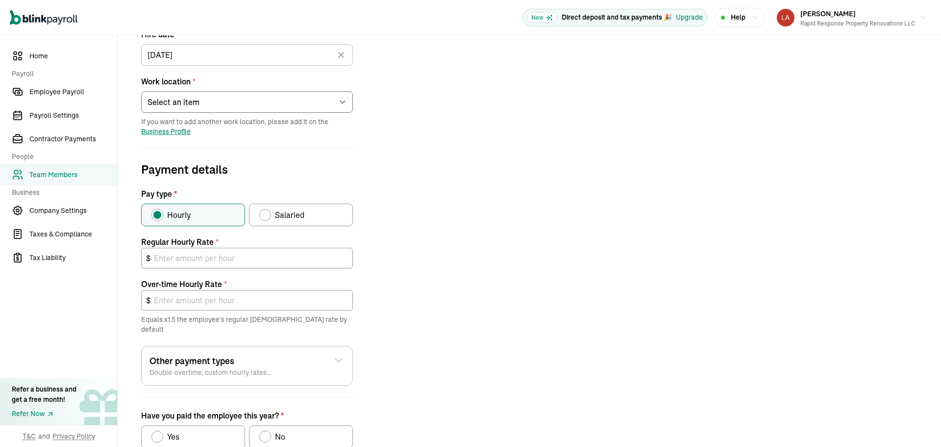
scroll to position [196, 0]
click at [206, 253] on input "text" at bounding box center [247, 257] width 212 height 21
type input "2"
type input "3.00"
type input "23"
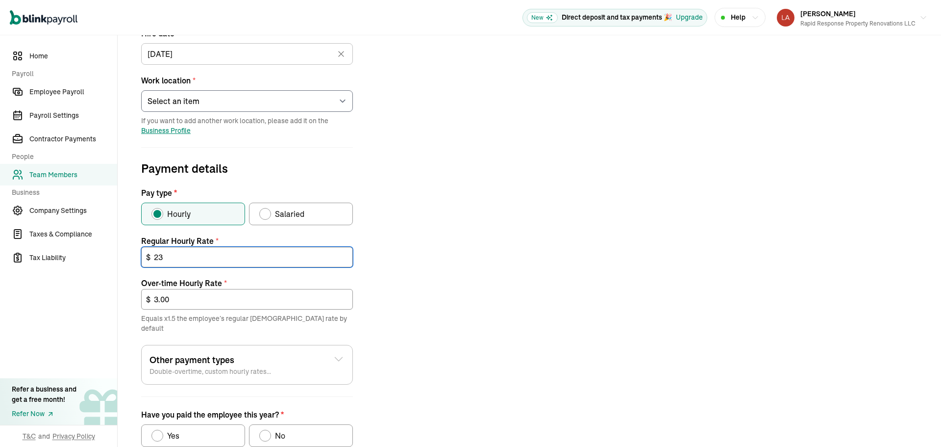
type input "34.50"
type input "23.00"
click at [489, 289] on div "Job details Job title (optional) Laborer Hire date * [DATE] [DATE] Mon Tue Wed …" at bounding box center [529, 223] width 800 height 541
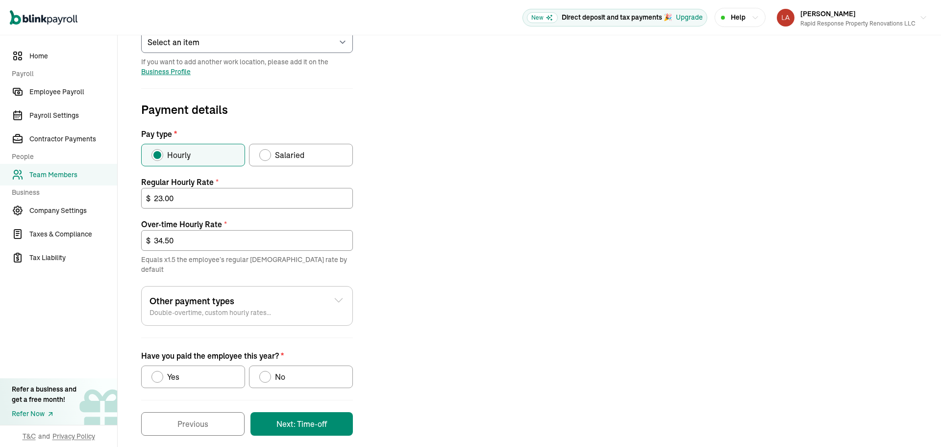
scroll to position [255, 0]
click at [279, 365] on label "No" at bounding box center [301, 376] width 104 height 23
click at [267, 370] on input "No" at bounding box center [263, 374] width 8 height 8
radio input "true"
click at [299, 411] on button "Next: Time-off" at bounding box center [301, 423] width 102 height 24
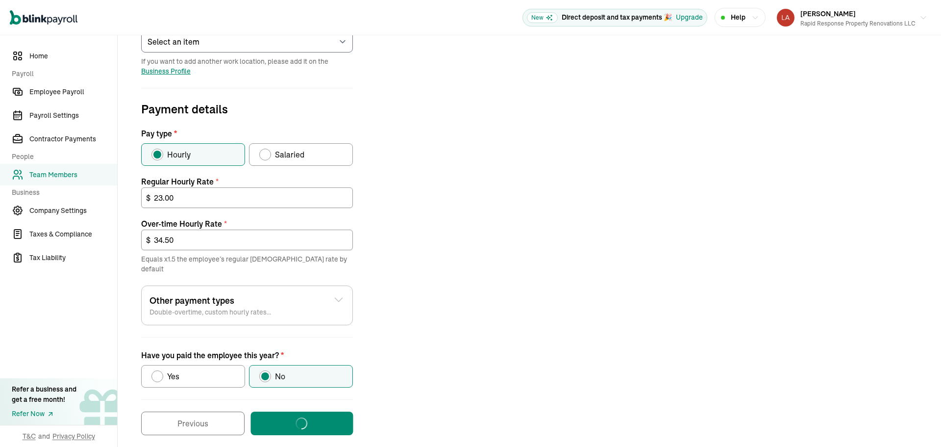
scroll to position [0, 0]
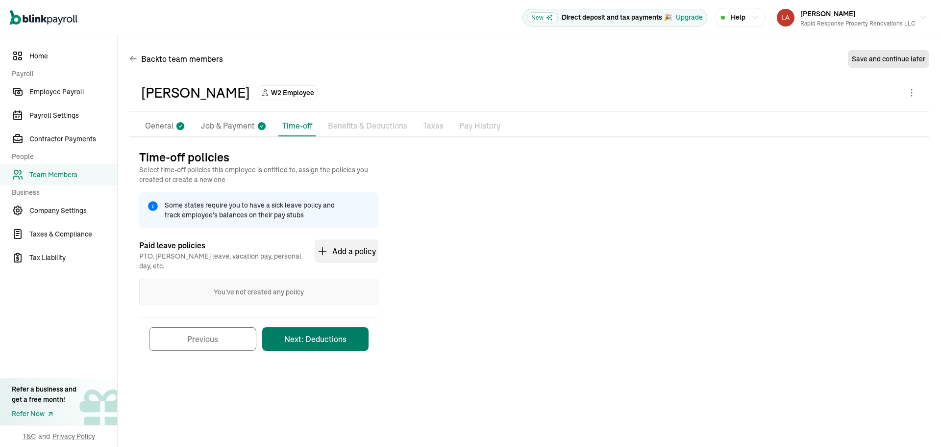
click at [351, 336] on button "Next: Deductions" at bounding box center [315, 339] width 106 height 24
click at [340, 327] on button "Next: Deductions" at bounding box center [315, 339] width 106 height 24
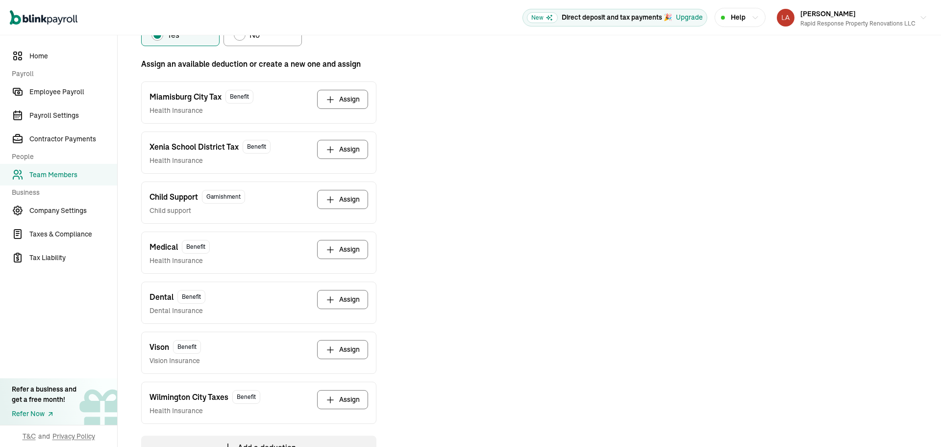
scroll to position [278, 0]
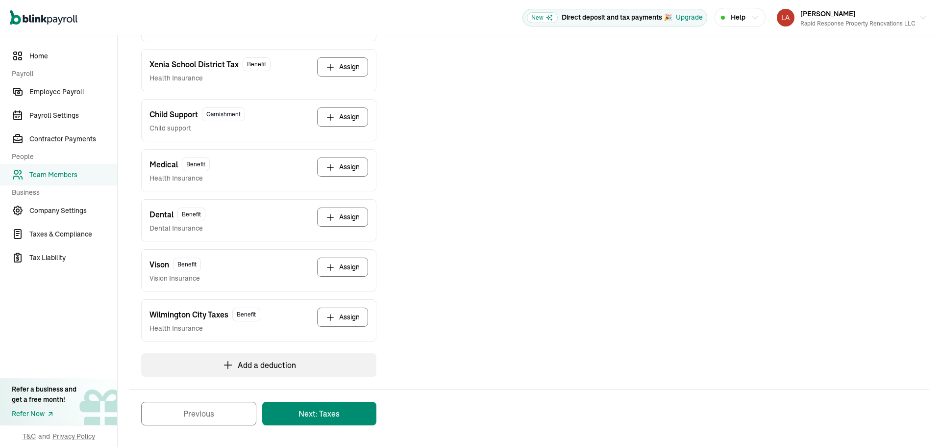
click at [320, 412] on button "Next: Taxes" at bounding box center [319, 413] width 114 height 24
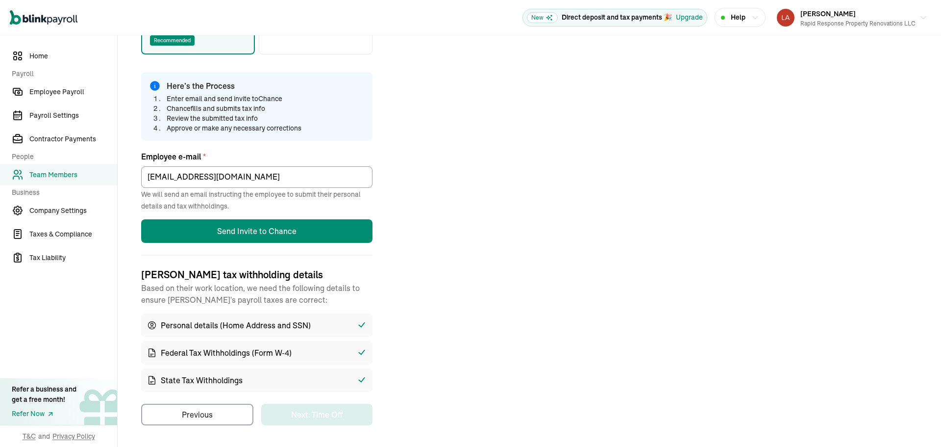
scroll to position [116, 0]
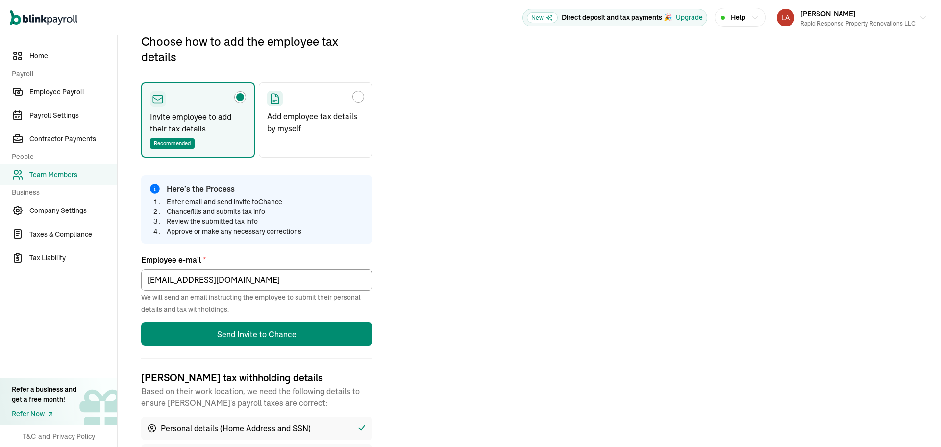
click at [355, 124] on p "Add employee tax details by myself" at bounding box center [315, 122] width 97 height 24
click at [274, 98] on input "Add employee tax details by myself" at bounding box center [271, 94] width 8 height 8
radio input "true"
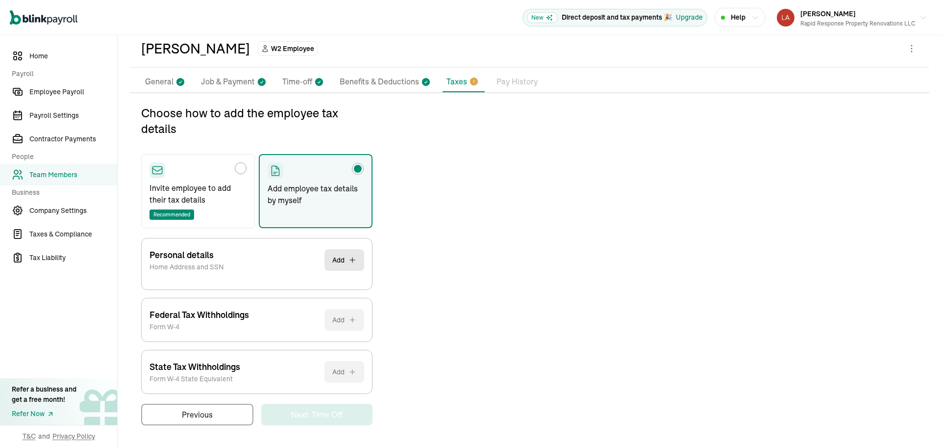
scroll to position [44, 0]
click at [344, 264] on button "Add" at bounding box center [344, 260] width 40 height 22
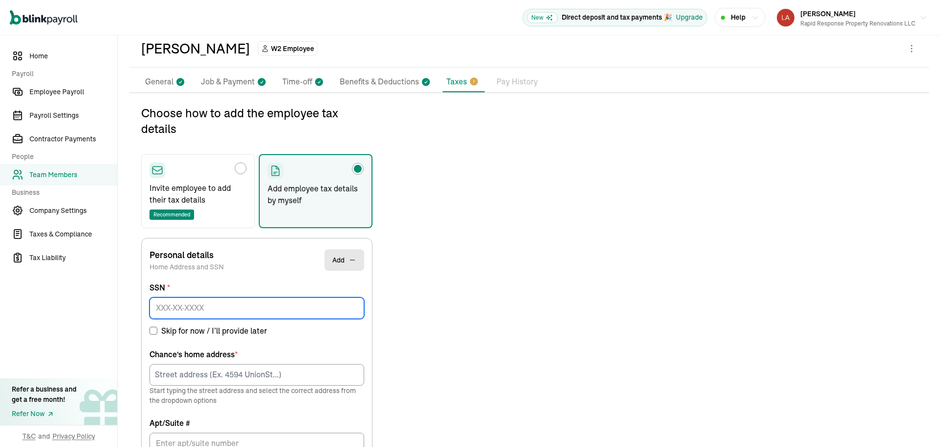
click at [205, 310] on input at bounding box center [257, 308] width 215 height 22
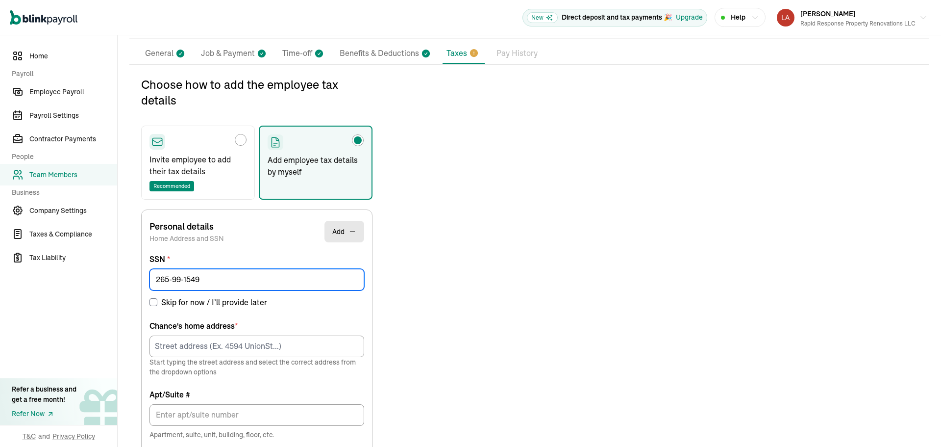
type input "265-99-1549"
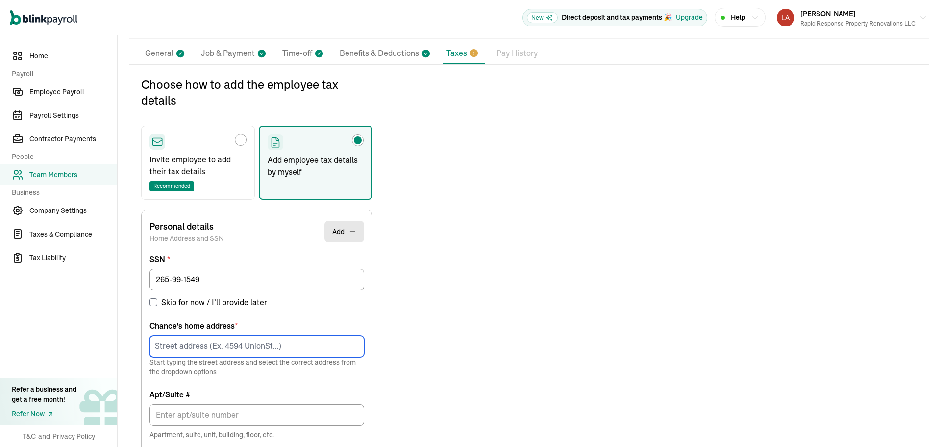
click at [197, 349] on input at bounding box center [257, 346] width 215 height 22
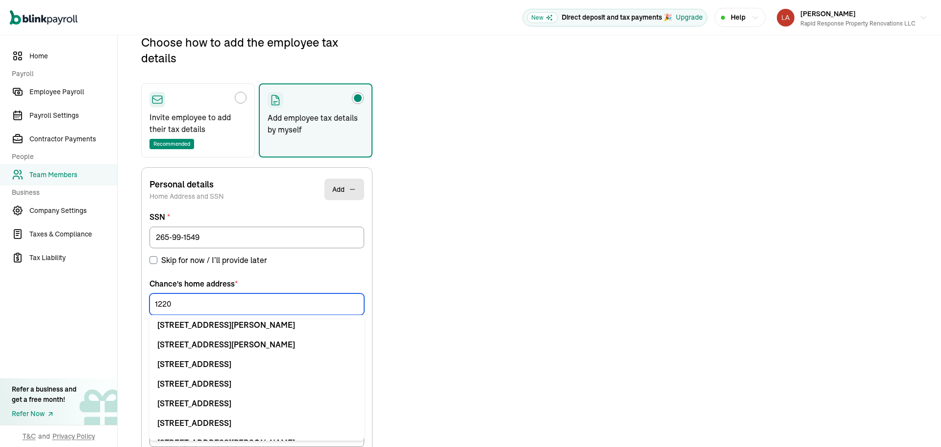
scroll to position [116, 0]
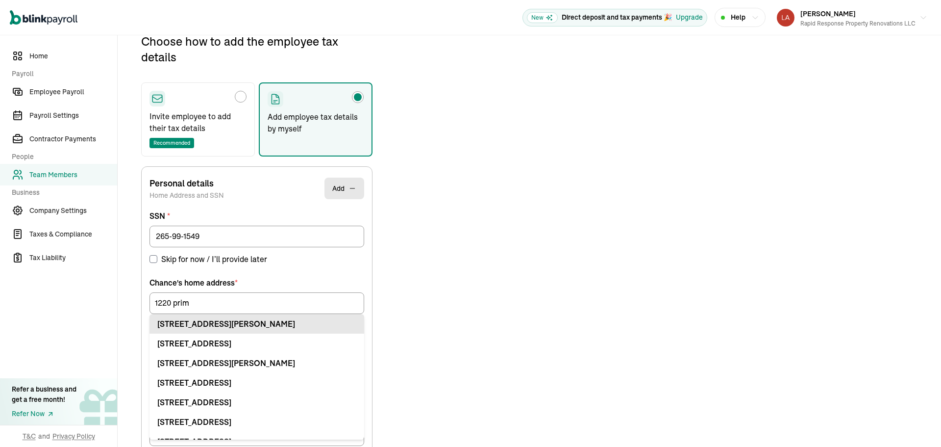
click at [230, 328] on div "[STREET_ADDRESS][PERSON_NAME]" at bounding box center [256, 324] width 199 height 12
type input "[STREET_ADDRESS]"
type input "[GEOGRAPHIC_DATA]"
type input "OH"
type input "45449"
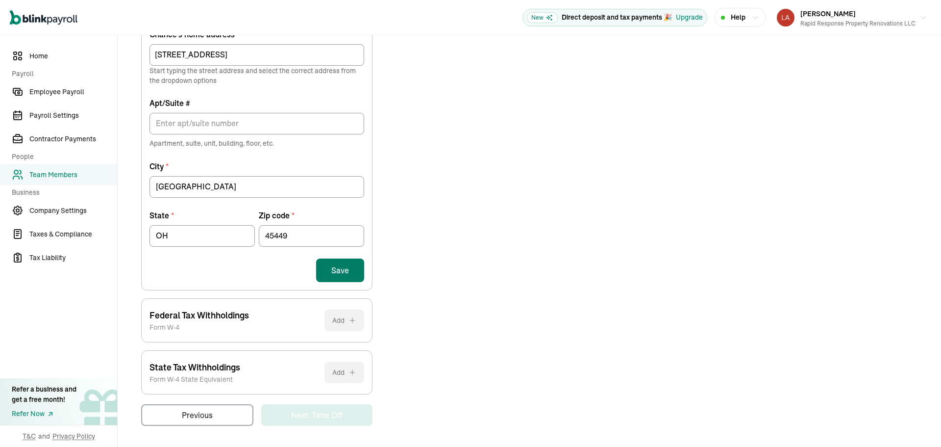
scroll to position [364, 0]
click at [342, 272] on button "Save" at bounding box center [340, 270] width 48 height 24
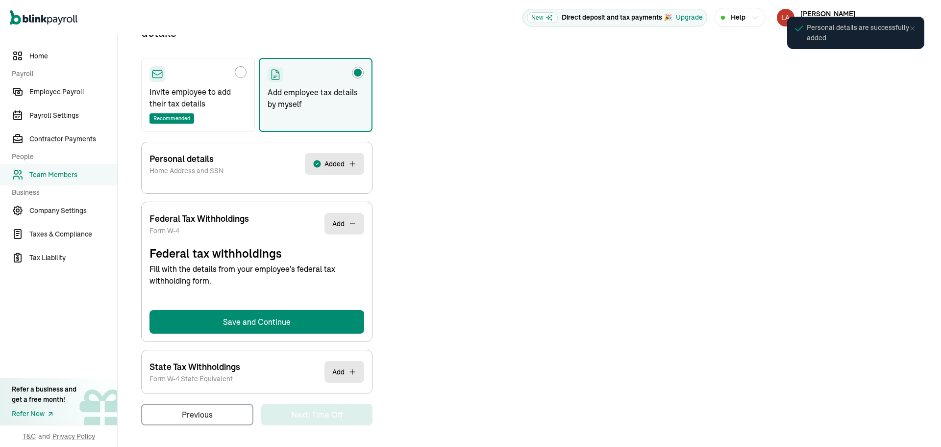
scroll to position [116, 0]
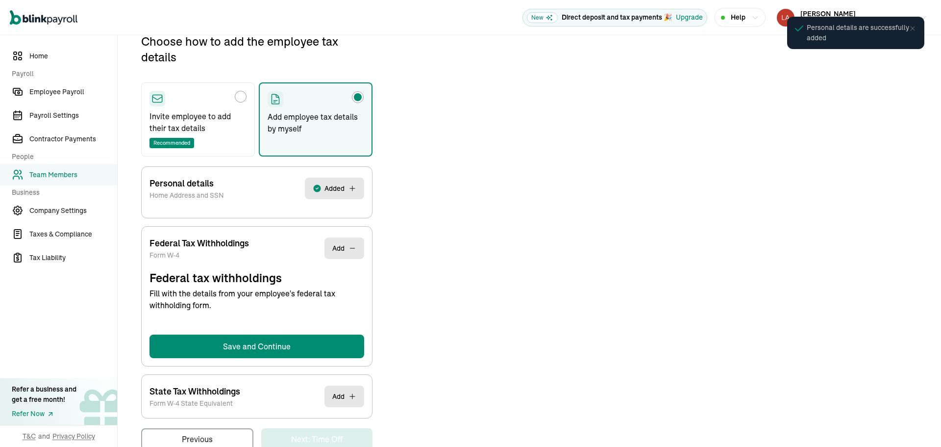
select select "S"
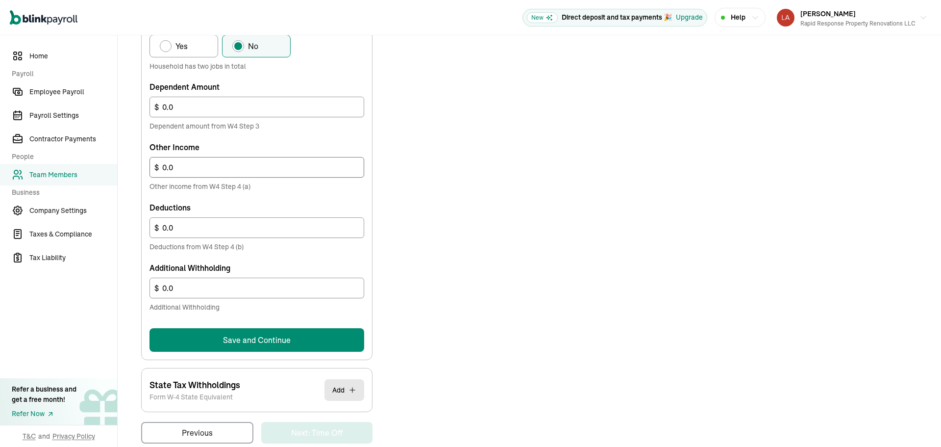
scroll to position [516, 0]
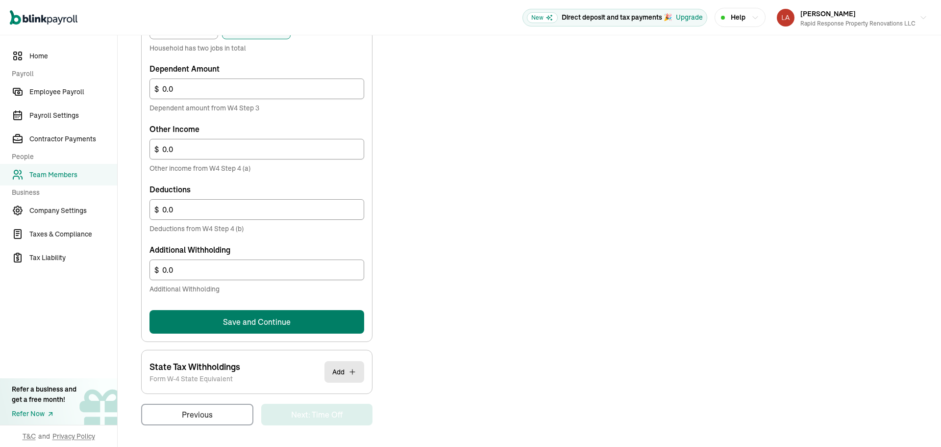
click at [274, 317] on button "Save and Continue" at bounding box center [257, 322] width 215 height 24
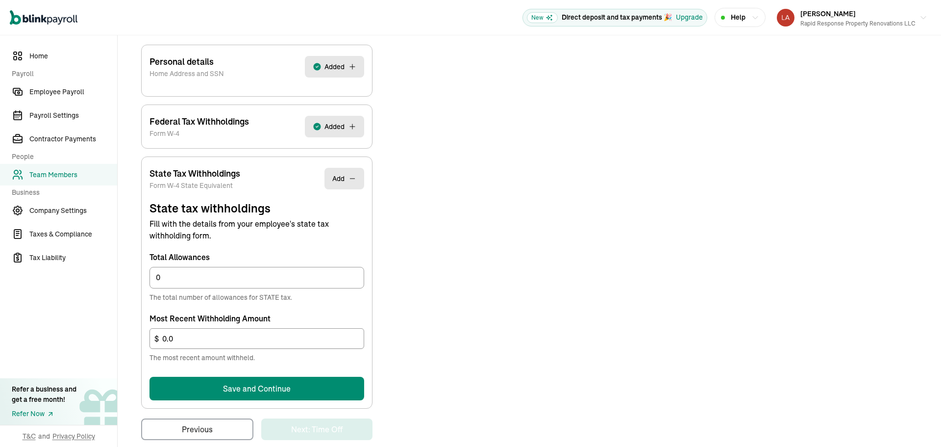
scroll to position [252, 0]
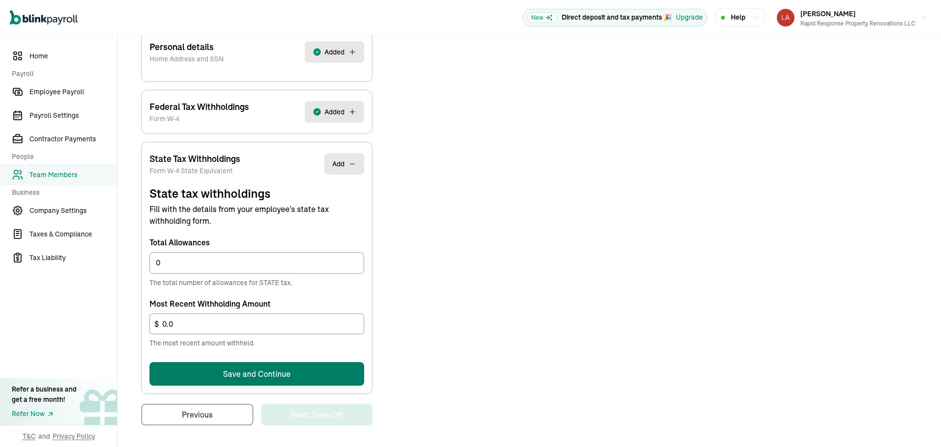
click at [277, 370] on button "Save and Continue" at bounding box center [257, 374] width 215 height 24
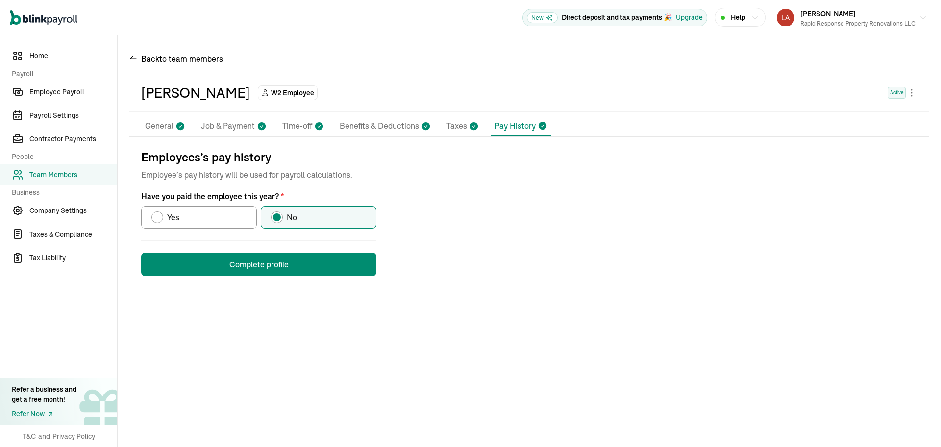
scroll to position [0, 0]
click at [274, 267] on button "Complete profile" at bounding box center [258, 264] width 235 height 24
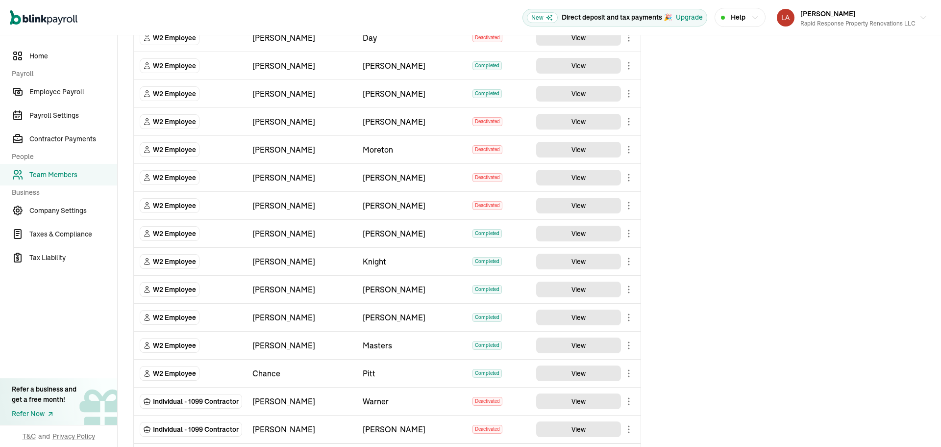
scroll to position [923, 0]
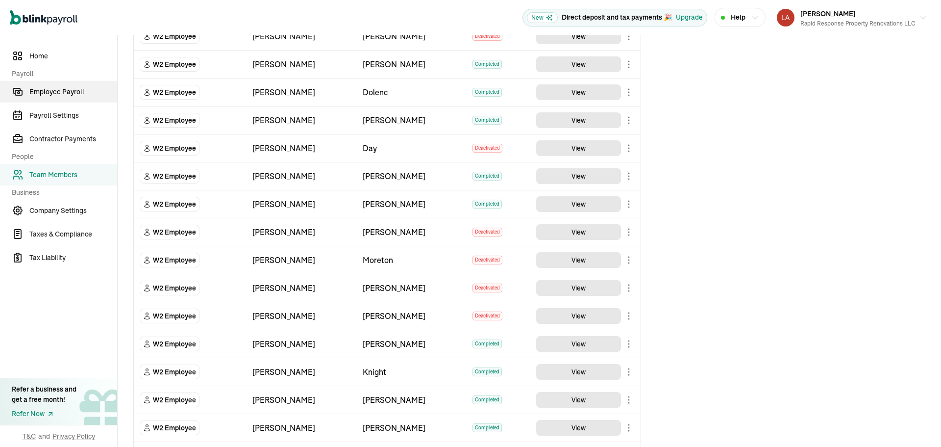
click at [63, 93] on span "Employee Payroll" at bounding box center [73, 92] width 88 height 10
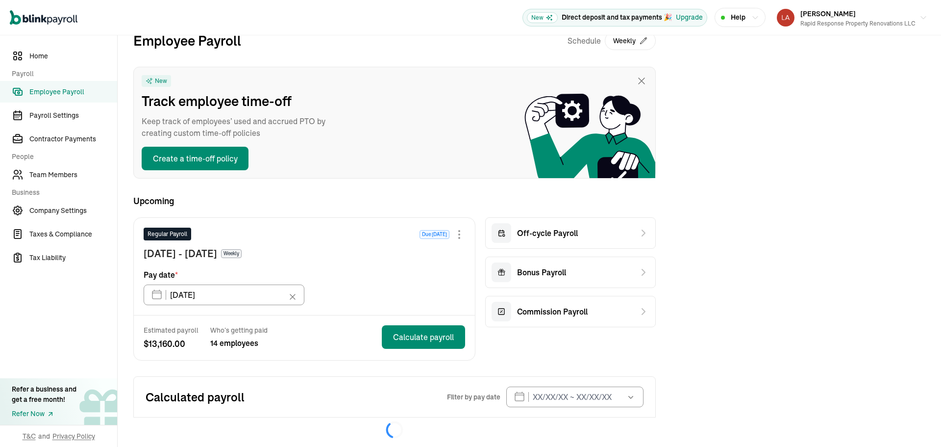
scroll to position [31, 0]
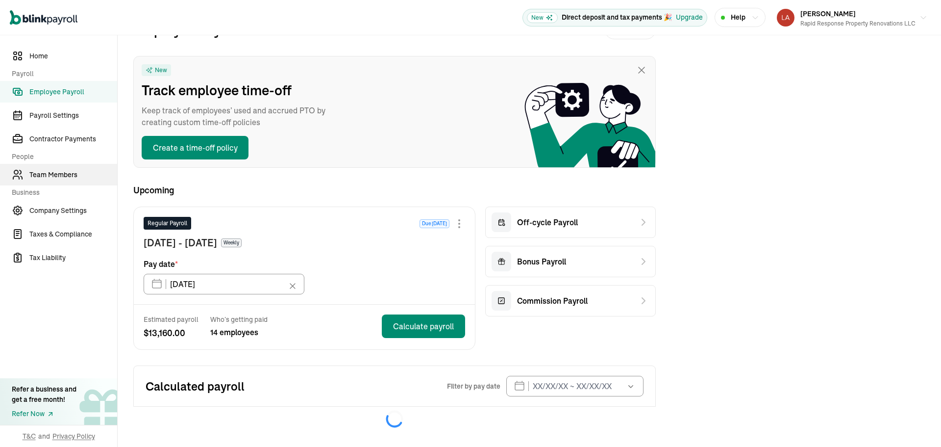
click at [63, 176] on span "Team Members" at bounding box center [73, 175] width 88 height 10
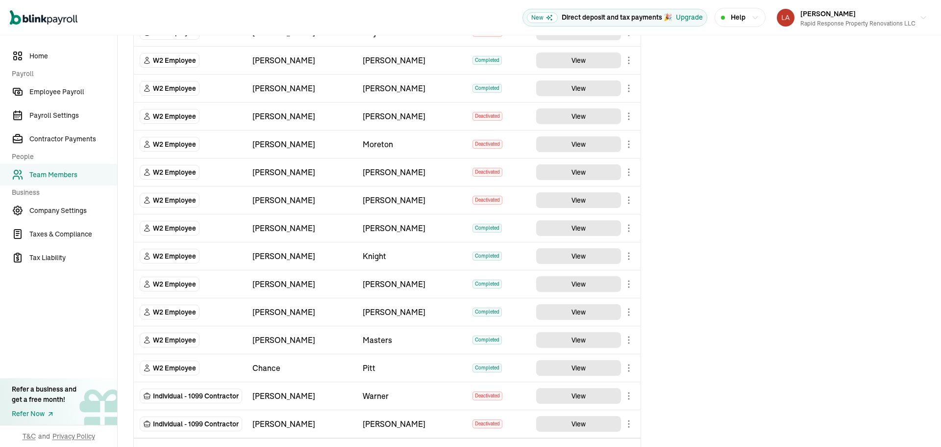
scroll to position [1070, 0]
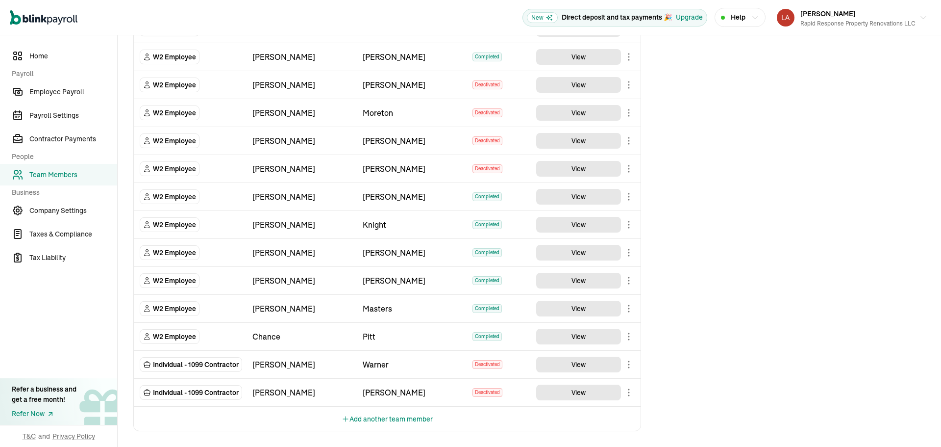
click at [413, 418] on button "Add another team member" at bounding box center [387, 419] width 91 height 24
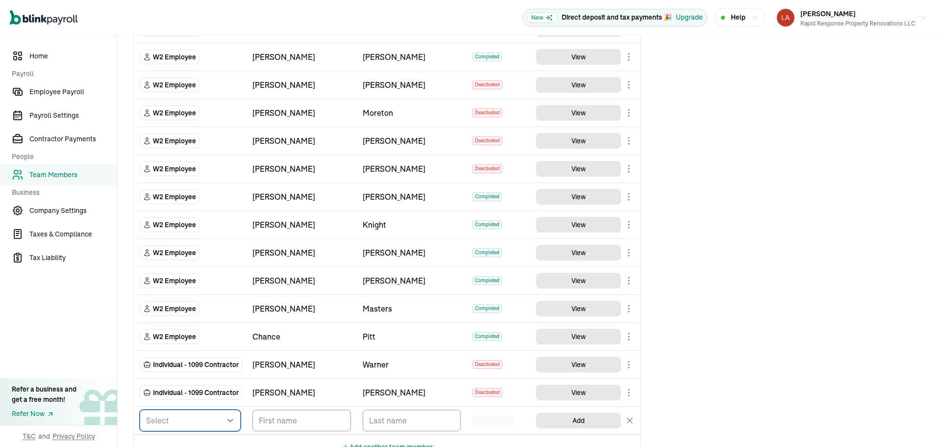
click at [227, 423] on select "Select W2 Employee Individual - 1099 [DEMOGRAPHIC_DATA] Business - 1099 Contrac…" at bounding box center [190, 420] width 101 height 22
select select "employee"
click at [140, 409] on select "Select W2 Employee Individual - 1099 [DEMOGRAPHIC_DATA] Business - 1099 Contrac…" at bounding box center [190, 420] width 101 height 22
click at [303, 424] on input "TextInput" at bounding box center [301, 420] width 99 height 22
type input "[PERSON_NAME]"
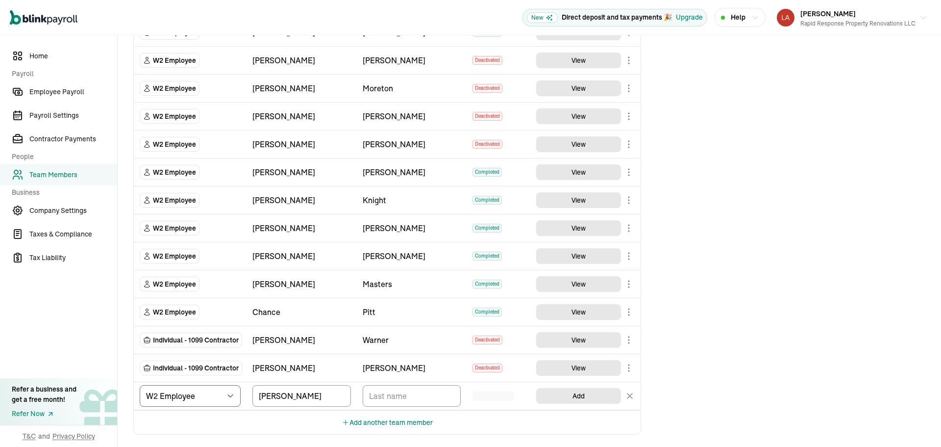
scroll to position [1098, 0]
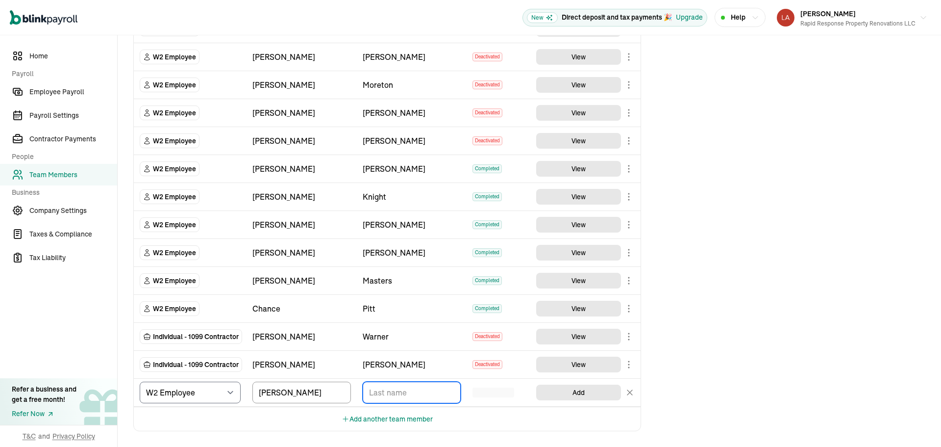
click at [438, 397] on input "TextInput" at bounding box center [412, 392] width 99 height 22
type input "[PERSON_NAME]"
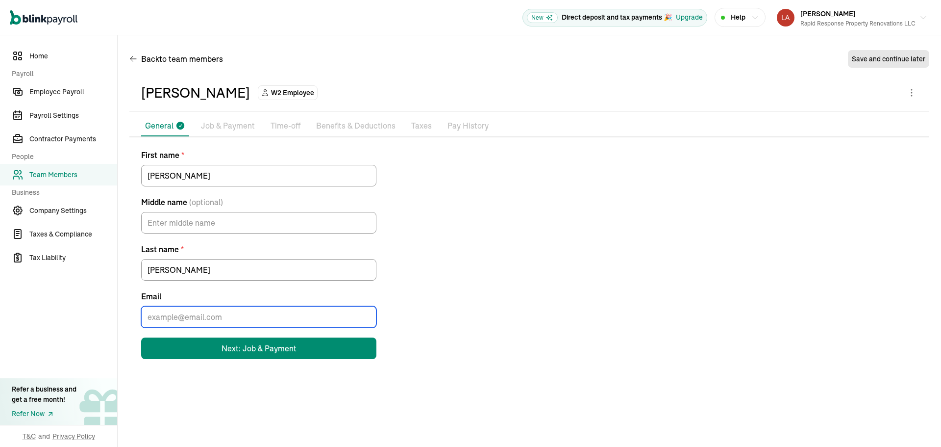
click at [217, 322] on input "Email" at bounding box center [258, 317] width 235 height 22
type input "[EMAIL_ADDRESS][DOMAIN_NAME]"
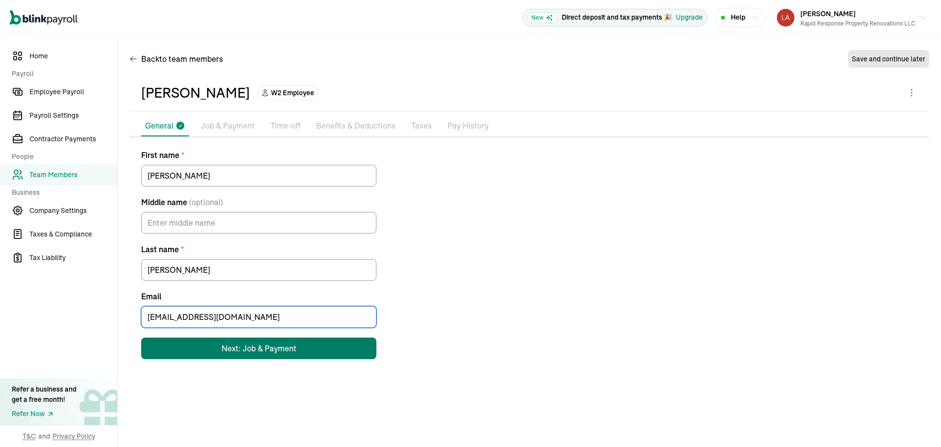
click at [231, 339] on button "Next: Job & Payment" at bounding box center [258, 348] width 235 height 22
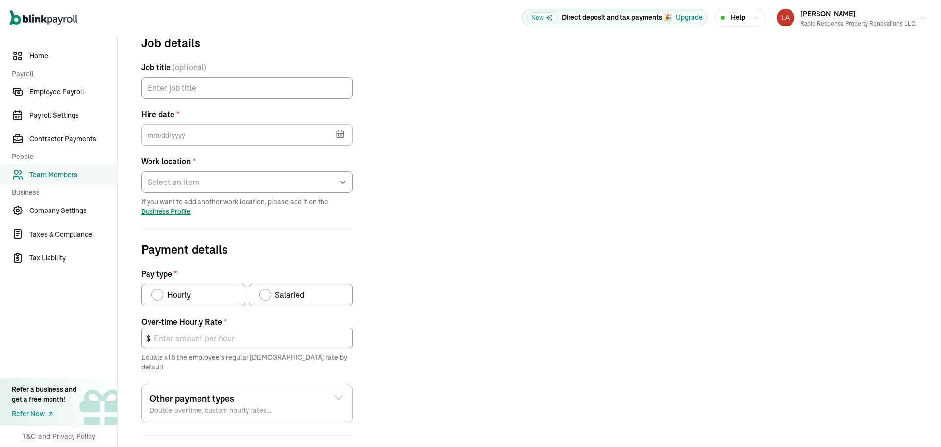
scroll to position [116, 0]
click at [195, 89] on input "Job title (optional)" at bounding box center [247, 87] width 212 height 22
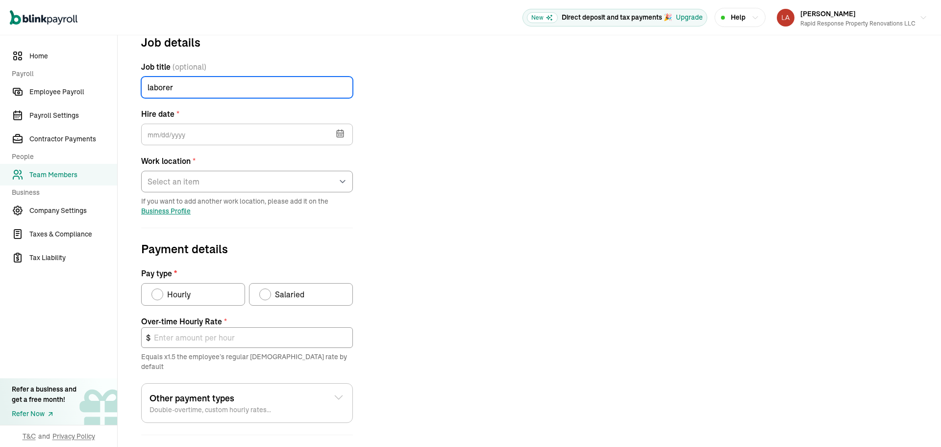
type input "laborer"
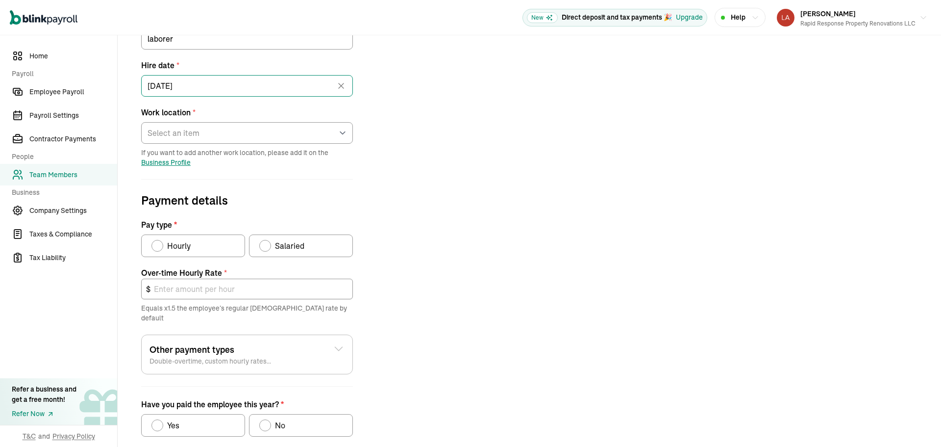
scroll to position [165, 0]
type input "[DATE]"
click at [237, 133] on select "Select an item [STREET_ADDRESS][GEOGRAPHIC_DATA] from home" at bounding box center [247, 133] width 212 height 22
select select "[STREET_ADDRESS]"
click at [141, 122] on select "Select an item [STREET_ADDRESS][GEOGRAPHIC_DATA] from home" at bounding box center [247, 133] width 212 height 22
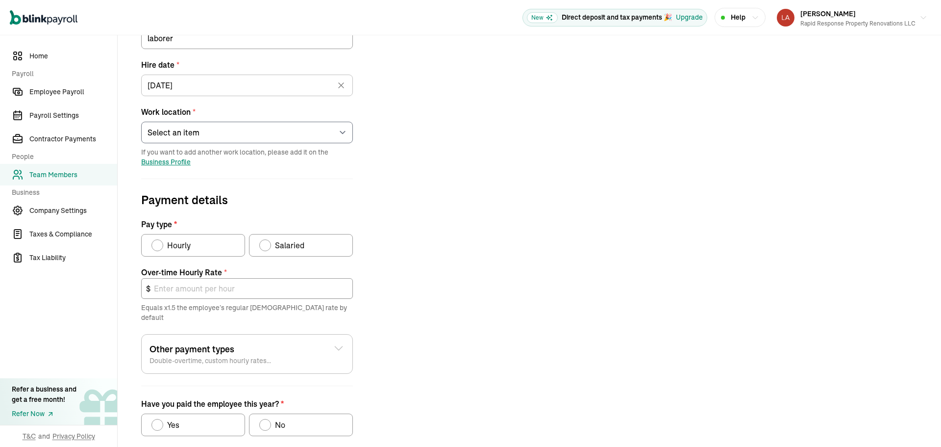
click at [188, 243] on span "Hourly" at bounding box center [179, 245] width 24 height 12
click at [159, 243] on input "Hourly" at bounding box center [155, 243] width 8 height 8
radio input "true"
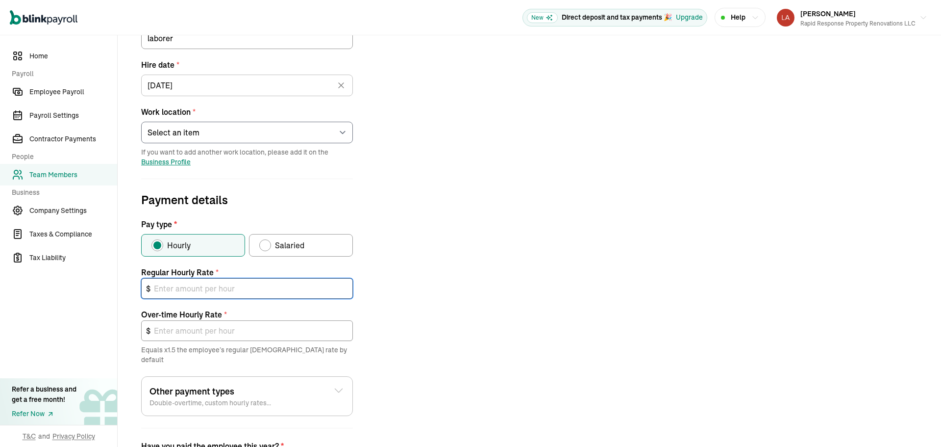
click at [191, 283] on input "text" at bounding box center [247, 288] width 212 height 21
type input "2"
type input "3.00"
type input "23"
type input "34.50"
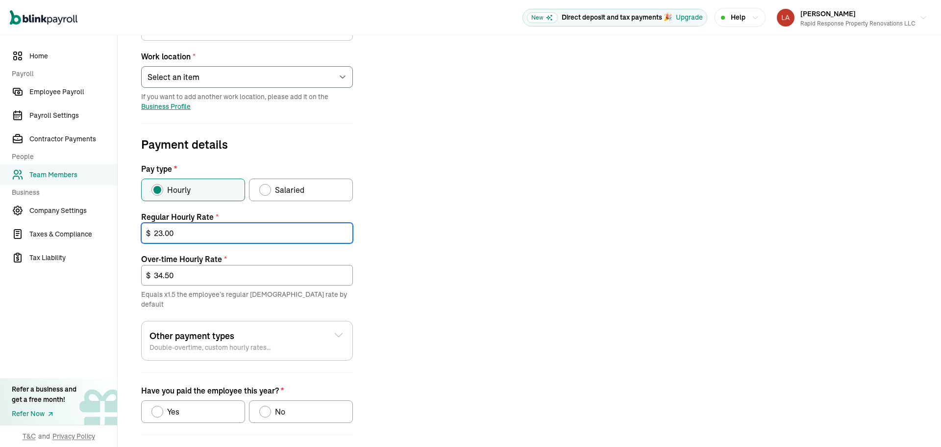
scroll to position [255, 0]
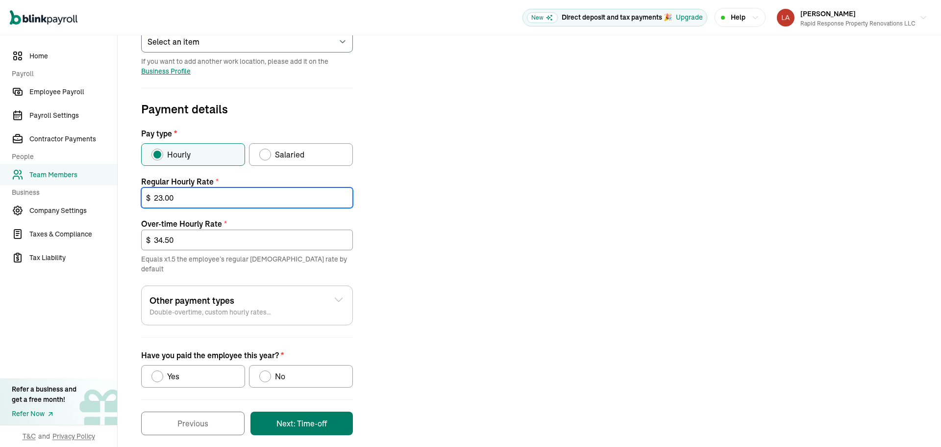
type input "23.00"
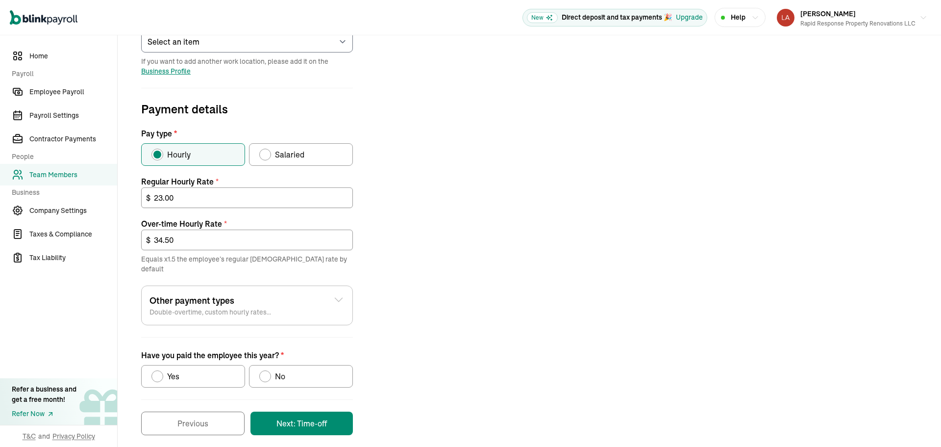
click at [290, 376] on label "No" at bounding box center [301, 376] width 104 height 23
click at [267, 376] on input "No" at bounding box center [263, 374] width 8 height 8
radio input "true"
click at [304, 411] on button "Next: Time-off" at bounding box center [301, 423] width 102 height 24
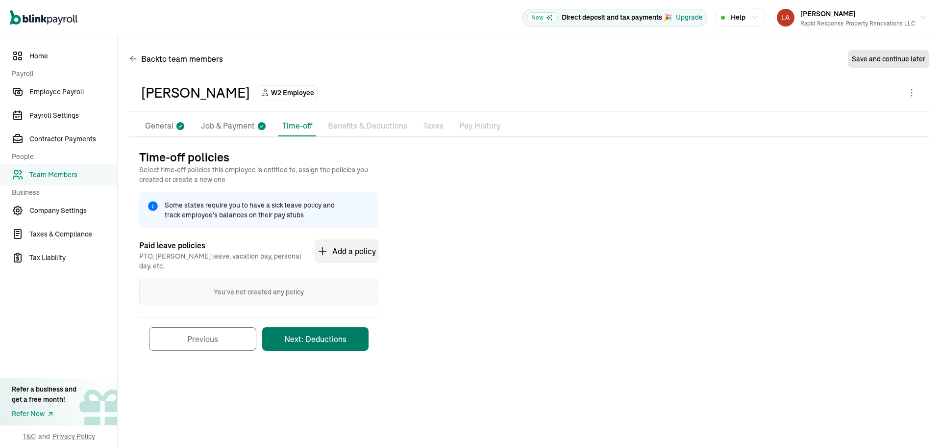
click at [331, 329] on button "Next: Deductions" at bounding box center [315, 339] width 106 height 24
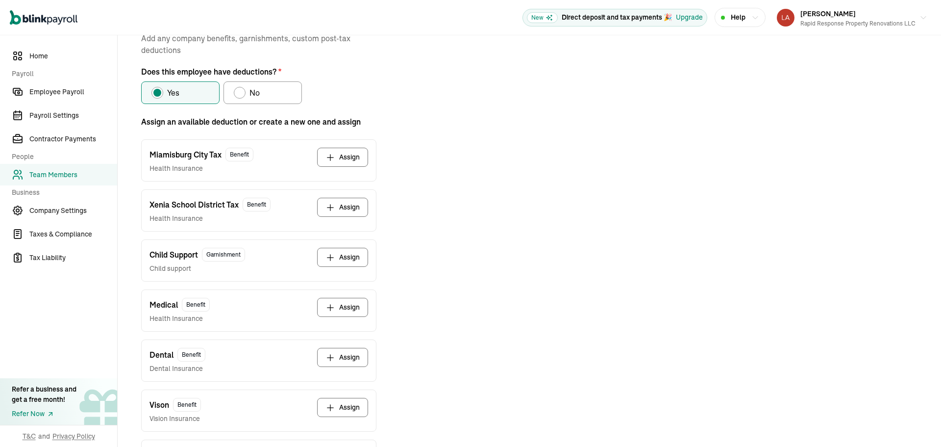
scroll to position [18, 0]
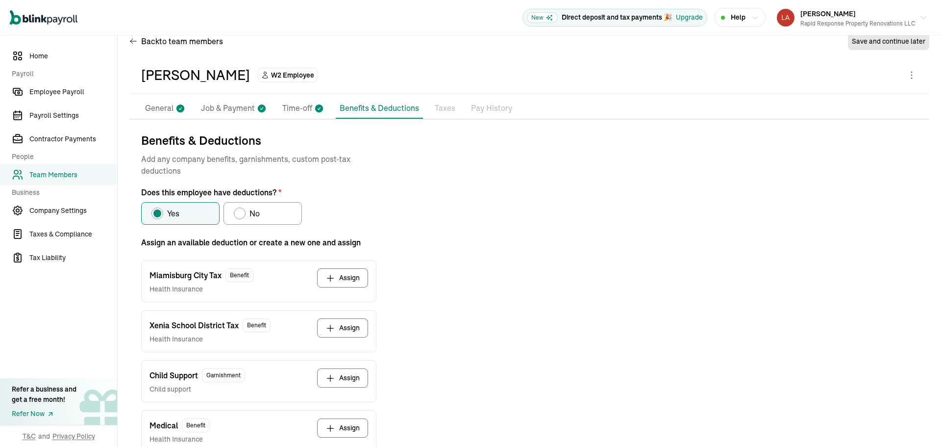
click at [260, 210] on label "No" at bounding box center [263, 213] width 78 height 23
click at [241, 210] on input "No" at bounding box center [237, 211] width 8 height 8
radio input "true"
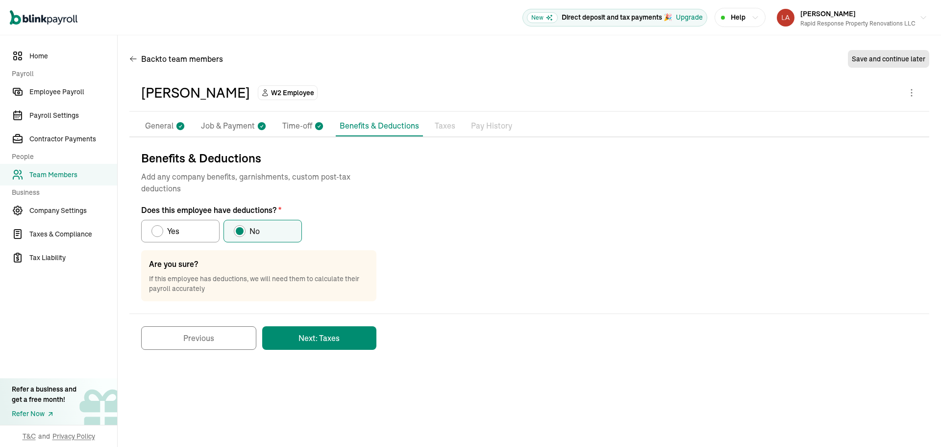
scroll to position [0, 0]
click at [312, 342] on button "Next: Taxes" at bounding box center [319, 338] width 114 height 24
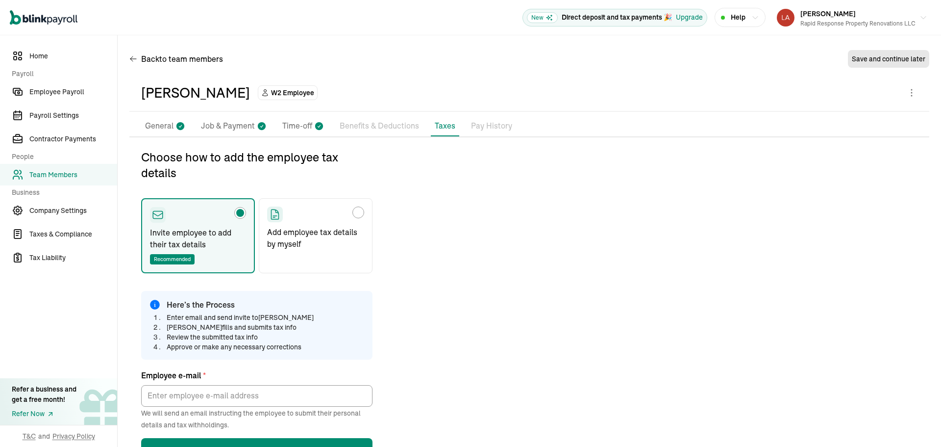
type input "[EMAIL_ADDRESS][DOMAIN_NAME]"
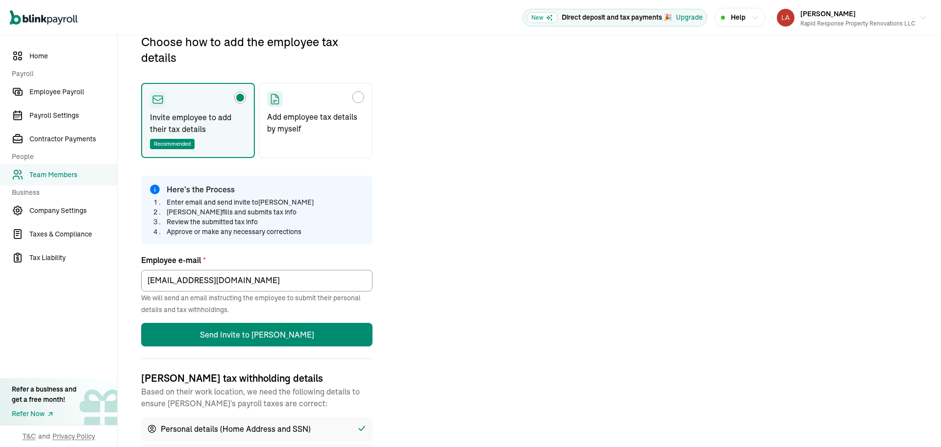
scroll to position [116, 0]
click at [325, 130] on p "Add employee tax details by myself" at bounding box center [315, 122] width 97 height 24
click at [274, 98] on input "Add employee tax details by myself" at bounding box center [271, 94] width 8 height 8
radio input "true"
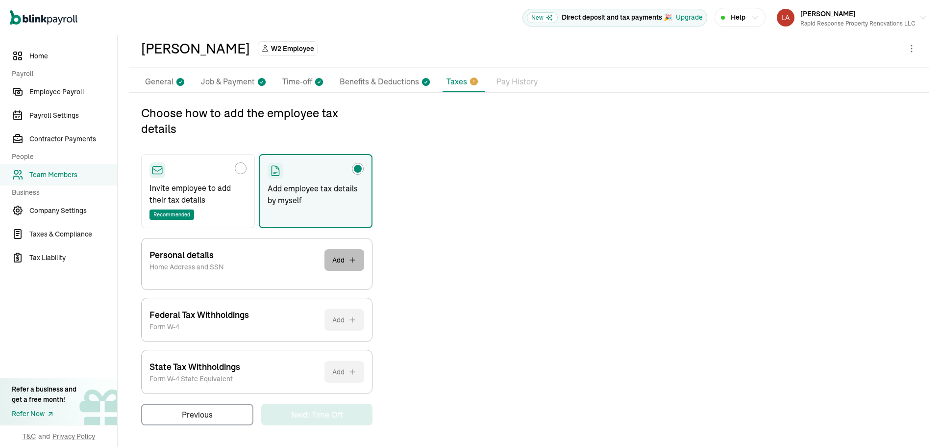
click at [343, 264] on button "Add" at bounding box center [344, 260] width 40 height 22
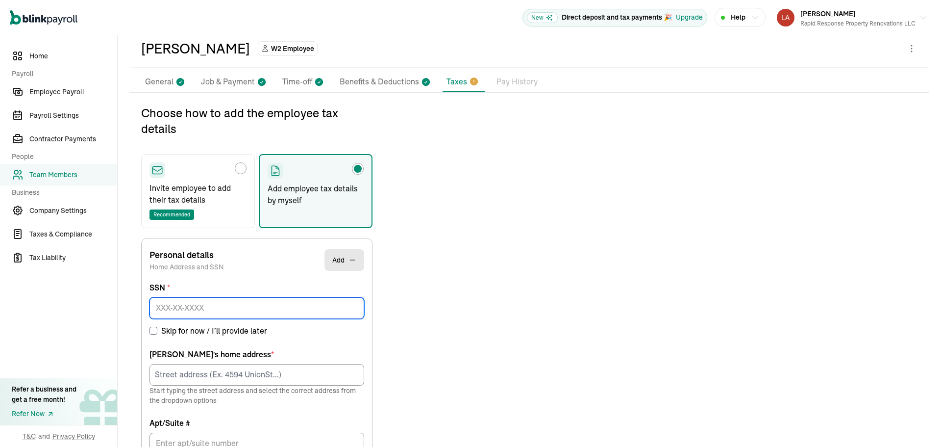
click at [272, 309] on input at bounding box center [257, 308] width 215 height 22
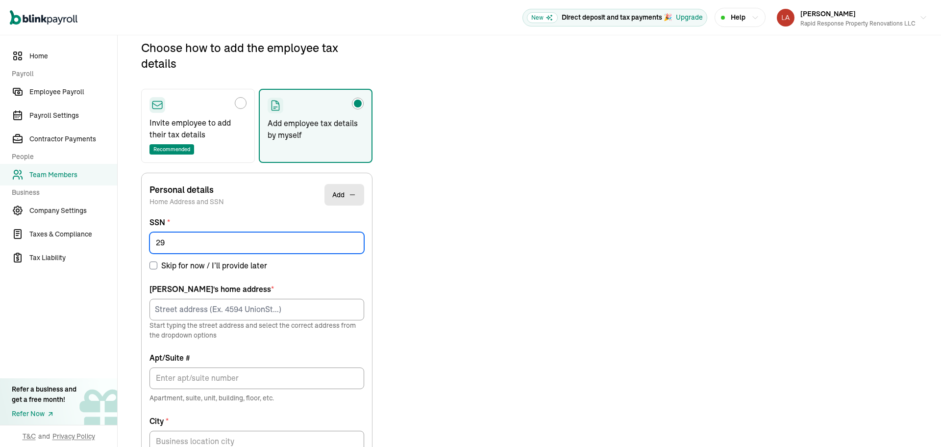
scroll to position [112, 0]
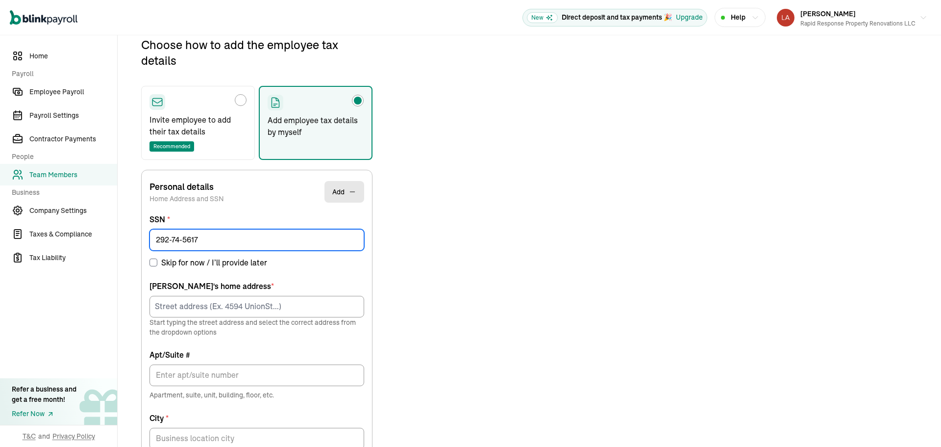
type input "292-74-5617"
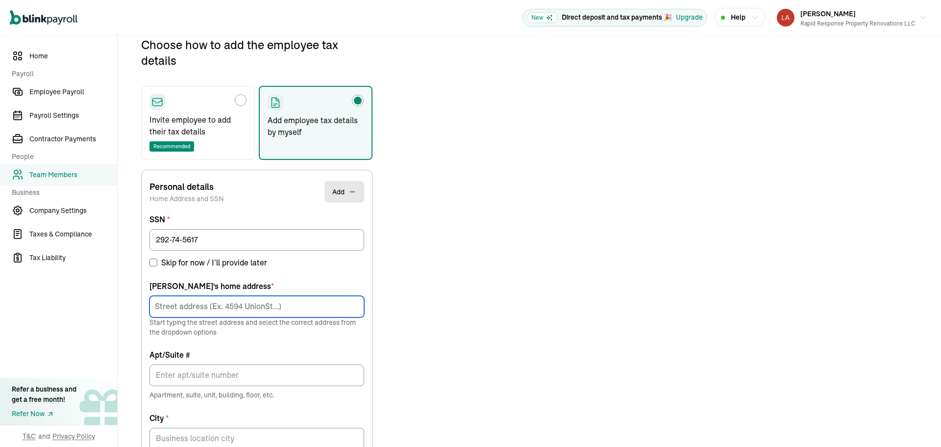
click at [272, 302] on input at bounding box center [257, 307] width 215 height 22
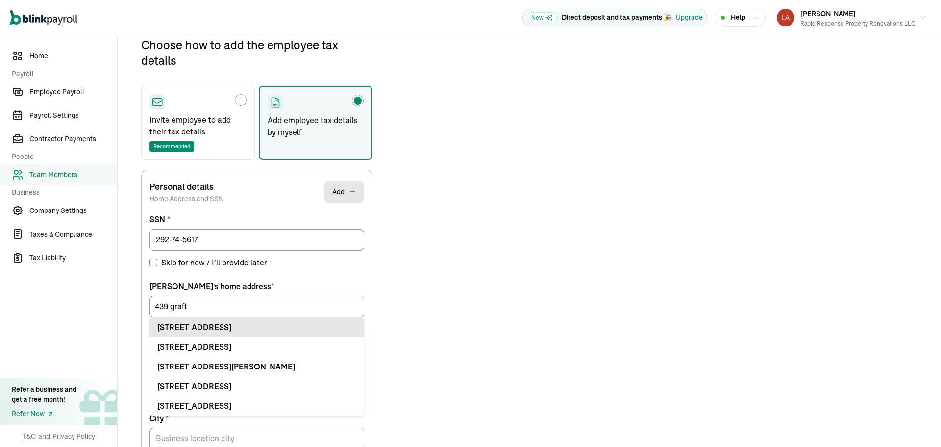
click at [261, 332] on div "[STREET_ADDRESS]" at bounding box center [256, 327] width 199 height 12
type input "[STREET_ADDRESS]"
type input "Apt"
type input "[GEOGRAPHIC_DATA]"
type input "OH"
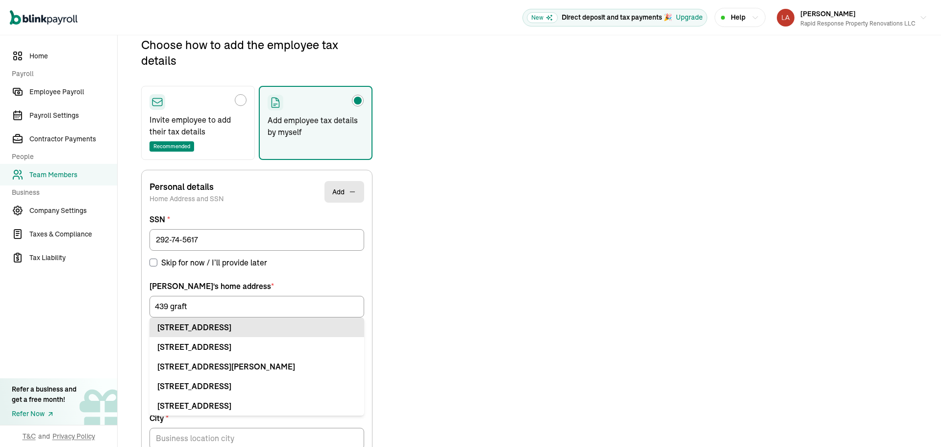
type input "45406"
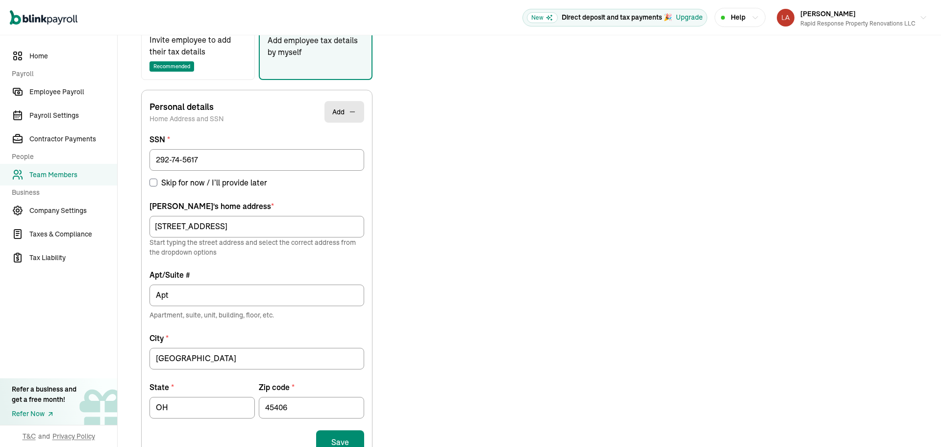
scroll to position [364, 0]
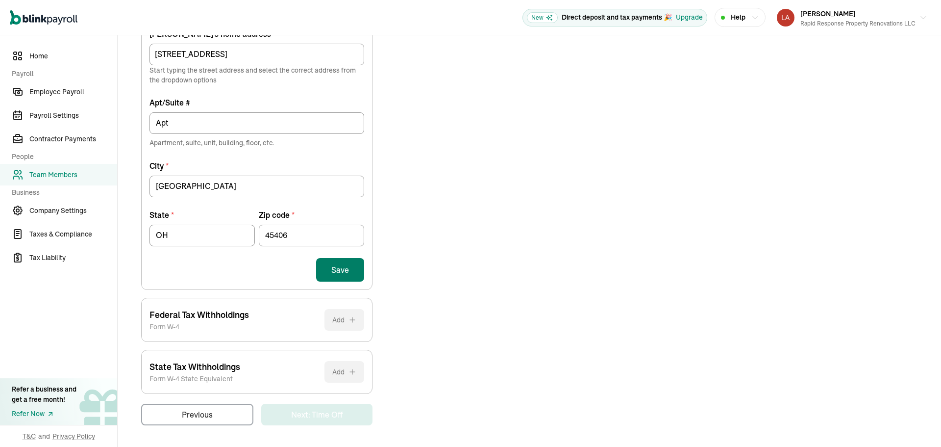
click at [335, 261] on button "Save" at bounding box center [340, 270] width 48 height 24
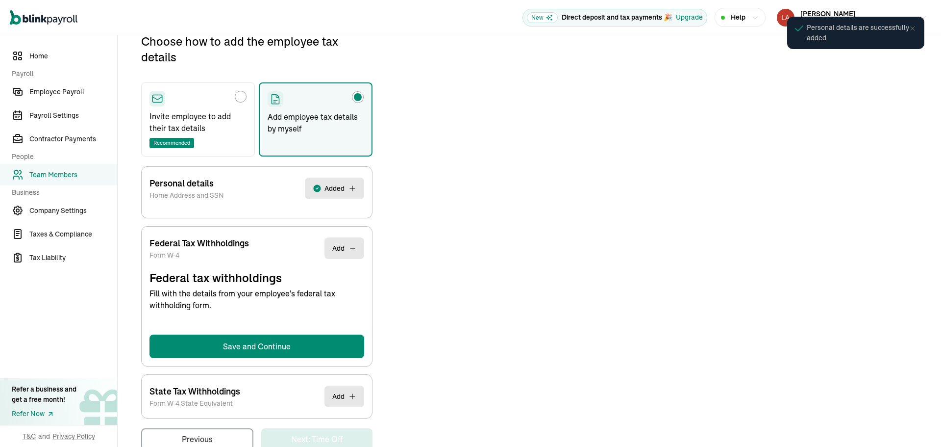
select select "S"
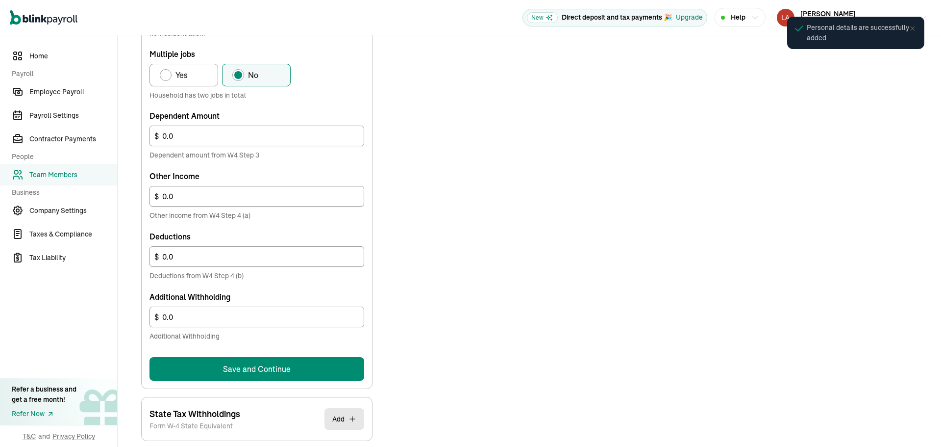
scroll to position [516, 0]
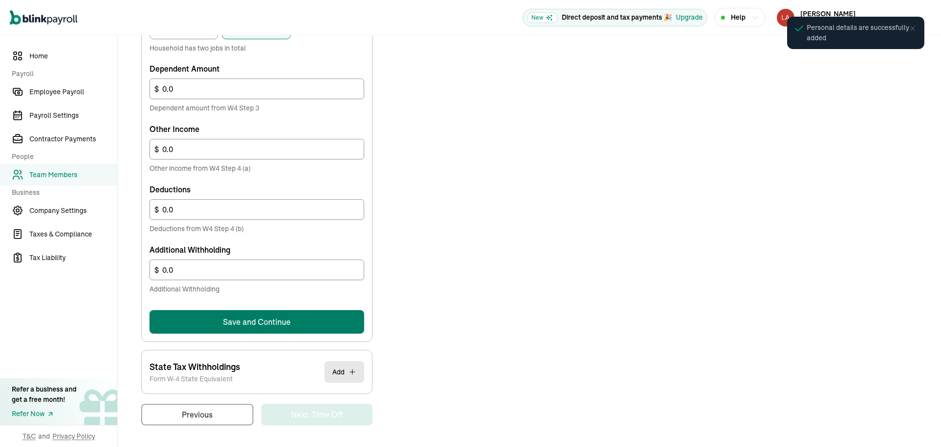
click at [304, 330] on button "Save and Continue" at bounding box center [257, 322] width 215 height 24
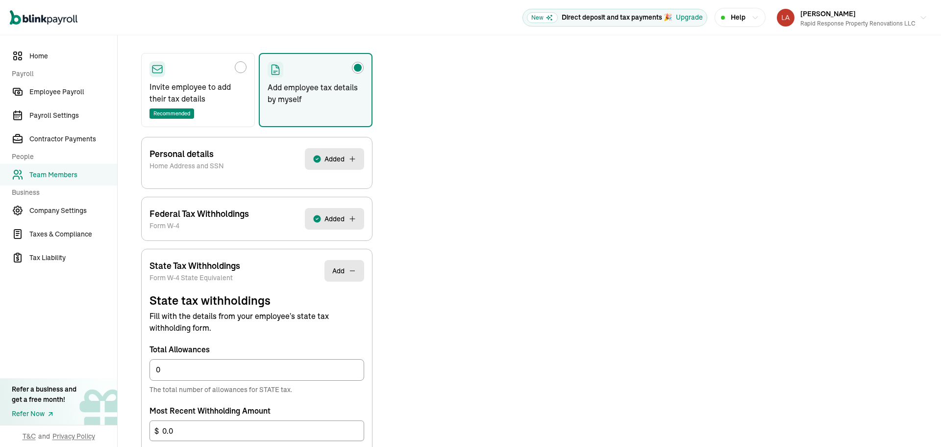
click at [337, 372] on form "State tax withholdings Fill with the details from your employee's state tax wit…" at bounding box center [257, 392] width 215 height 200
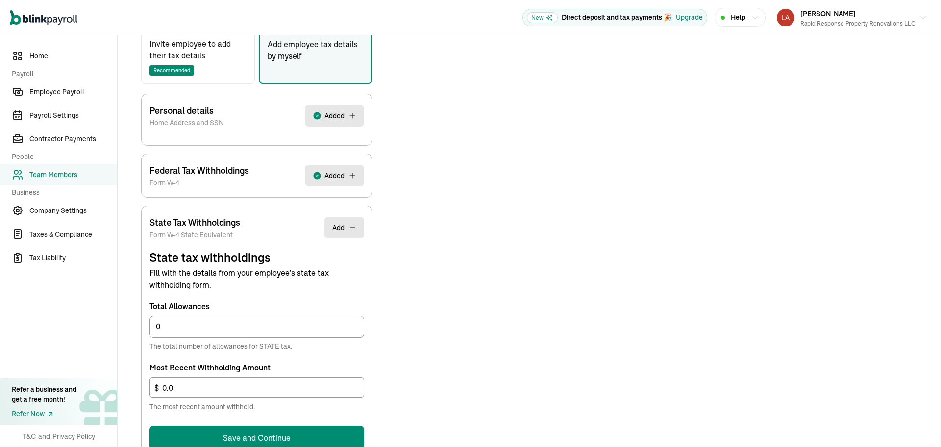
scroll to position [252, 0]
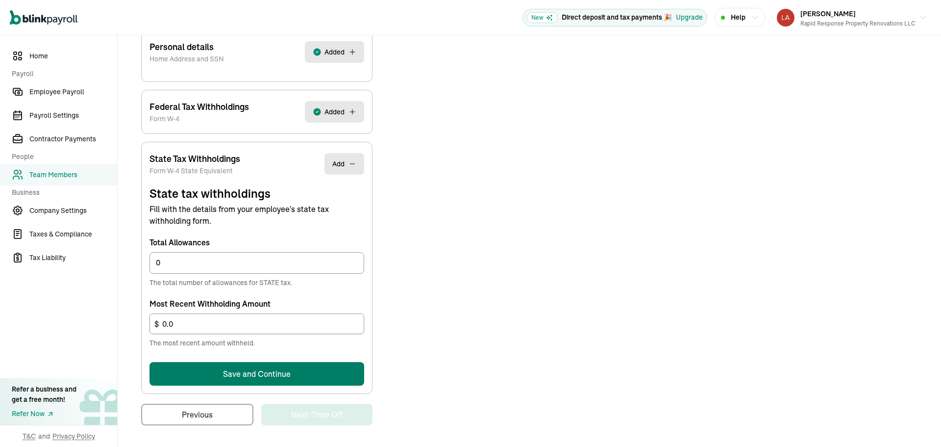
click at [330, 374] on button "Save and Continue" at bounding box center [257, 374] width 215 height 24
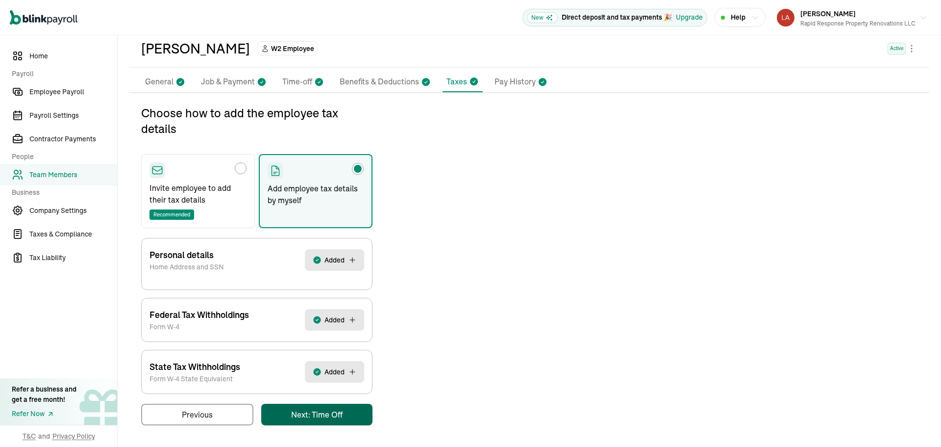
scroll to position [0, 0]
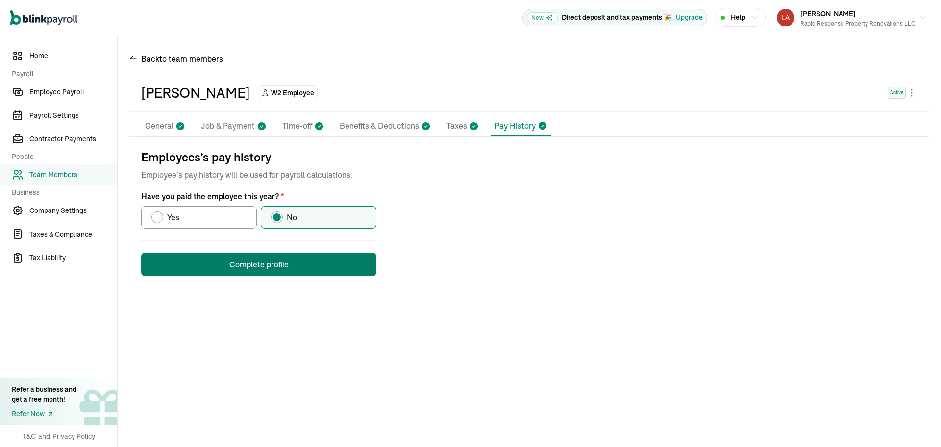
click at [317, 262] on button "Complete profile" at bounding box center [258, 264] width 235 height 24
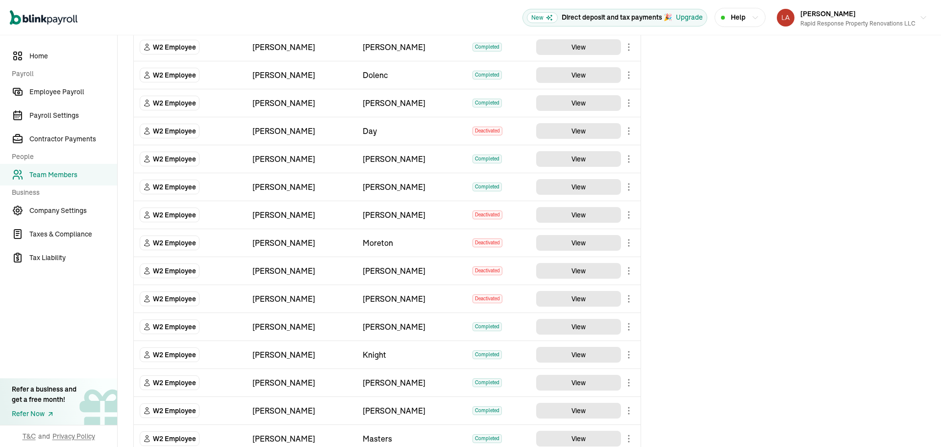
scroll to position [1098, 0]
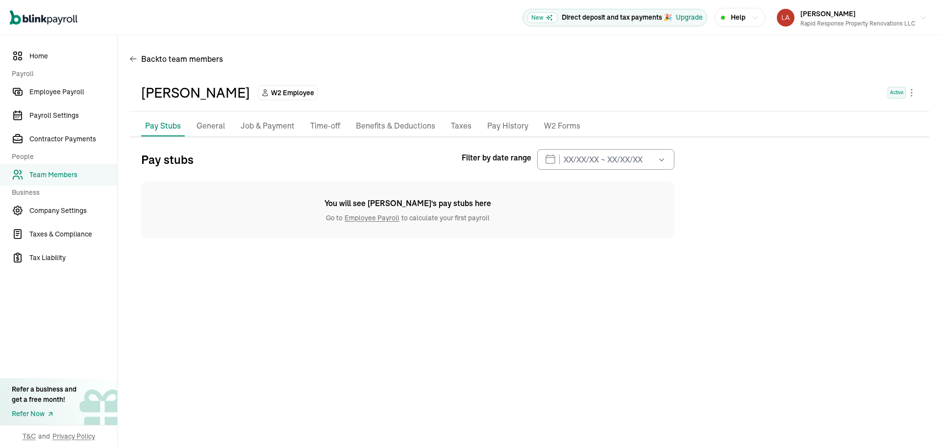
click at [211, 126] on p "General" at bounding box center [211, 126] width 28 height 13
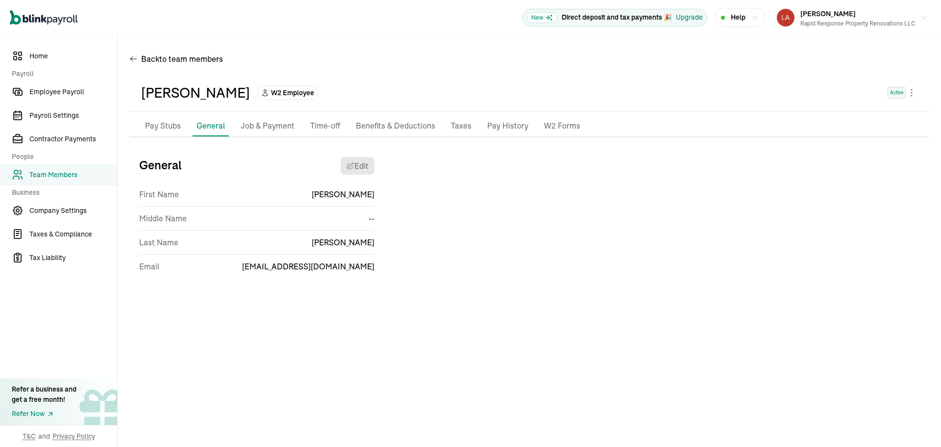
click at [276, 130] on p "Job & Payment" at bounding box center [268, 126] width 54 height 13
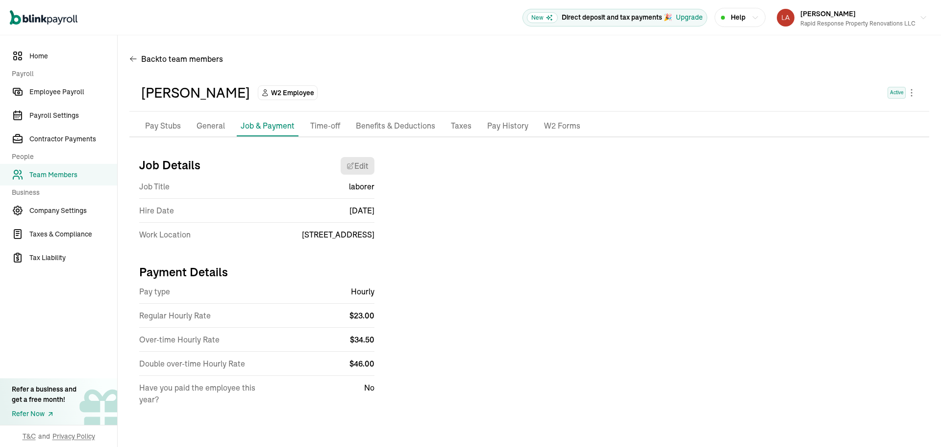
click at [72, 176] on span "Team Members" at bounding box center [73, 175] width 88 height 10
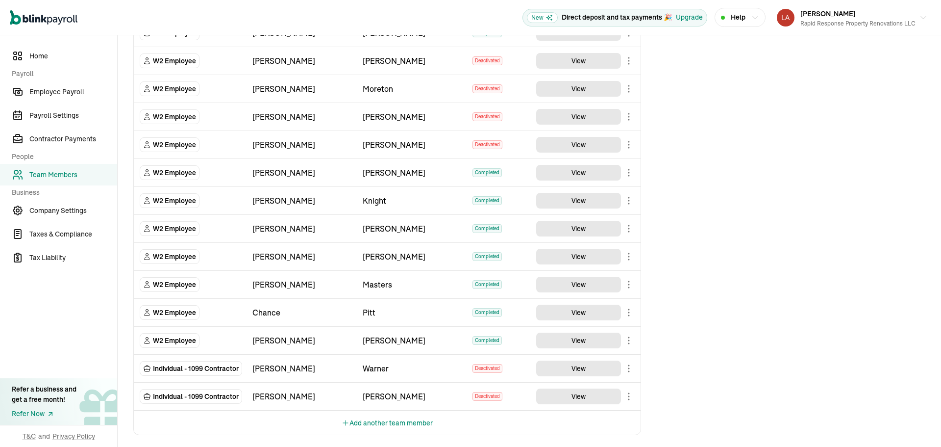
scroll to position [1098, 0]
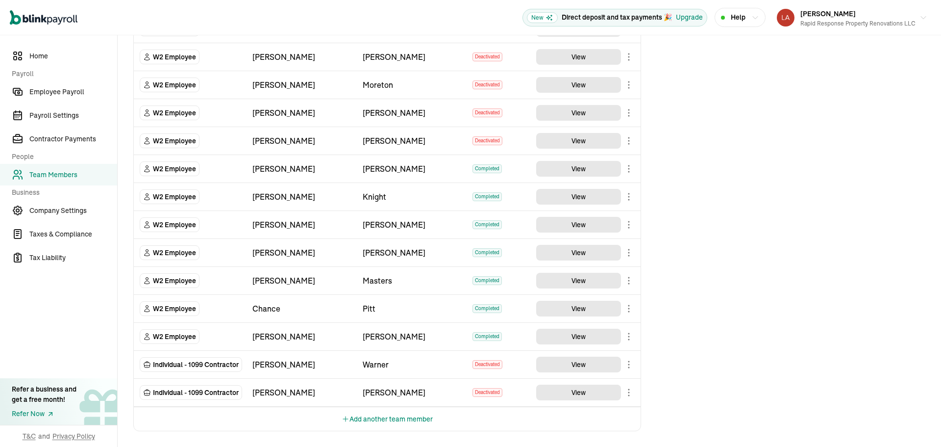
click at [376, 420] on button "Add another team member" at bounding box center [387, 419] width 91 height 24
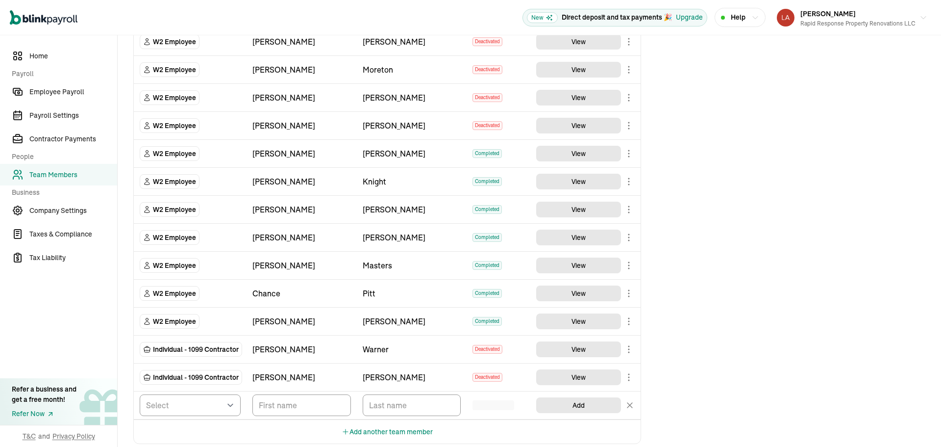
scroll to position [1125, 0]
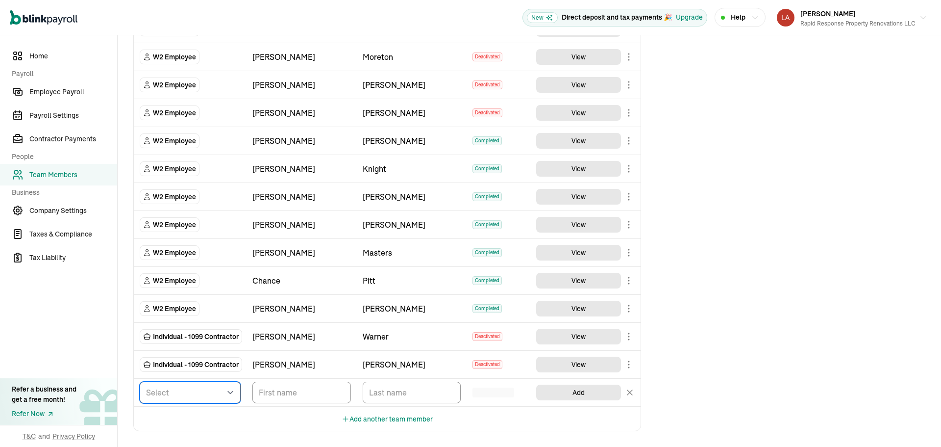
click at [214, 394] on select "Select W2 Employee Individual - 1099 [DEMOGRAPHIC_DATA] Business - 1099 Contrac…" at bounding box center [190, 392] width 101 height 22
select select "employee"
click at [140, 381] on select "Select W2 Employee Individual - 1099 [DEMOGRAPHIC_DATA] Business - 1099 Contrac…" at bounding box center [190, 392] width 101 height 22
click at [295, 403] on td "TeamMembers" at bounding box center [302, 392] width 110 height 28
type input "Yunus"
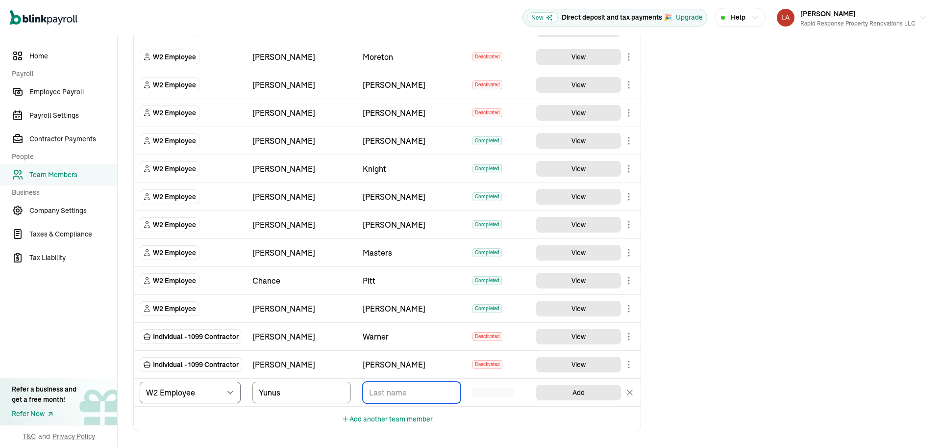
click at [393, 394] on input "TextInput" at bounding box center [412, 392] width 99 height 22
type input "[PERSON_NAME]"
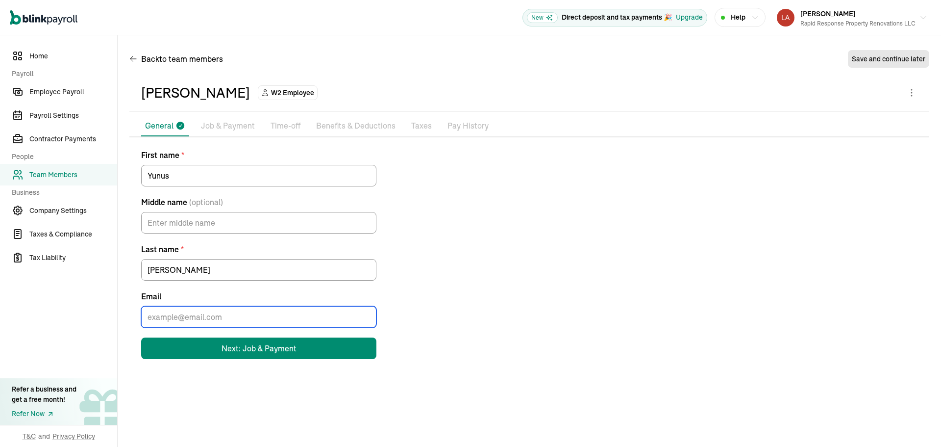
click at [185, 317] on input "Email" at bounding box center [258, 317] width 235 height 22
type input "[EMAIL_ADDRESS][DOMAIN_NAME]"
click at [208, 349] on button "Next: Job & Payment" at bounding box center [258, 348] width 235 height 22
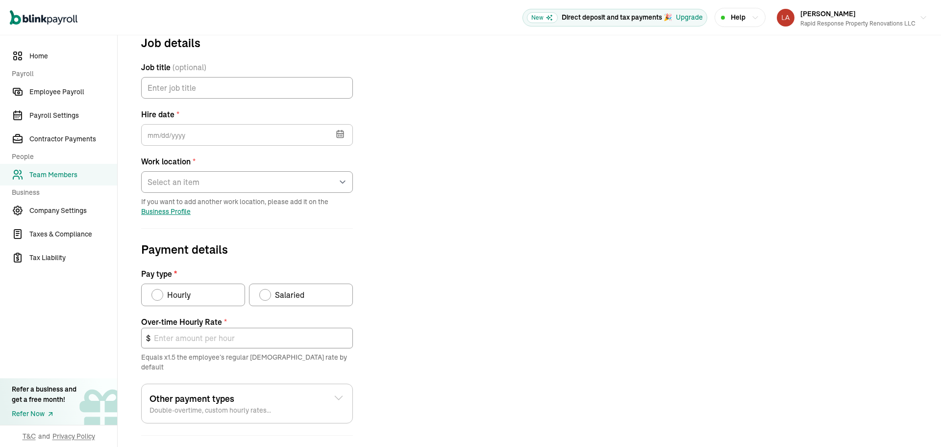
scroll to position [116, 0]
click at [178, 288] on label "Hourly" at bounding box center [193, 294] width 104 height 23
click at [159, 288] on input "Hourly" at bounding box center [155, 292] width 8 height 8
radio input "true"
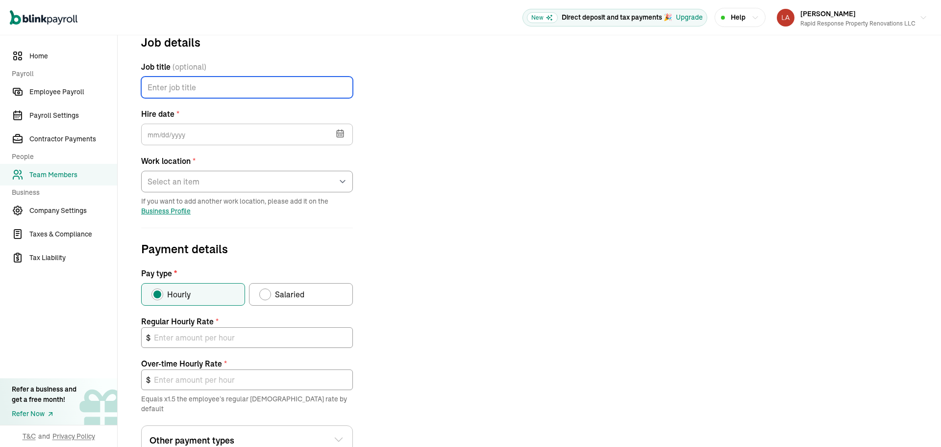
click at [188, 88] on input "Job title (optional)" at bounding box center [247, 87] width 212 height 22
type input "l"
type input "laborer"
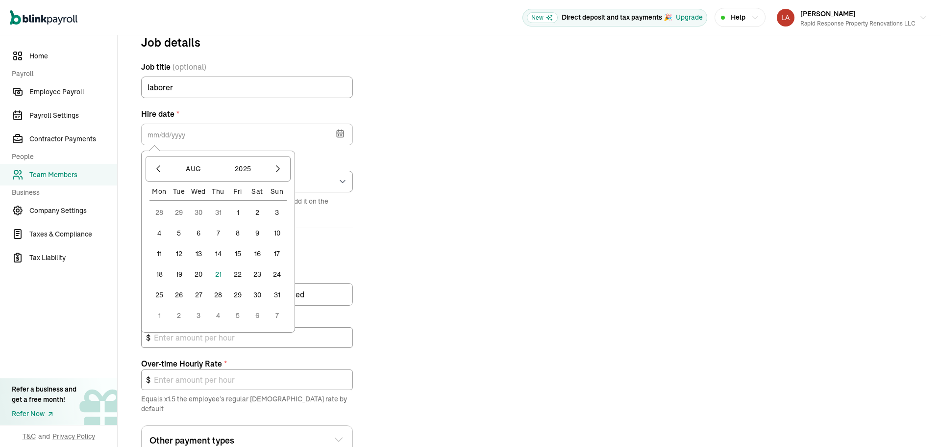
click at [257, 250] on button "16" at bounding box center [258, 254] width 20 height 20
type input "[DATE]"
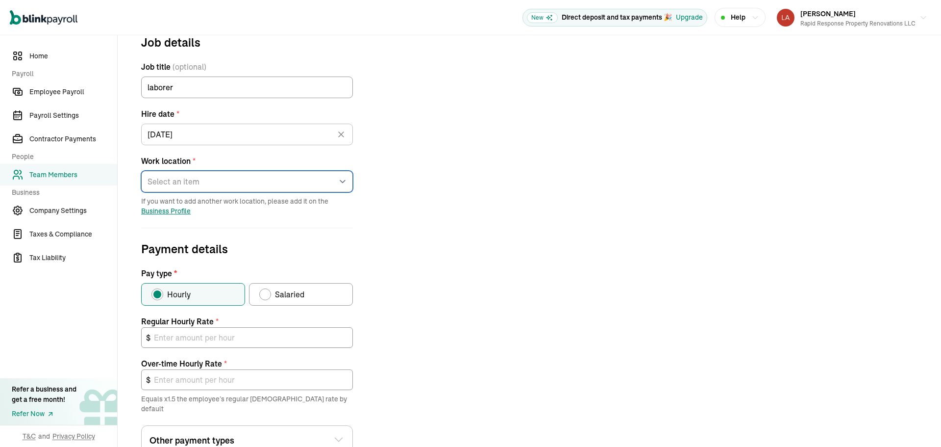
click at [169, 181] on select "Select an item [STREET_ADDRESS][GEOGRAPHIC_DATA] from home" at bounding box center [247, 182] width 212 height 22
select select "[STREET_ADDRESS]"
click at [141, 171] on select "Select an item [STREET_ADDRESS][GEOGRAPHIC_DATA] from home" at bounding box center [247, 182] width 212 height 22
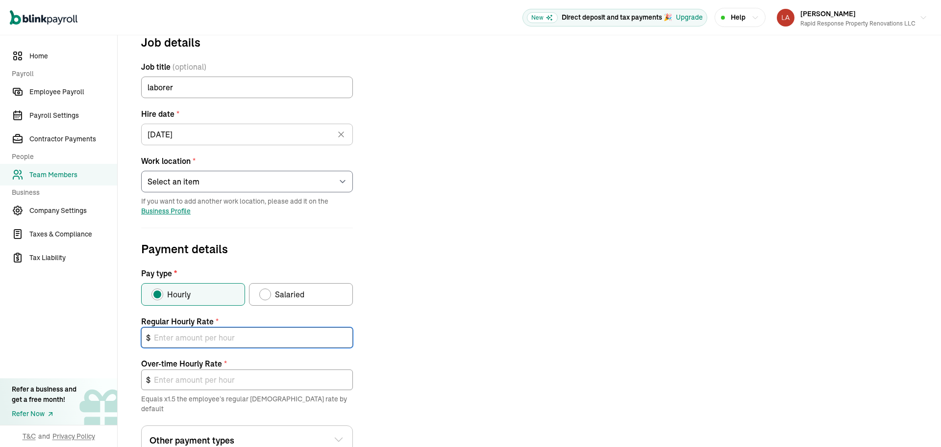
click at [200, 336] on input "text" at bounding box center [247, 337] width 212 height 21
type input "2"
type input "3.00"
type input "20"
type input "30.00"
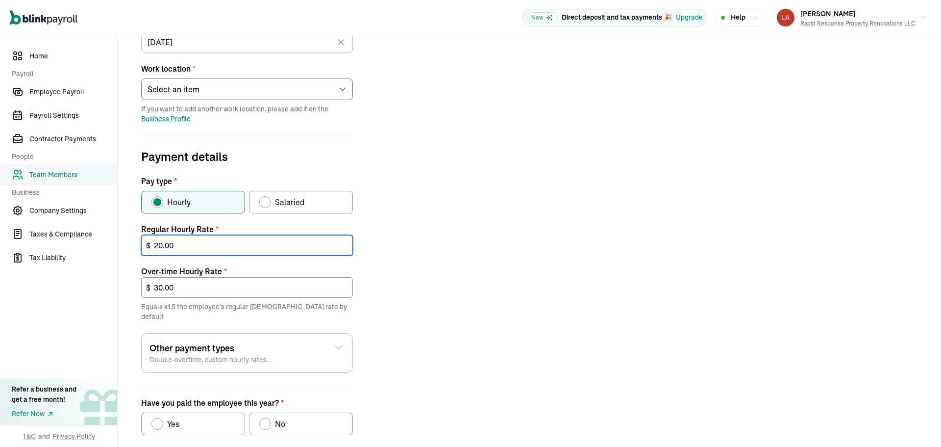
scroll to position [255, 0]
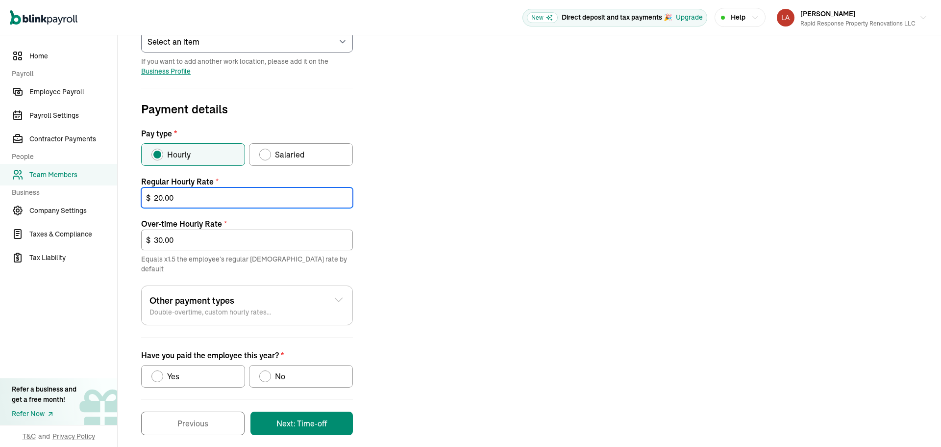
type input "20.00"
click at [302, 365] on label "No" at bounding box center [301, 376] width 104 height 23
click at [267, 370] on input "No" at bounding box center [263, 374] width 8 height 8
radio input "true"
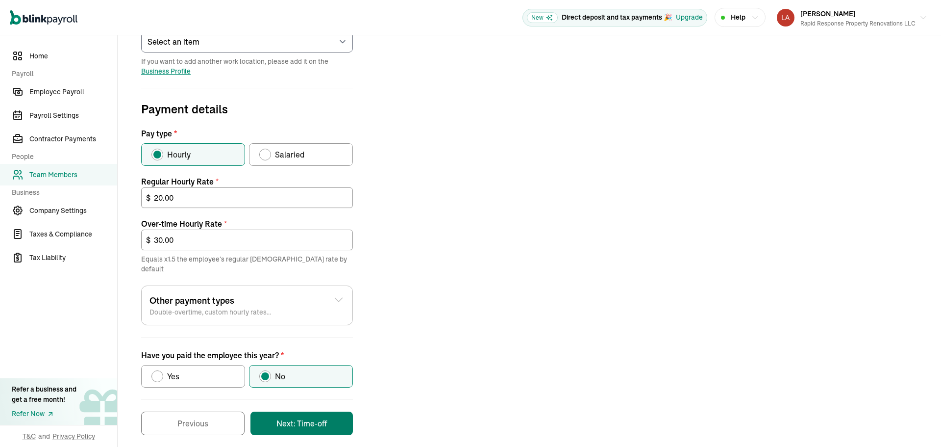
click at [311, 413] on button "Next: Time-off" at bounding box center [301, 423] width 102 height 24
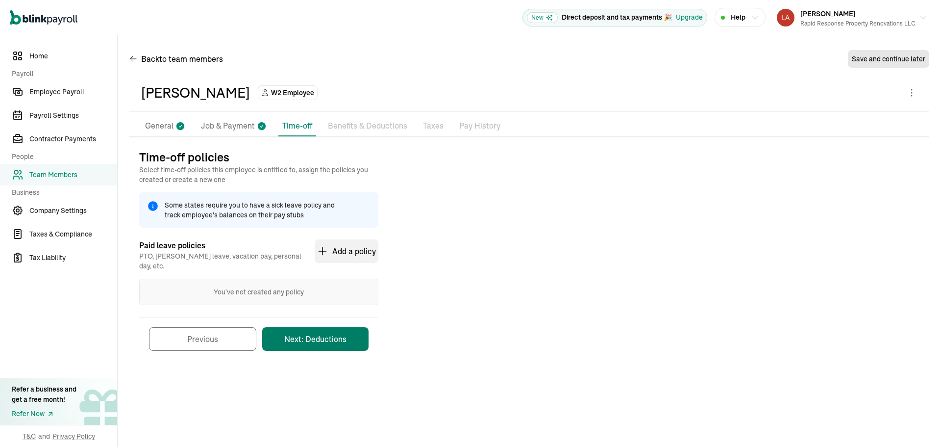
click at [331, 330] on button "Next: Deductions" at bounding box center [315, 339] width 106 height 24
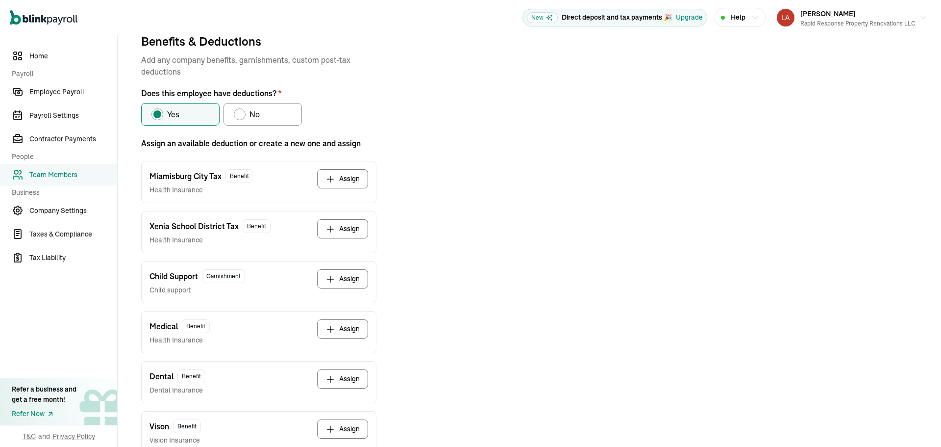
scroll to position [80, 0]
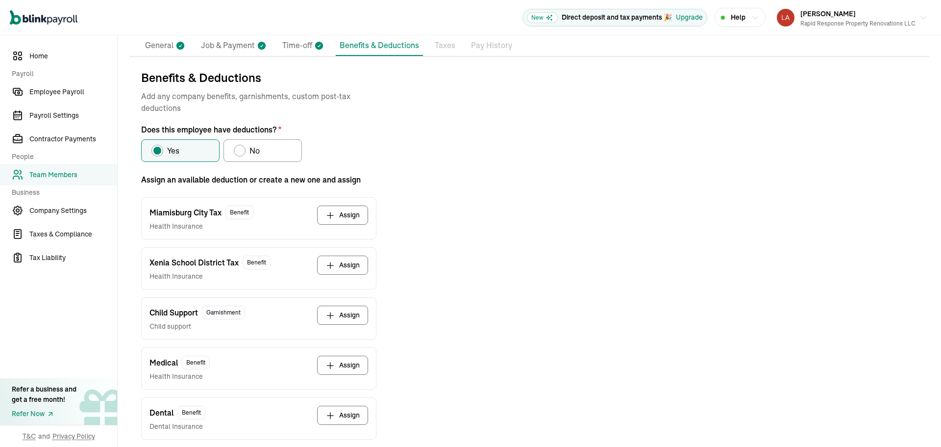
click at [264, 146] on label "No" at bounding box center [263, 150] width 78 height 23
click at [241, 146] on input "No" at bounding box center [237, 148] width 8 height 8
radio input "true"
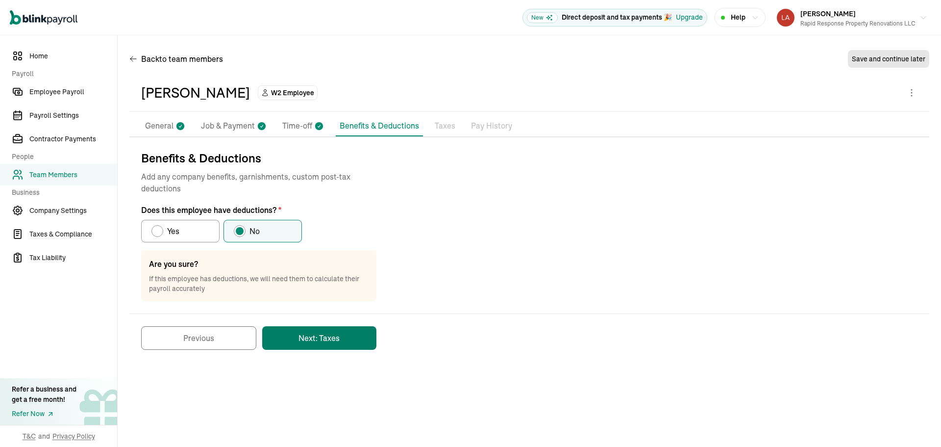
click at [354, 343] on button "Next: Taxes" at bounding box center [319, 338] width 114 height 24
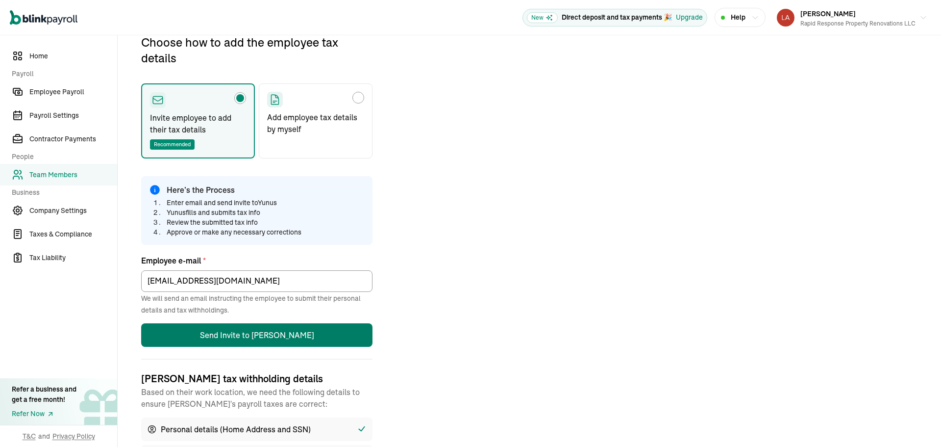
scroll to position [116, 0]
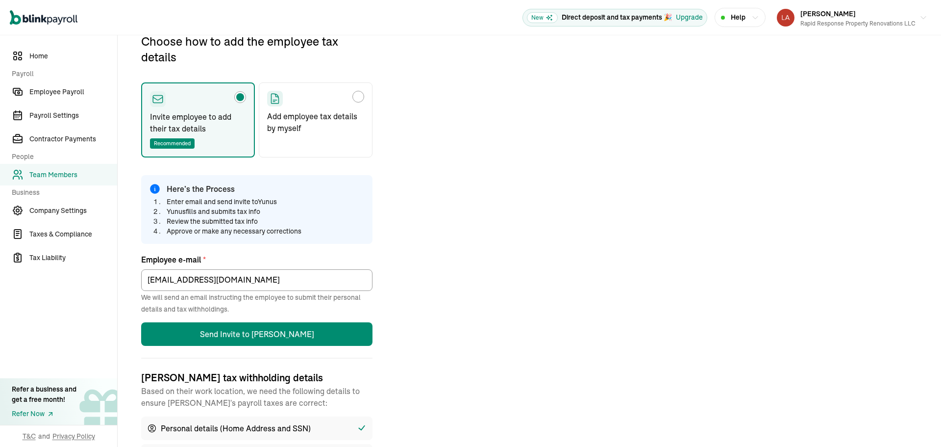
click at [347, 146] on label "Add employee tax details by myself" at bounding box center [316, 119] width 114 height 75
click at [274, 98] on input "Add employee tax details by myself" at bounding box center [271, 94] width 8 height 8
radio input "true"
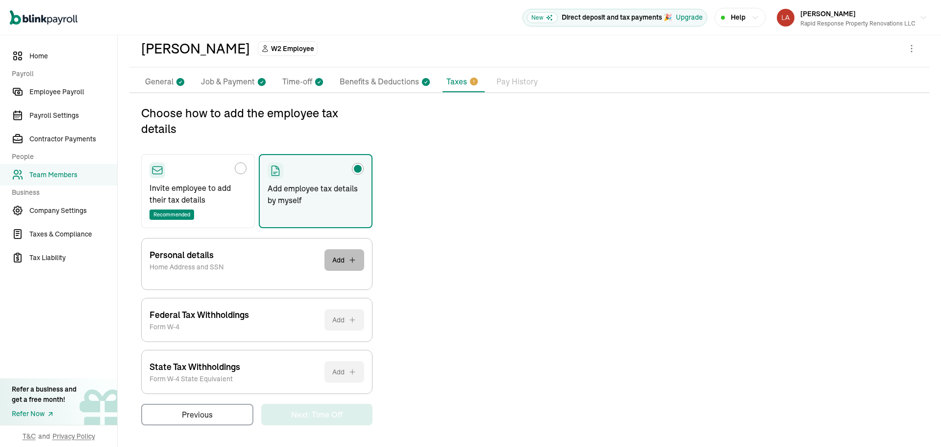
click at [347, 265] on button "Add" at bounding box center [344, 260] width 40 height 22
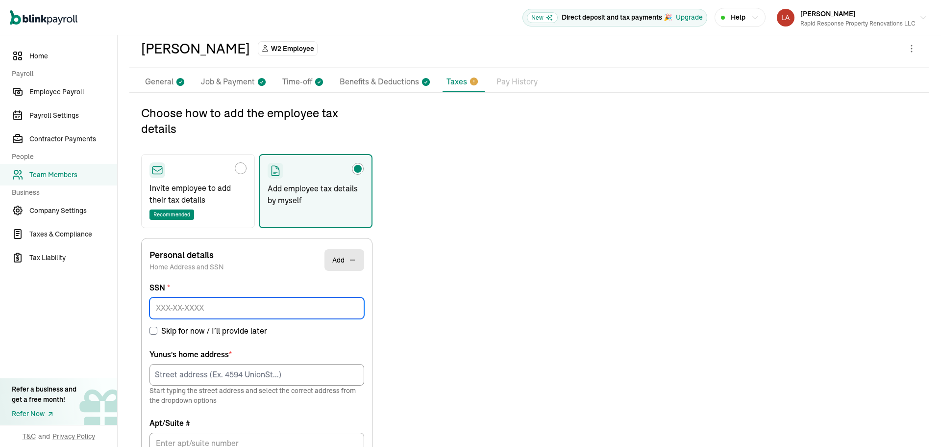
click at [224, 303] on input at bounding box center [257, 308] width 215 height 22
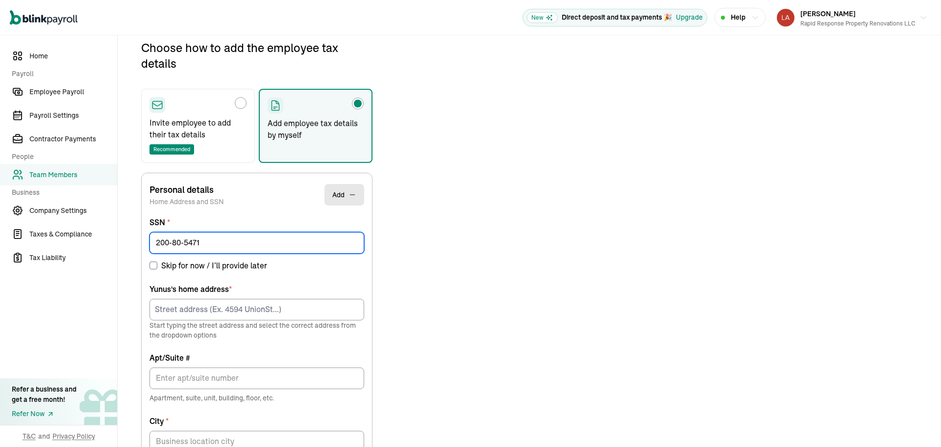
type input "200-80-5471"
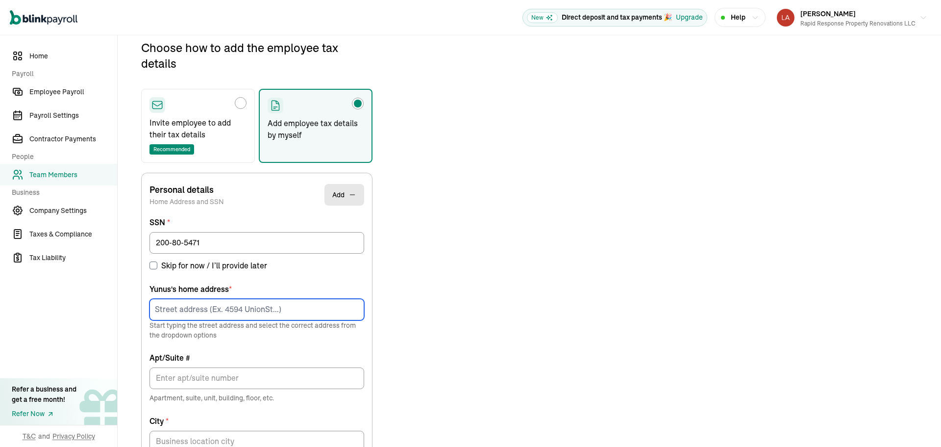
click at [200, 301] on input at bounding box center [257, 310] width 215 height 22
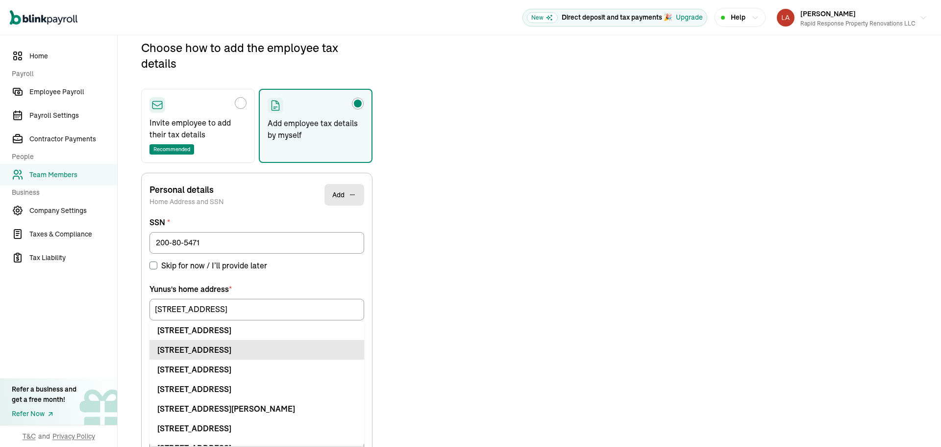
click at [243, 347] on div "[STREET_ADDRESS]" at bounding box center [256, 350] width 199 height 12
type input "[STREET_ADDRESS]"
type input "Apt"
type input "[GEOGRAPHIC_DATA]"
type input "OH"
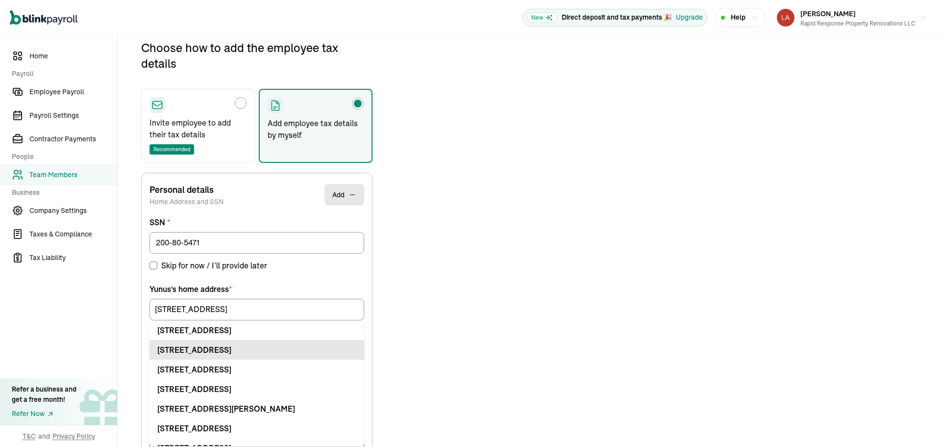
type input "45459"
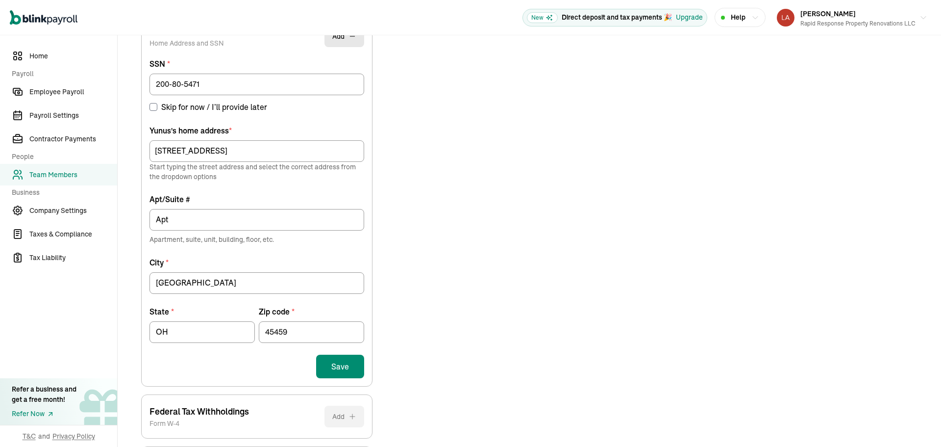
scroll to position [305, 0]
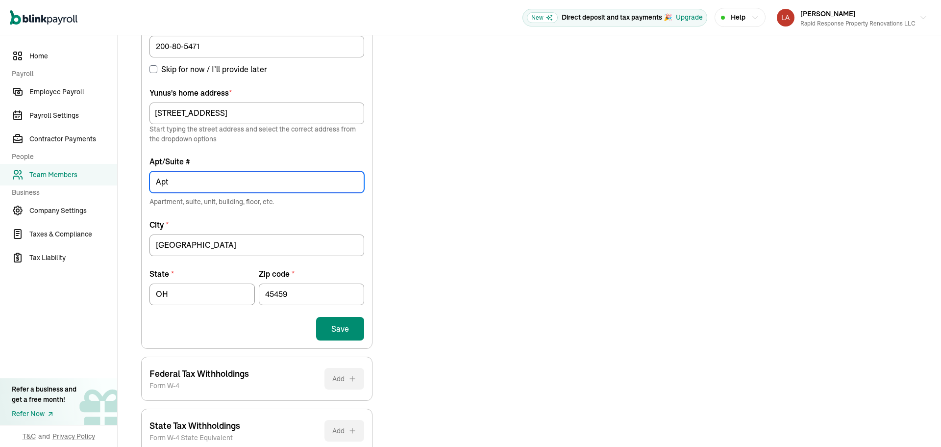
click at [165, 174] on input "Apt" at bounding box center [257, 182] width 215 height 22
click at [217, 186] on input "Apt" at bounding box center [257, 182] width 215 height 22
type input "Apt 9"
click at [355, 330] on button "Save" at bounding box center [340, 329] width 48 height 24
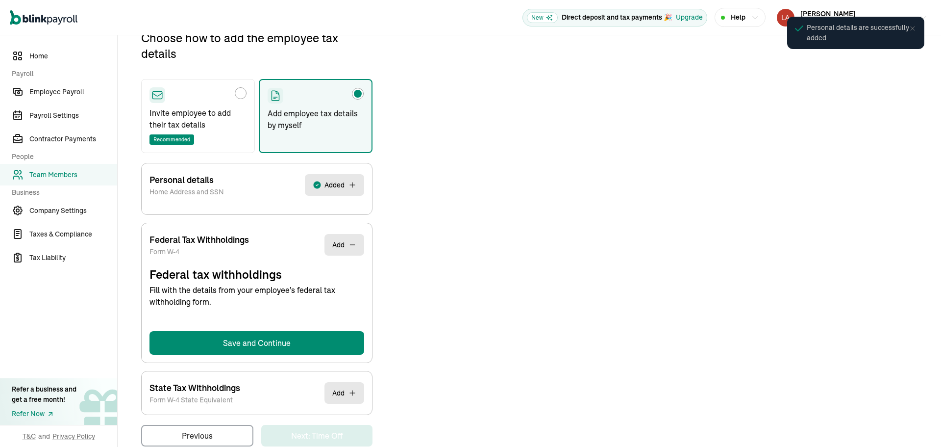
select select "S"
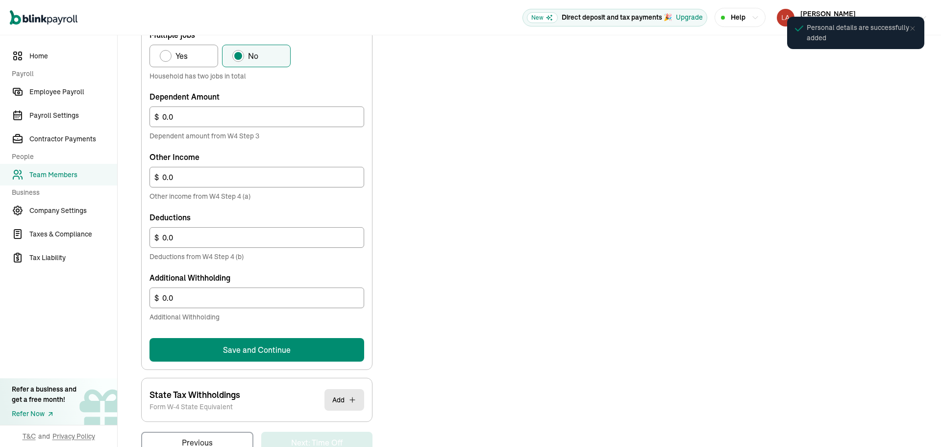
scroll to position [516, 0]
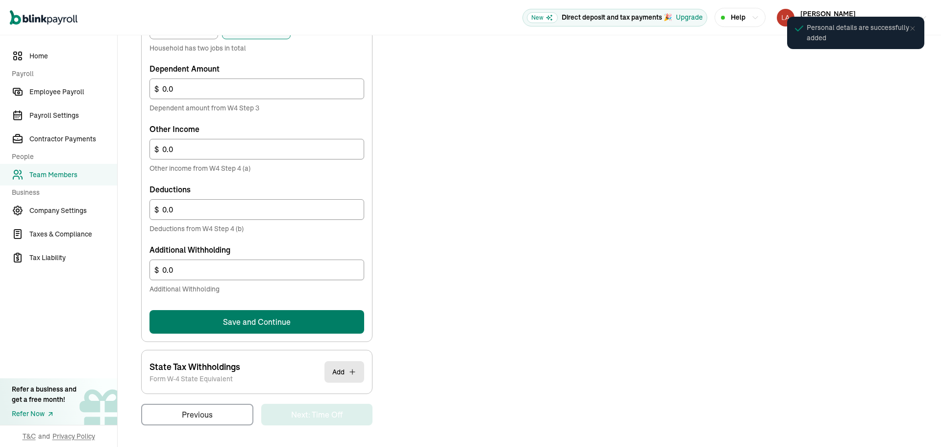
click at [276, 318] on button "Save and Continue" at bounding box center [257, 322] width 215 height 24
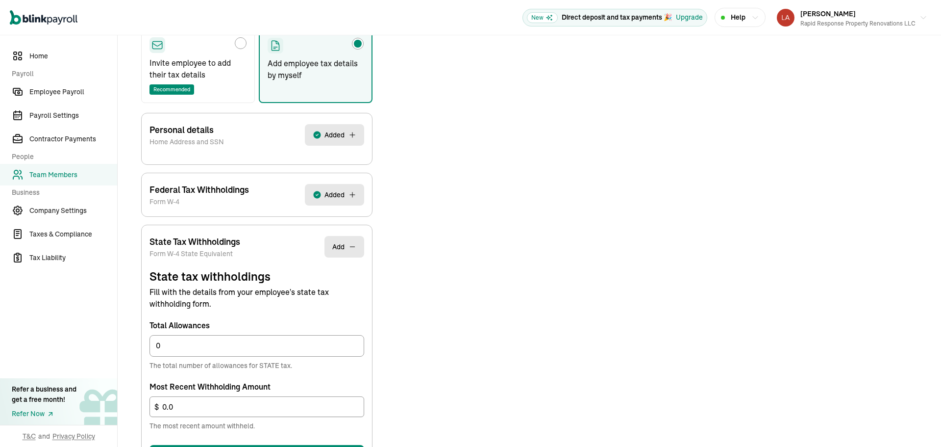
scroll to position [252, 0]
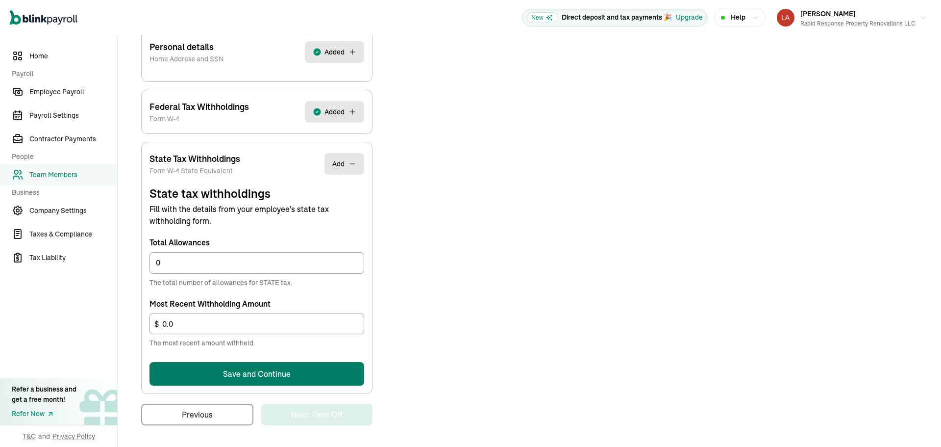
click at [318, 377] on button "Save and Continue" at bounding box center [257, 374] width 215 height 24
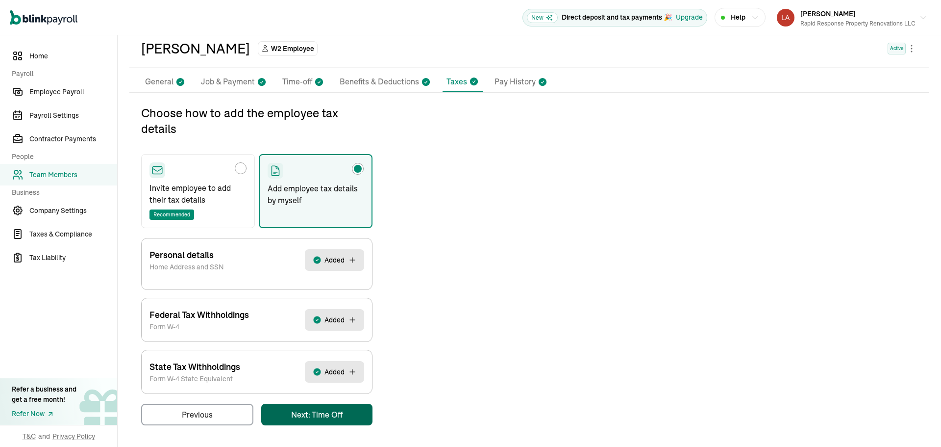
scroll to position [0, 0]
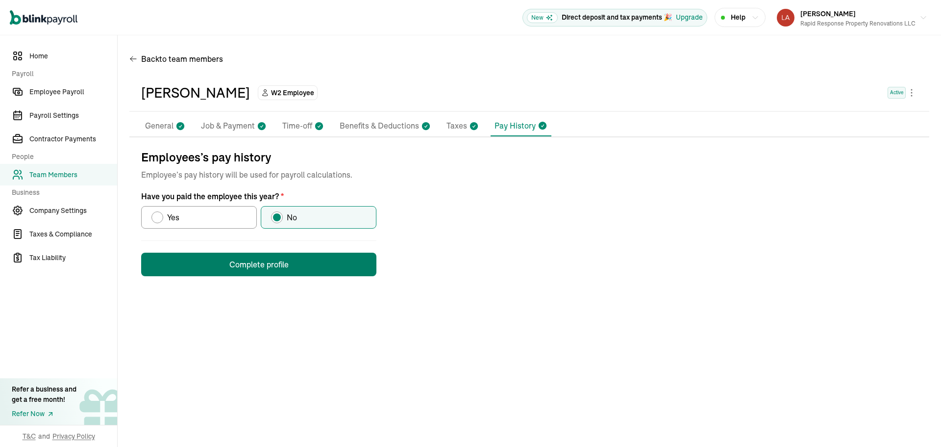
click at [290, 271] on button "Complete profile" at bounding box center [258, 264] width 235 height 24
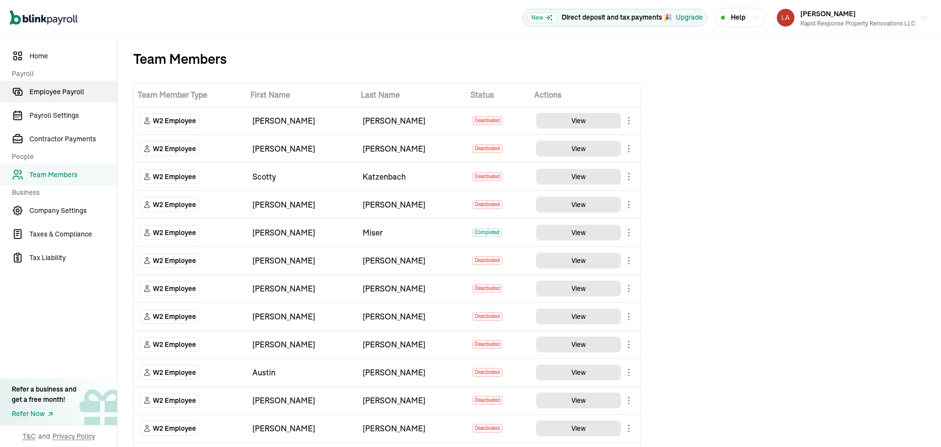
click at [73, 94] on span "Employee Payroll" at bounding box center [73, 92] width 88 height 10
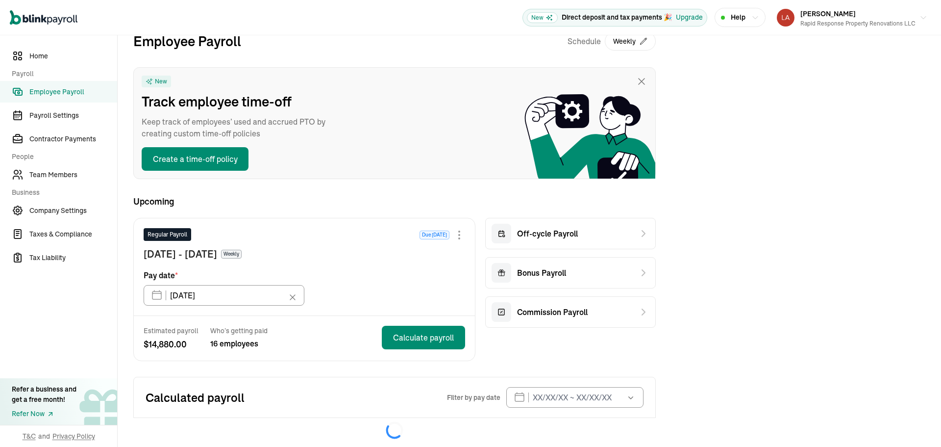
scroll to position [31, 0]
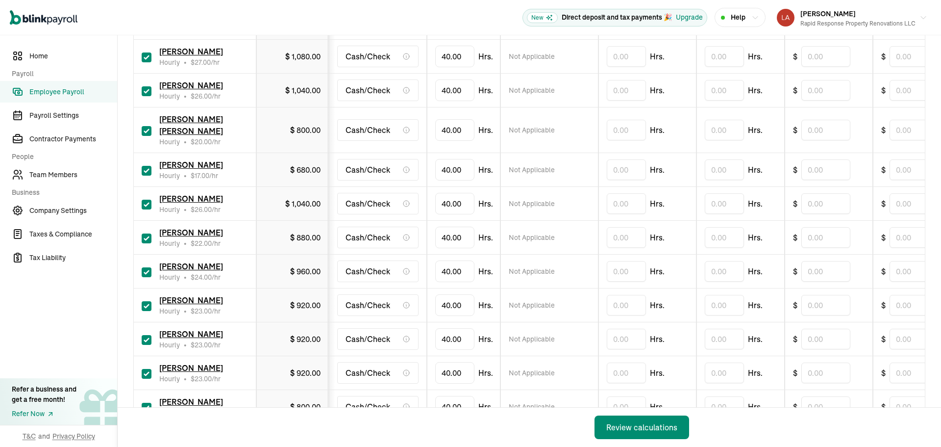
scroll to position [392, 0]
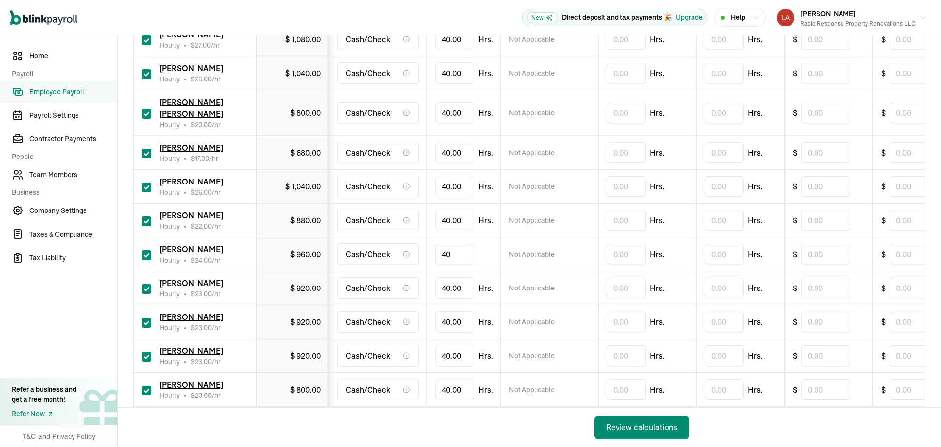
click at [451, 244] on input "40" at bounding box center [454, 254] width 39 height 21
type input "38.52"
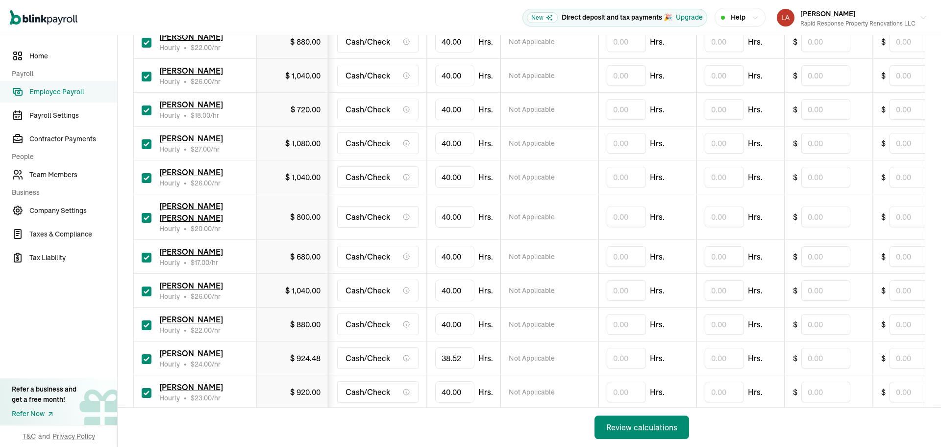
scroll to position [283, 0]
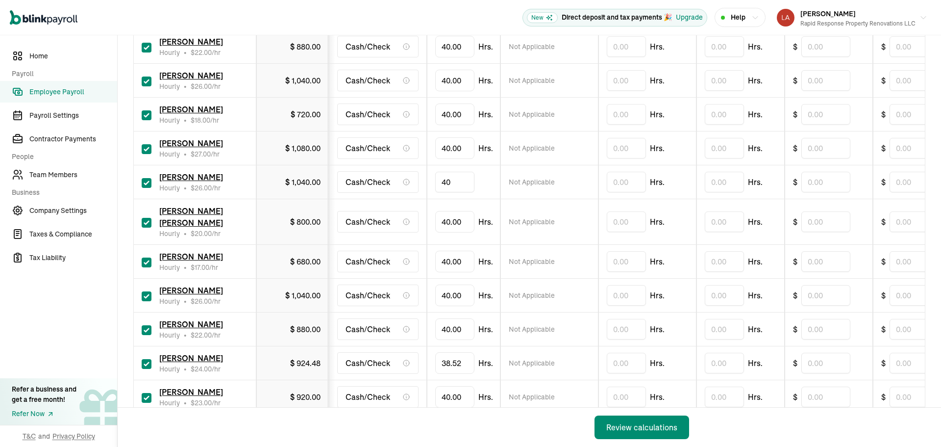
click at [471, 183] on input "40" at bounding box center [454, 182] width 39 height 21
type input "28.26"
click at [463, 179] on input "28.26" at bounding box center [454, 182] width 39 height 21
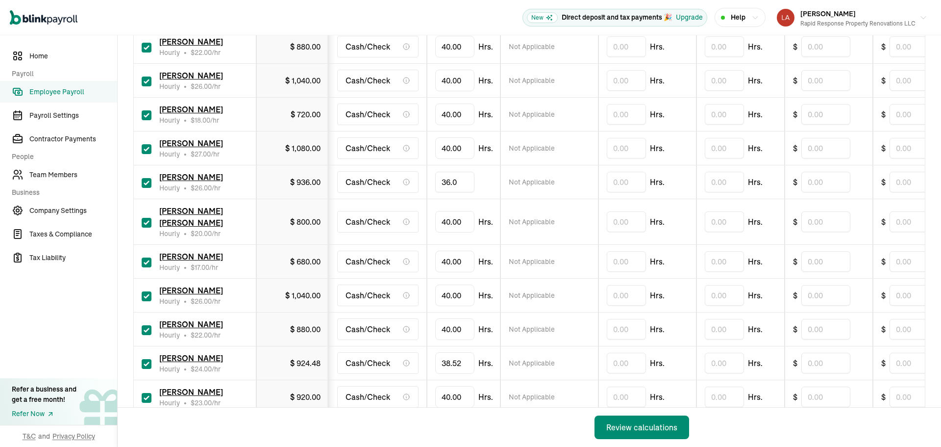
type input "36.06"
click at [456, 218] on input "40" at bounding box center [454, 221] width 39 height 21
type input "35.38"
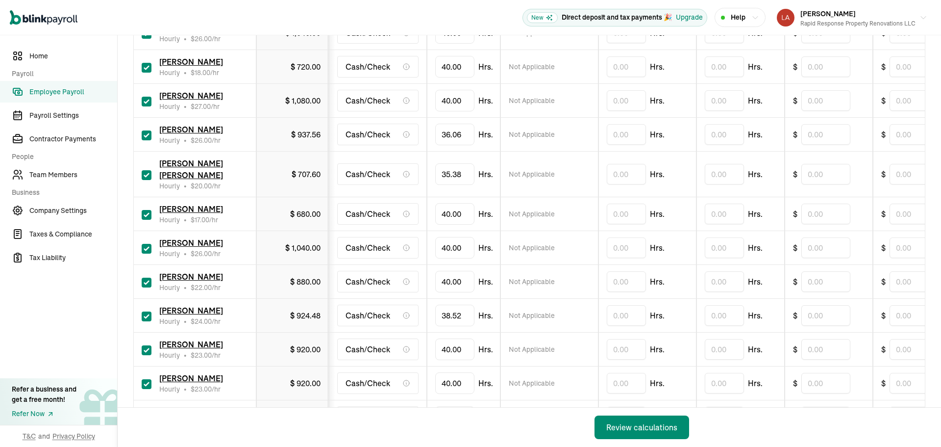
scroll to position [430, 0]
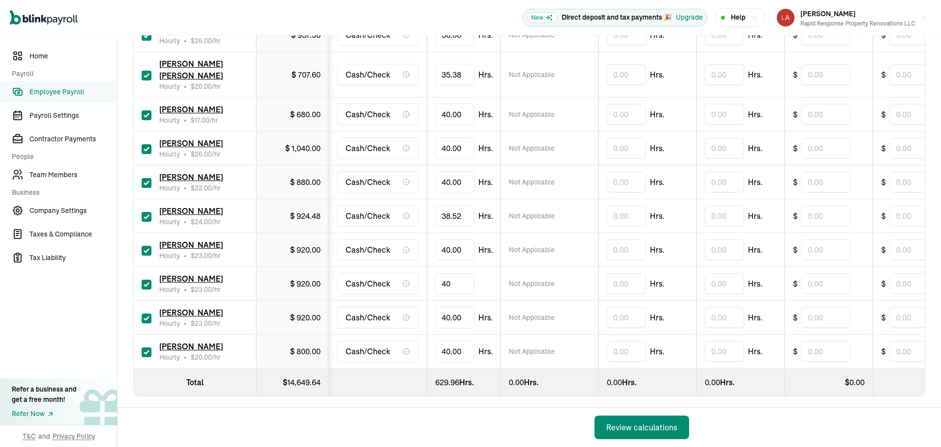
click at [454, 279] on input "40" at bounding box center [454, 283] width 39 height 21
type input "5.30"
click at [445, 307] on input "40" at bounding box center [454, 317] width 39 height 21
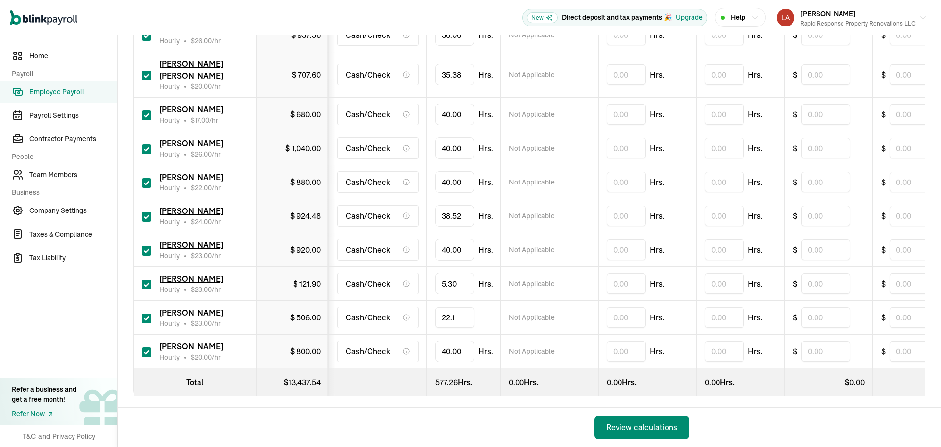
type input "22.10"
click at [449, 172] on input "40" at bounding box center [454, 182] width 39 height 21
type input "13.30"
click at [463, 239] on input "40" at bounding box center [454, 249] width 39 height 21
type input "25.05"
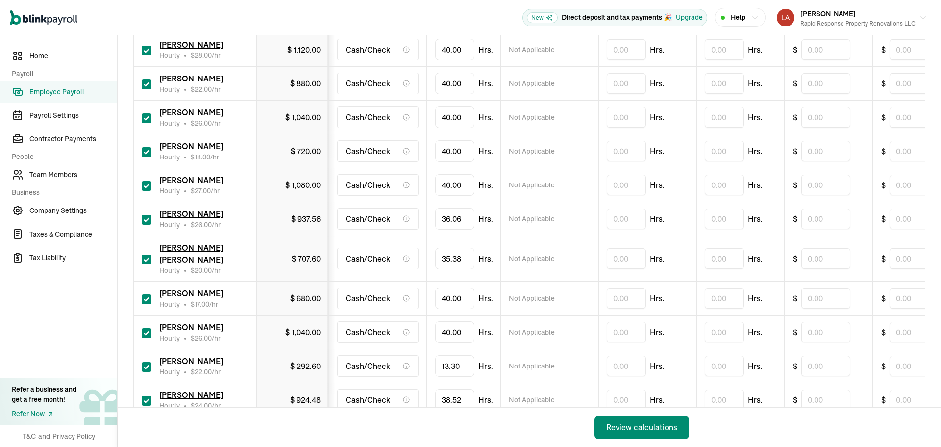
scroll to position [234, 0]
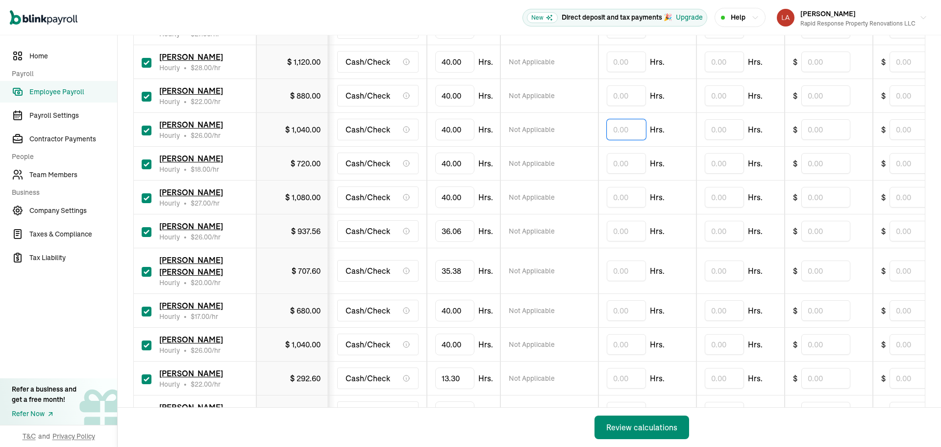
click at [613, 134] on input "text" at bounding box center [626, 129] width 39 height 21
type input "3.32"
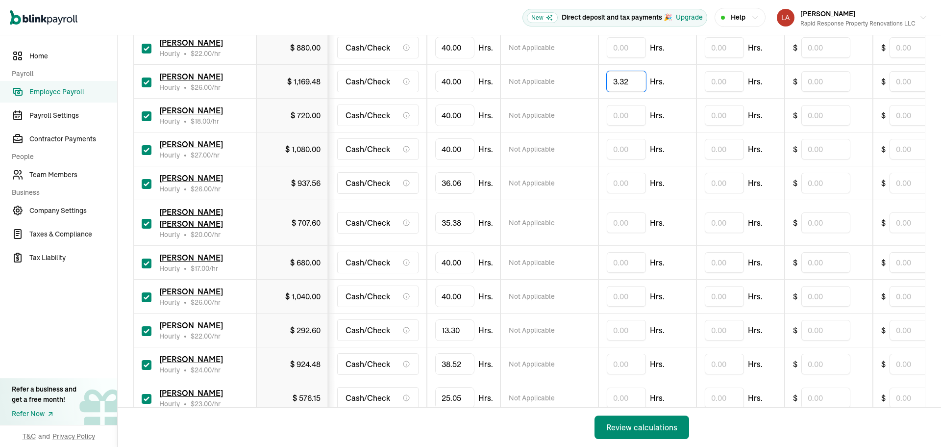
scroll to position [283, 0]
click at [457, 285] on input "40" at bounding box center [454, 295] width 39 height 21
type input "37.35"
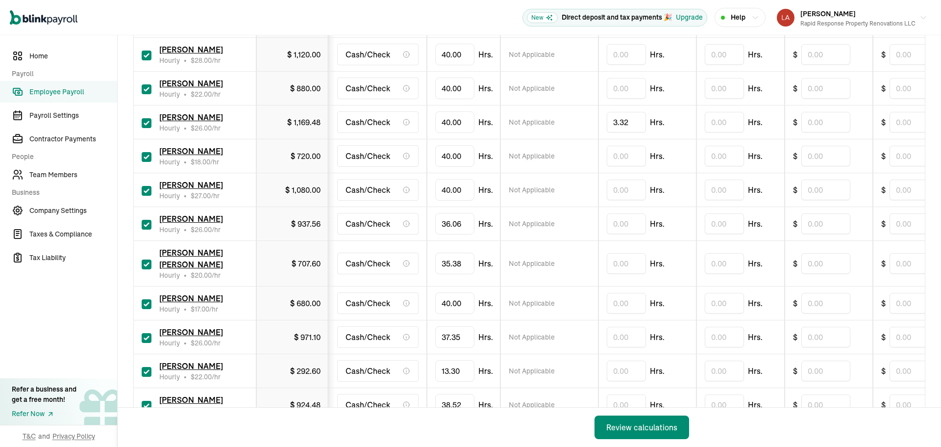
scroll to position [185, 0]
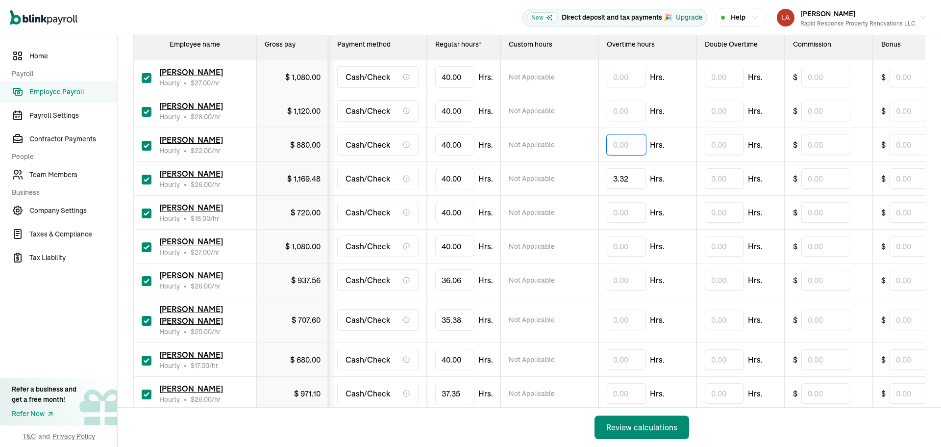
click at [617, 148] on input "text" at bounding box center [626, 144] width 39 height 21
type input "2.34"
click at [619, 109] on input "text" at bounding box center [626, 110] width 39 height 21
type input "4.17"
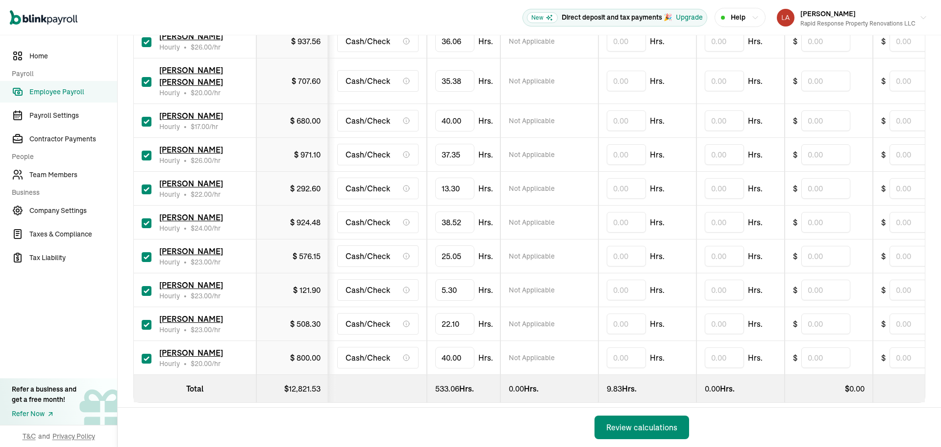
scroll to position [430, 0]
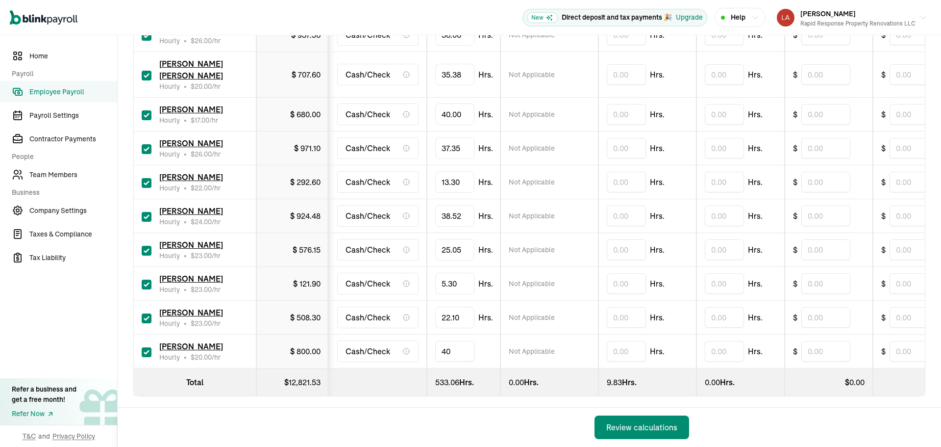
click at [460, 346] on input "40" at bounding box center [454, 351] width 39 height 21
type input "20.13"
click at [460, 104] on input "40" at bounding box center [454, 114] width 39 height 21
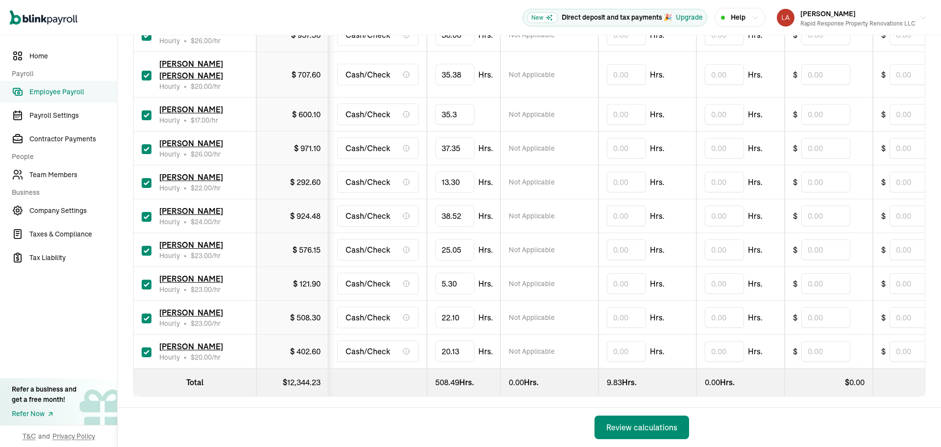
type input "35.38"
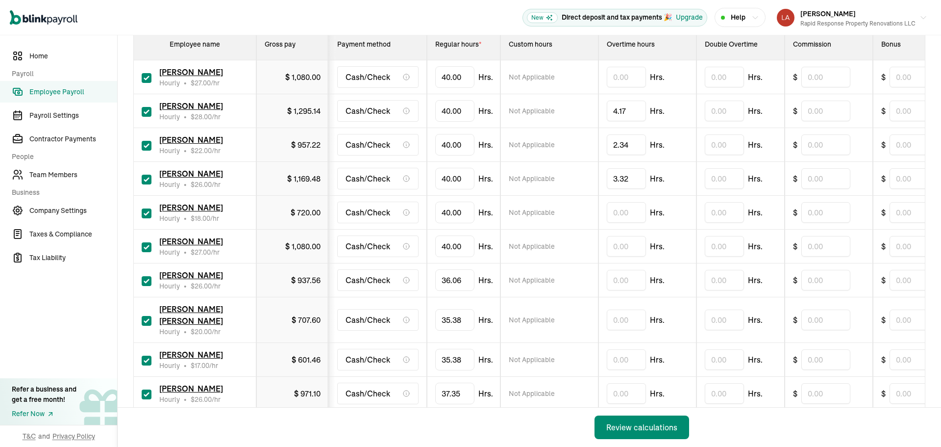
scroll to position [234, 0]
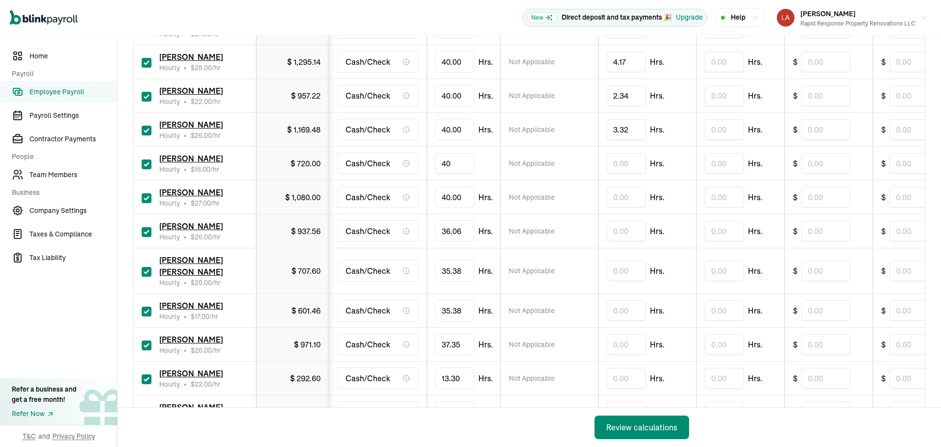
click at [455, 160] on input "40" at bounding box center [454, 163] width 39 height 21
type input "3.51"
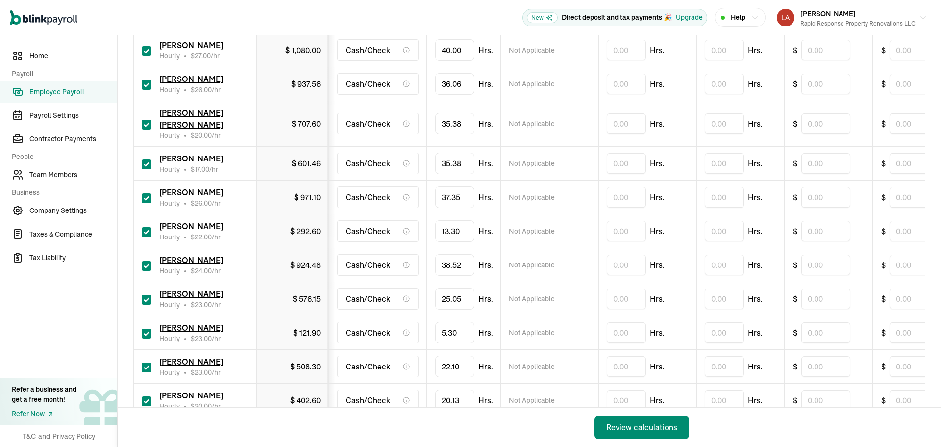
scroll to position [430, 0]
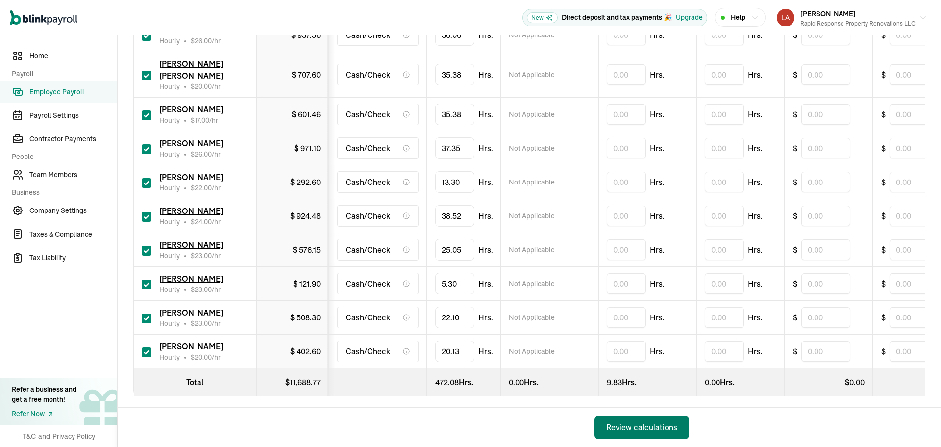
click at [659, 428] on div "Review calculations" at bounding box center [641, 427] width 71 height 12
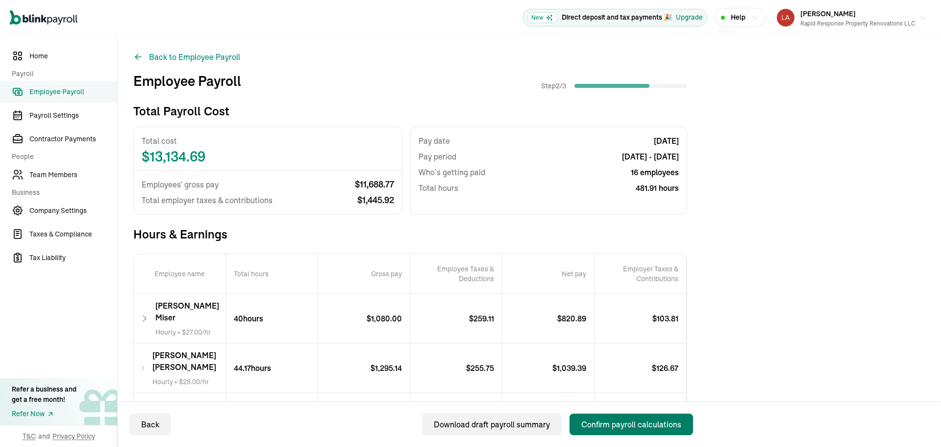
click at [660, 433] on button "Confirm payroll calculations" at bounding box center [632, 424] width 124 height 22
